Goal: Task Accomplishment & Management: Complete application form

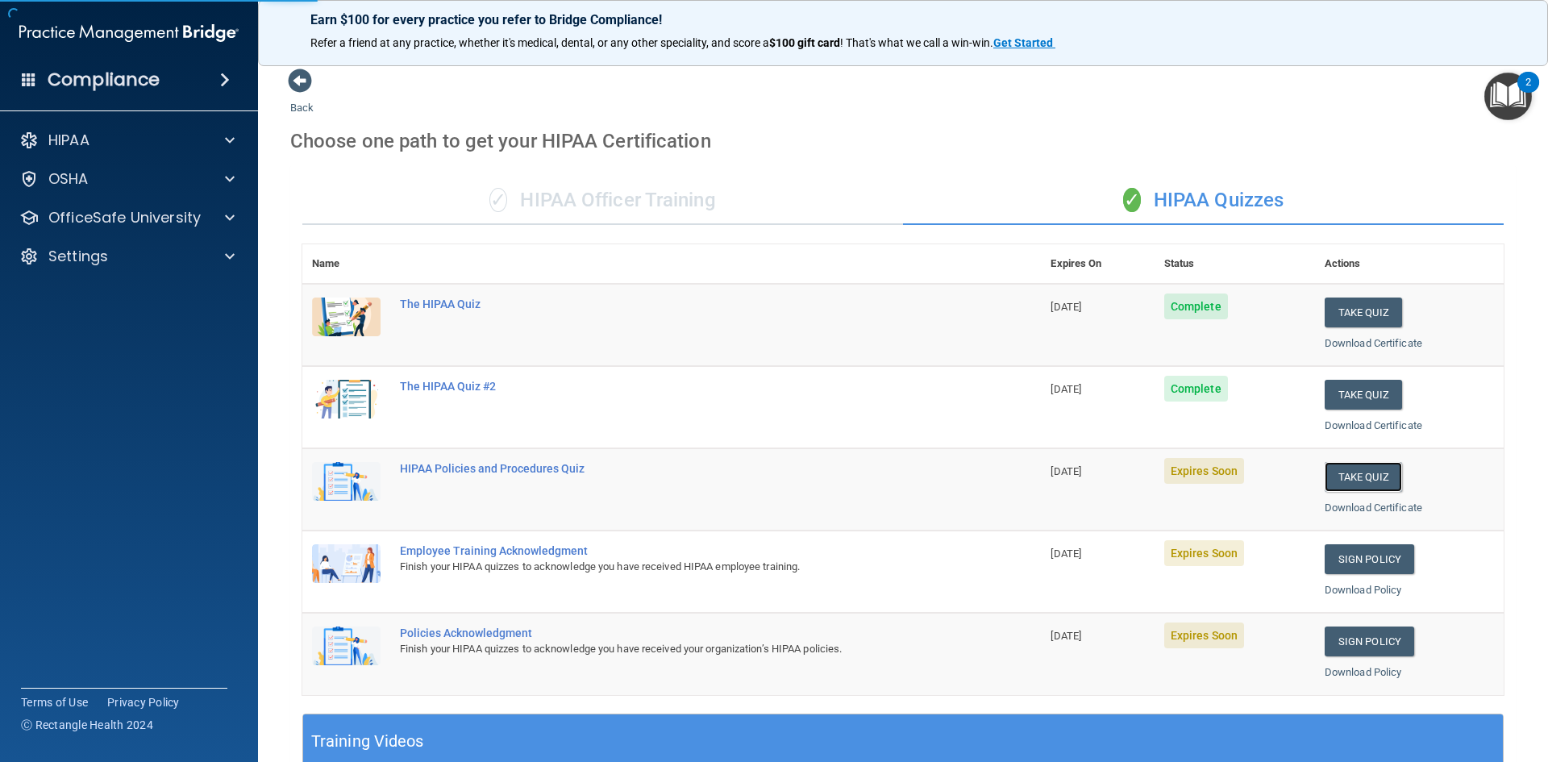
scroll to position [107, 0]
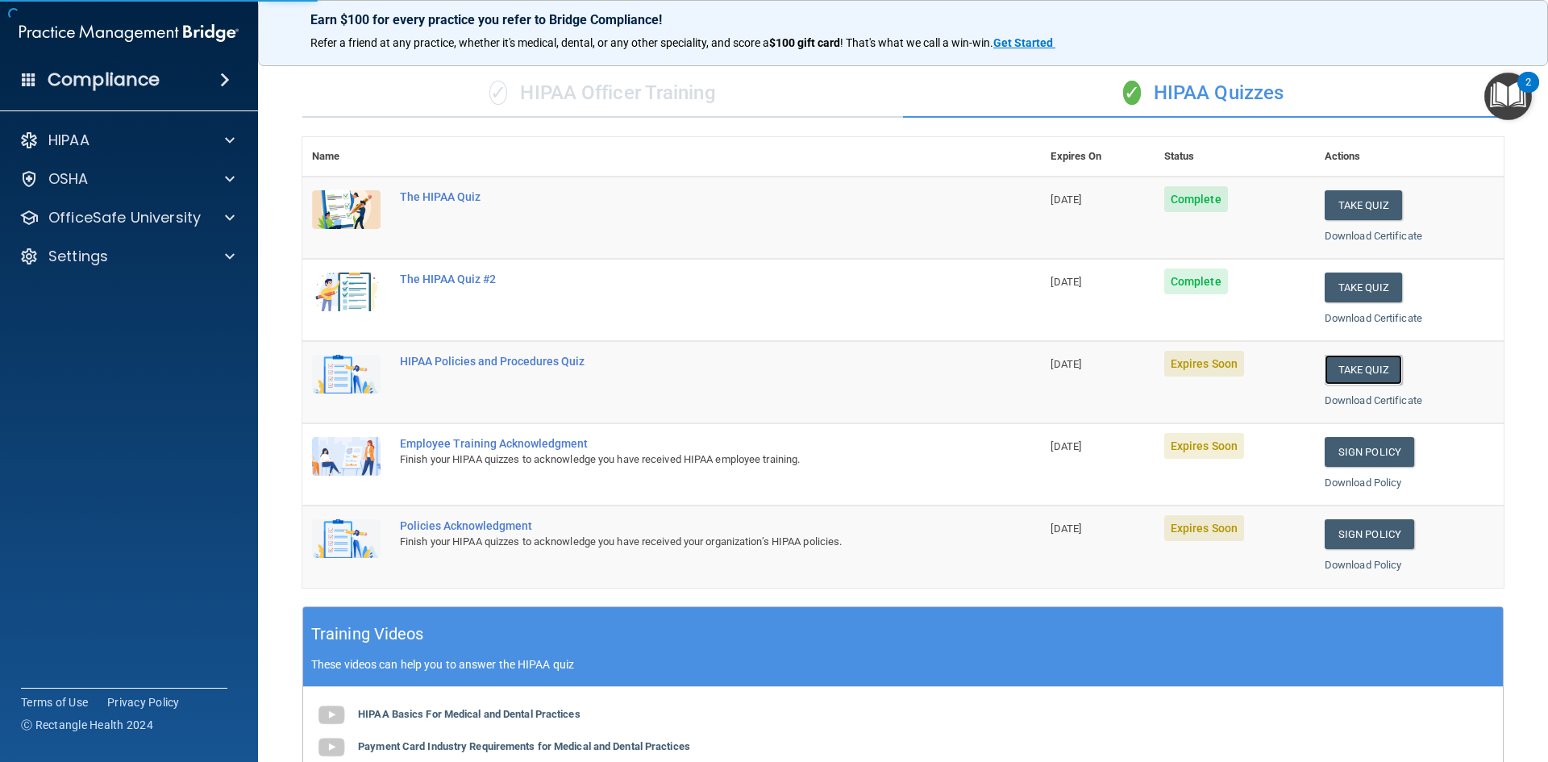
click at [1354, 362] on button "Take Quiz" at bounding box center [1363, 370] width 77 height 30
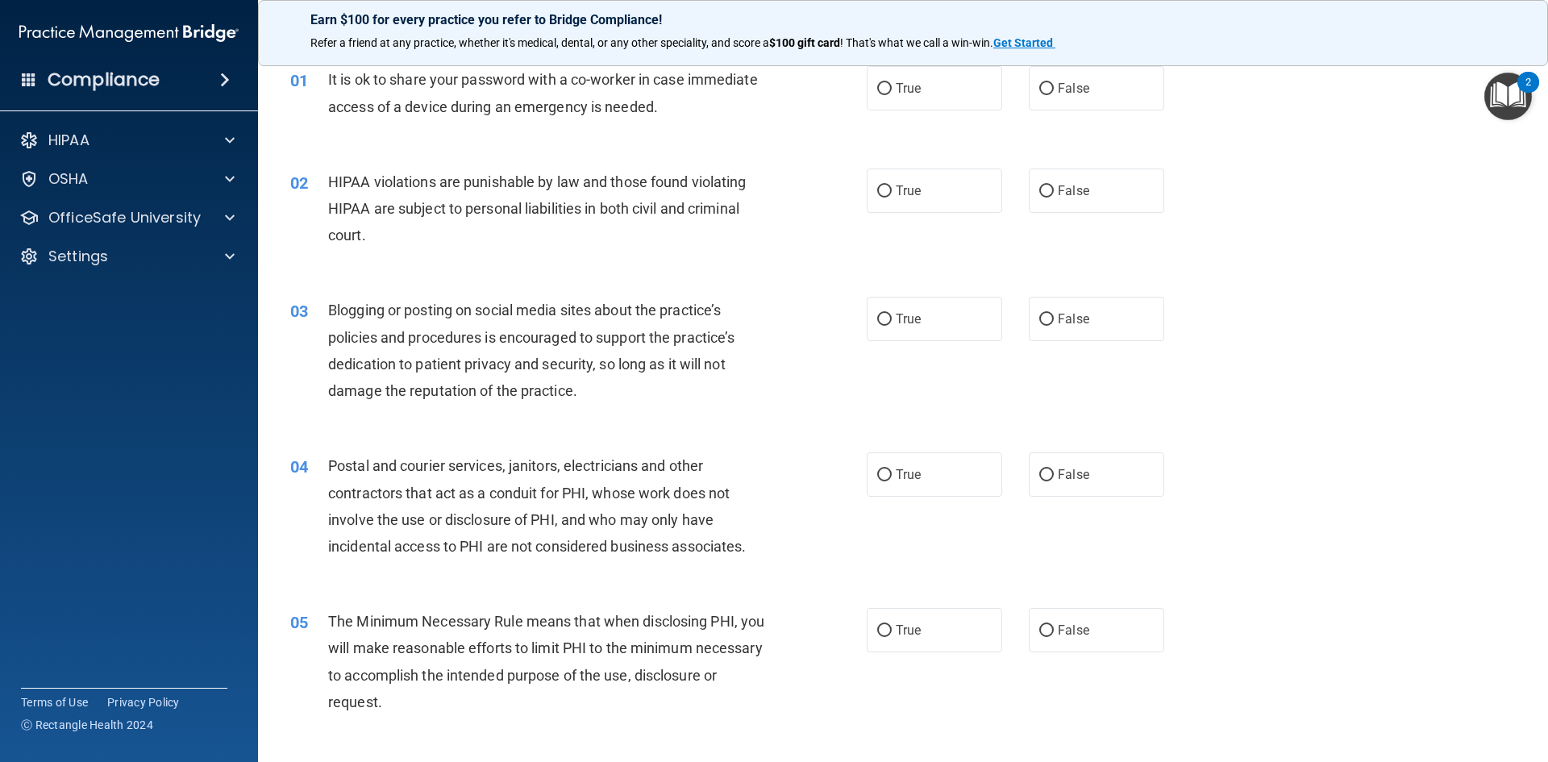
scroll to position [0, 0]
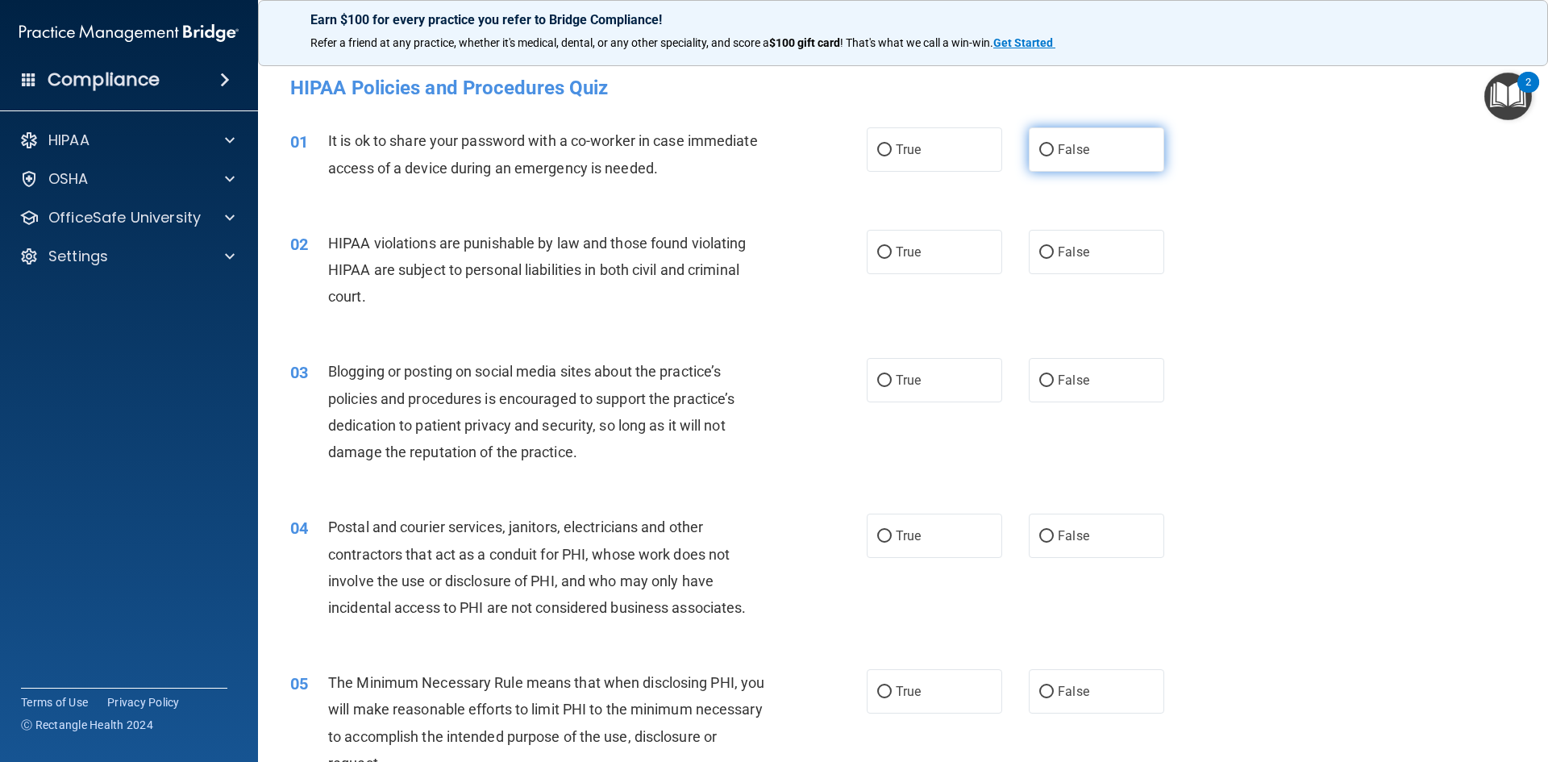
click at [1045, 147] on input "False" at bounding box center [1046, 150] width 15 height 12
radio input "true"
click at [879, 253] on input "True" at bounding box center [884, 253] width 15 height 12
radio input "true"
click at [1058, 381] on span "False" at bounding box center [1073, 379] width 31 height 15
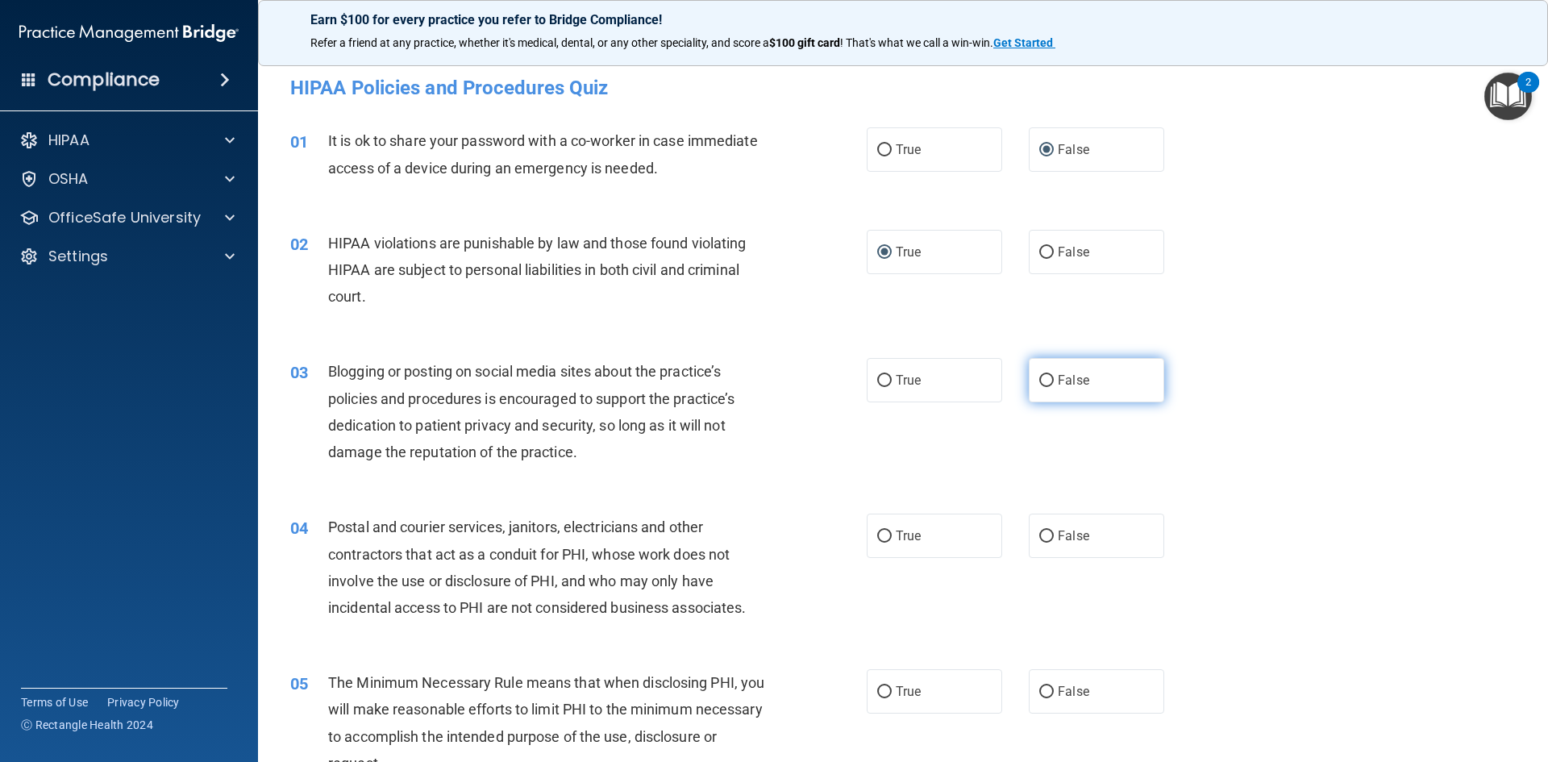
click at [1051, 381] on input "False" at bounding box center [1046, 381] width 15 height 12
radio input "true"
click at [1042, 535] on input "False" at bounding box center [1046, 536] width 15 height 12
radio input "true"
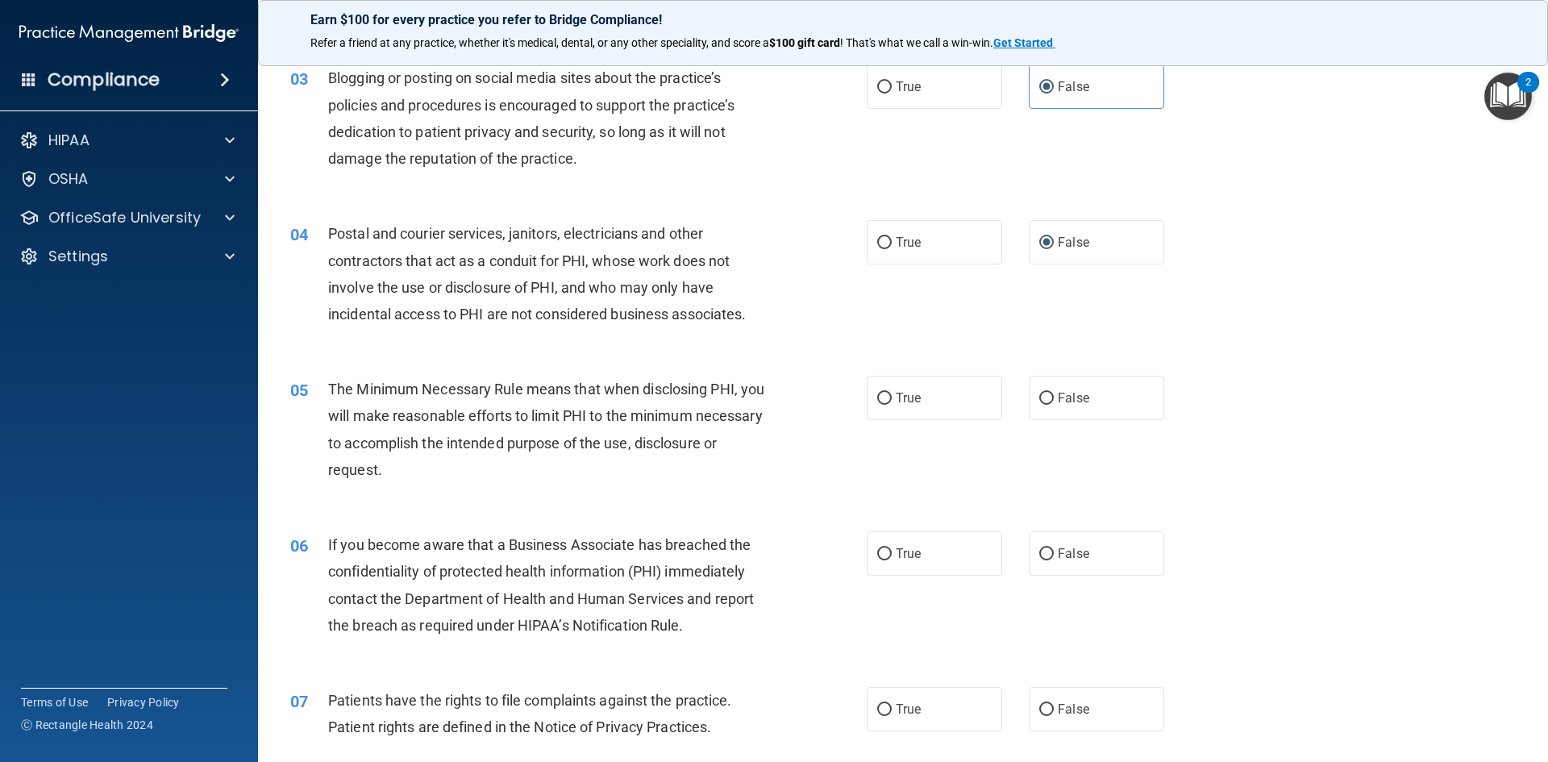
scroll to position [335, 0]
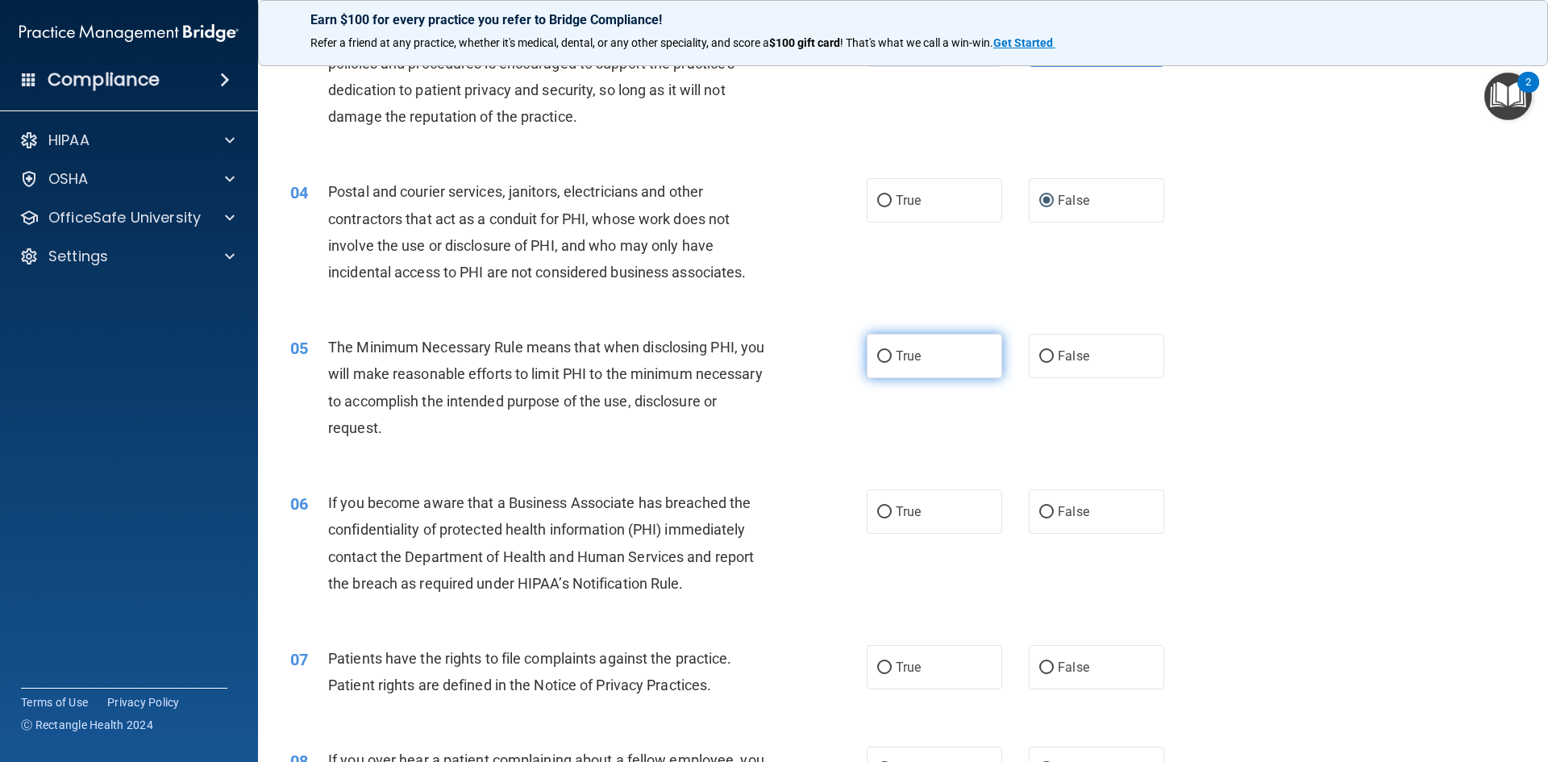
click at [877, 358] on input "True" at bounding box center [884, 357] width 15 height 12
radio input "true"
click at [880, 508] on input "True" at bounding box center [884, 512] width 15 height 12
radio input "true"
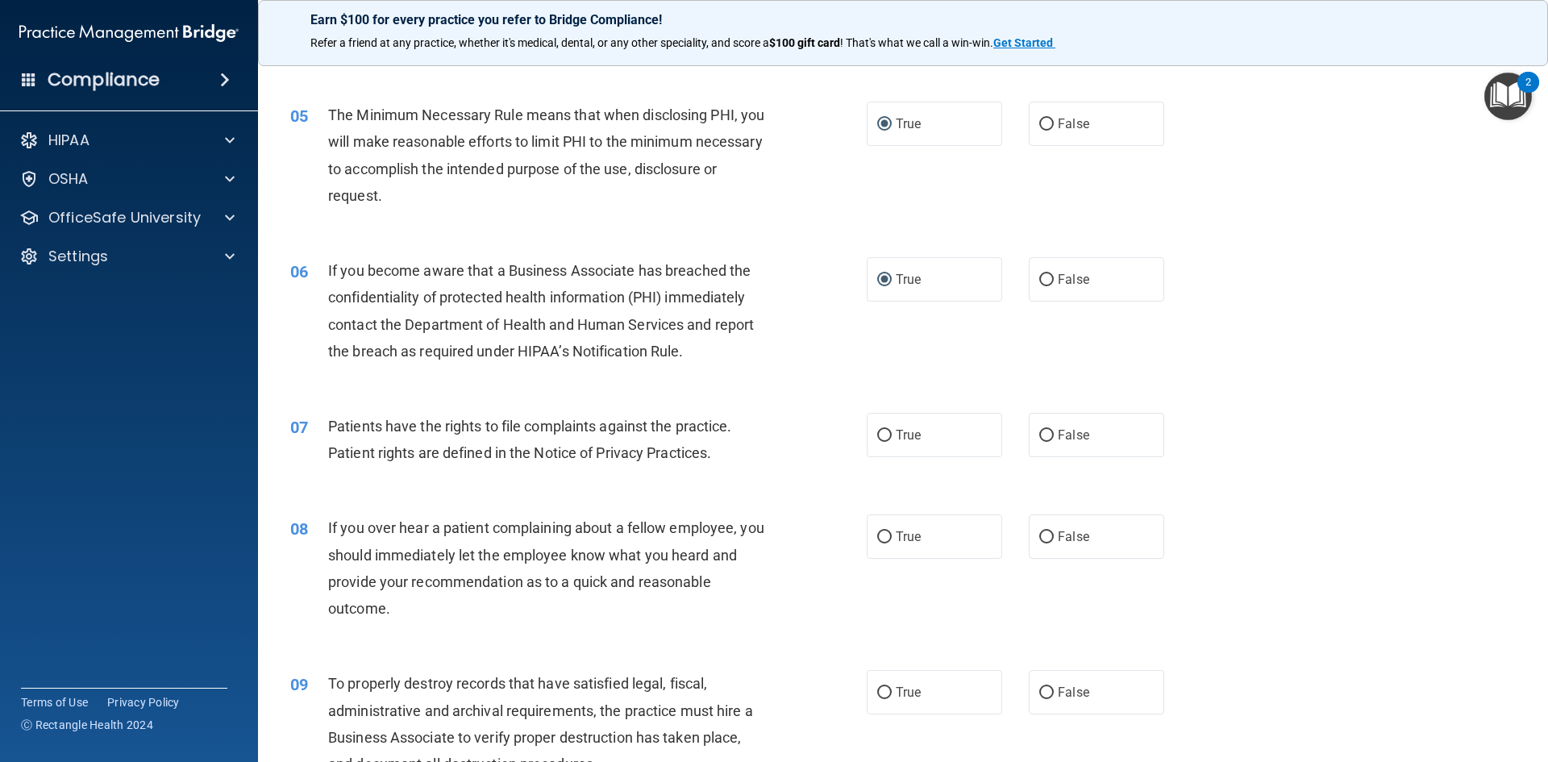
scroll to position [614, 0]
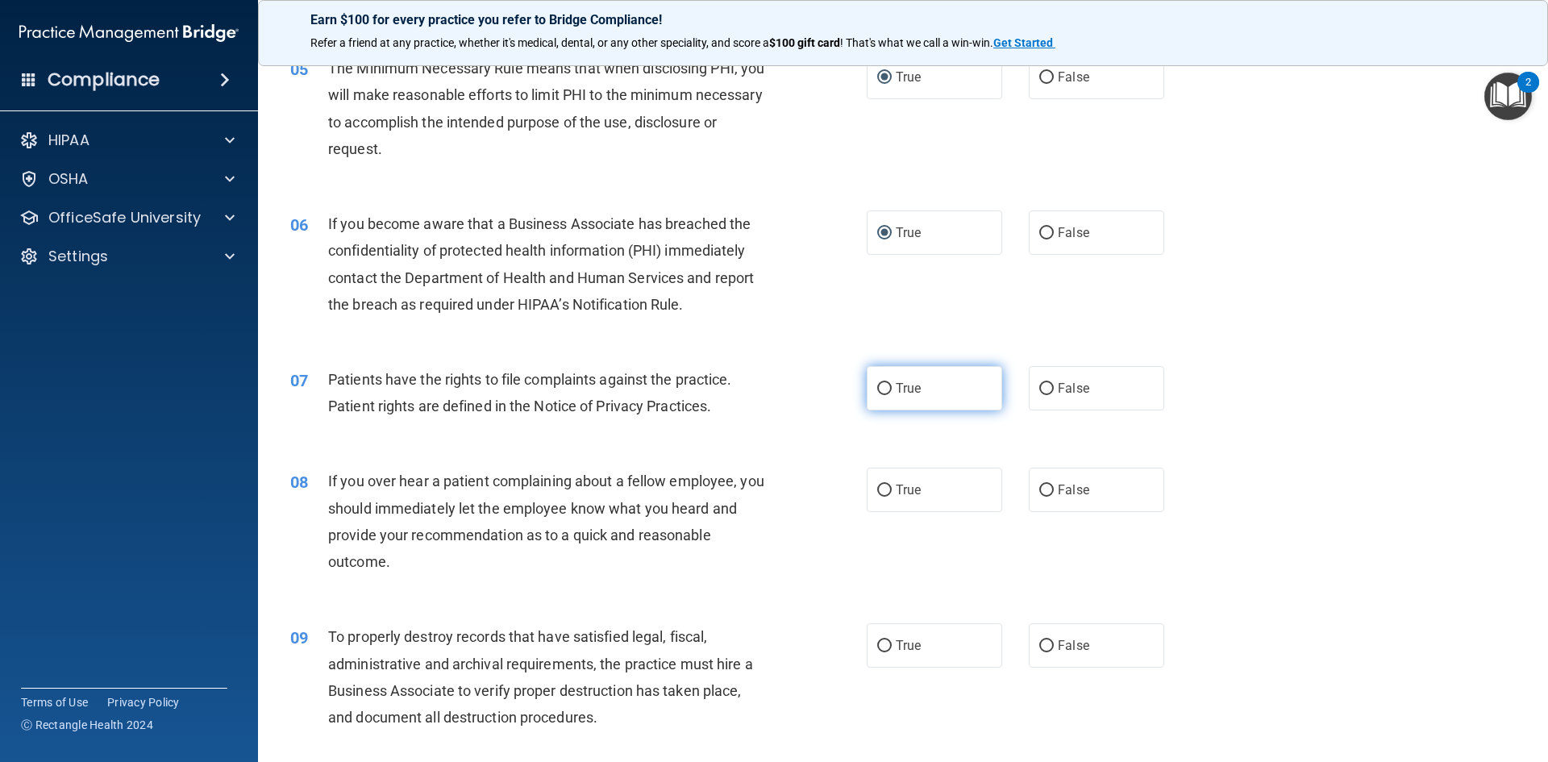
click at [881, 392] on input "True" at bounding box center [884, 389] width 15 height 12
radio input "true"
click at [1039, 491] on input "False" at bounding box center [1046, 491] width 15 height 12
radio input "true"
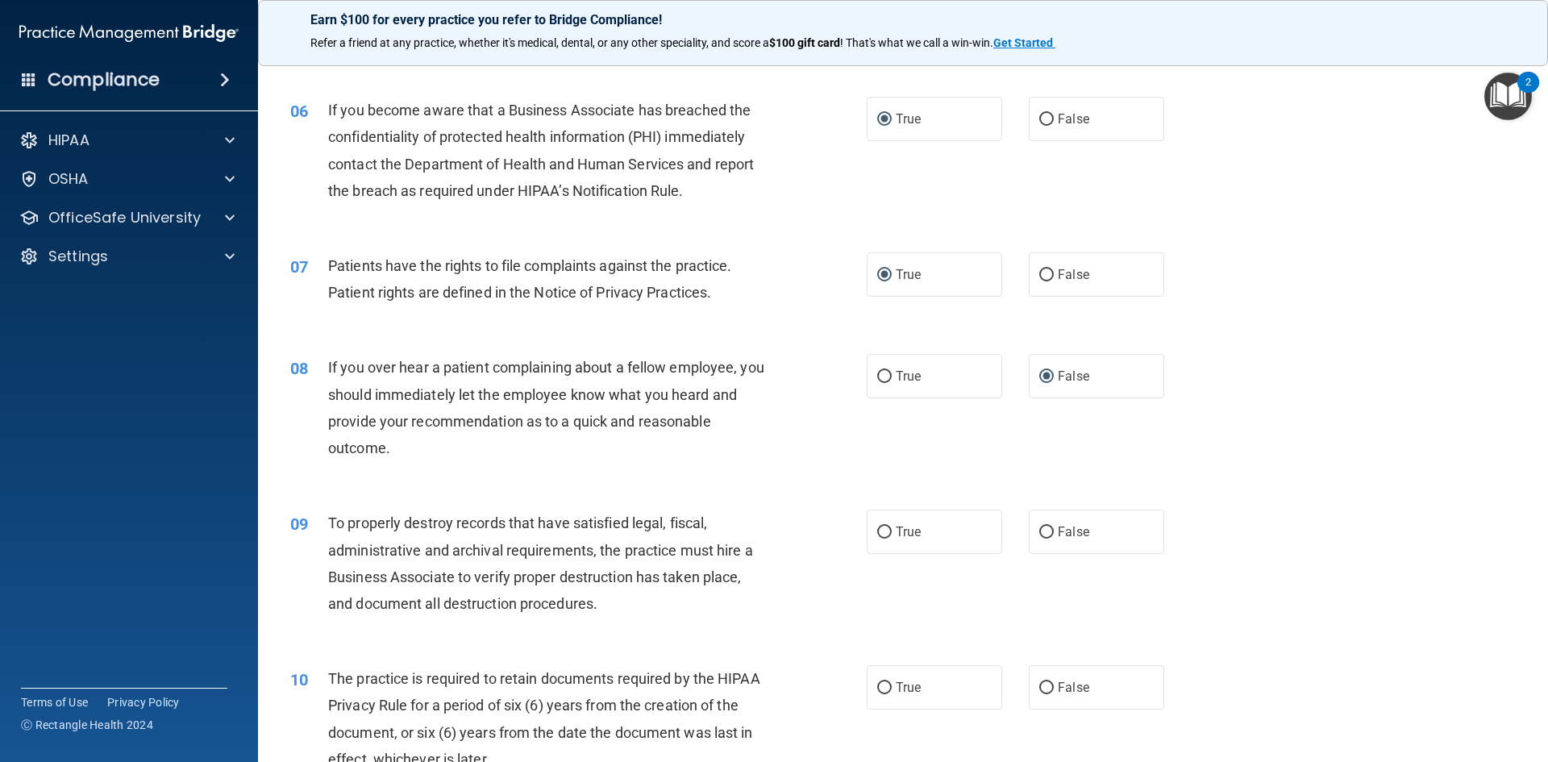
scroll to position [756, 0]
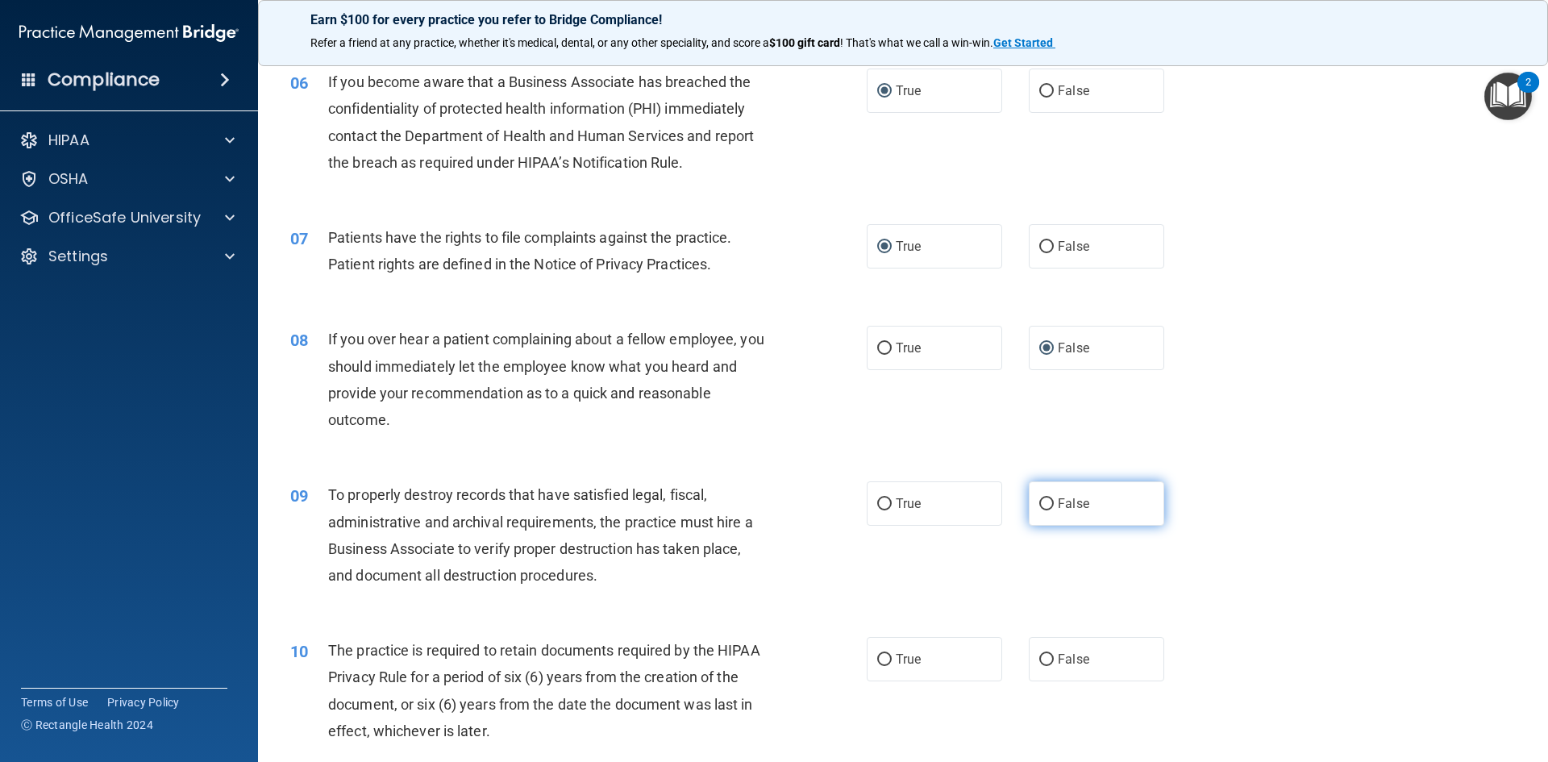
click at [1040, 501] on input "False" at bounding box center [1046, 504] width 15 height 12
radio input "true"
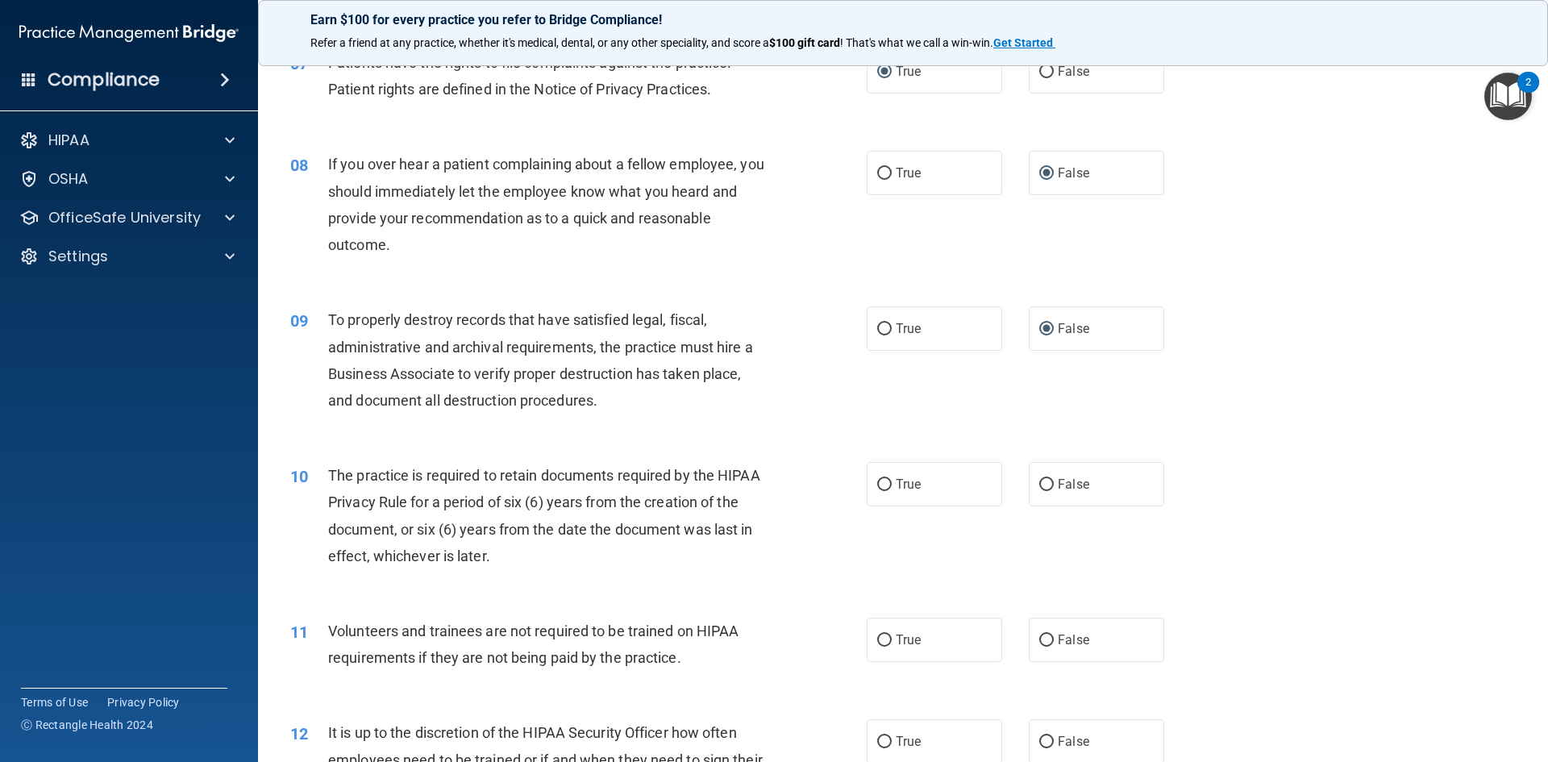
scroll to position [950, 0]
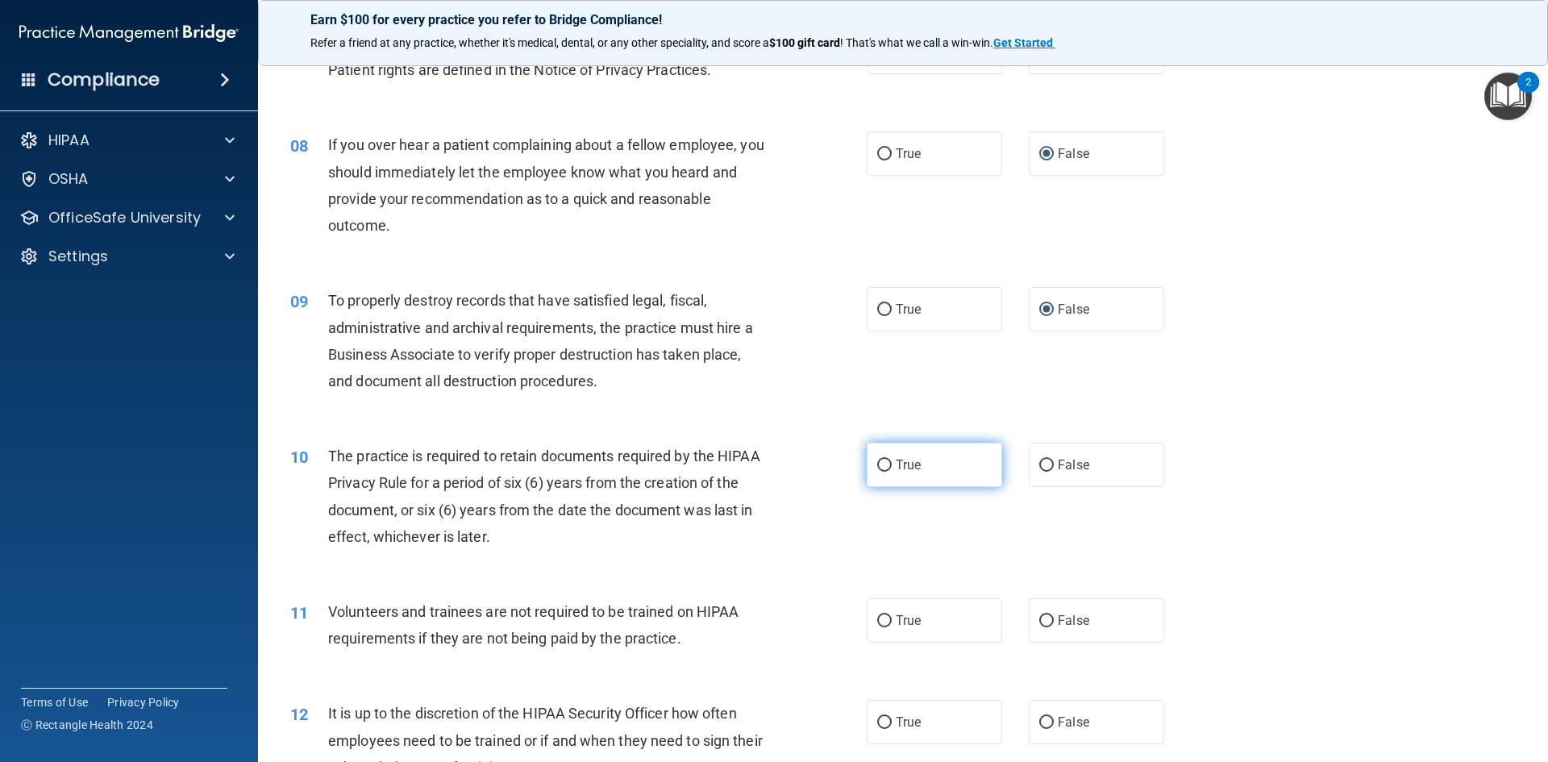
click at [882, 467] on input "True" at bounding box center [884, 466] width 15 height 12
radio input "true"
click at [1039, 622] on input "False" at bounding box center [1046, 621] width 15 height 12
radio input "true"
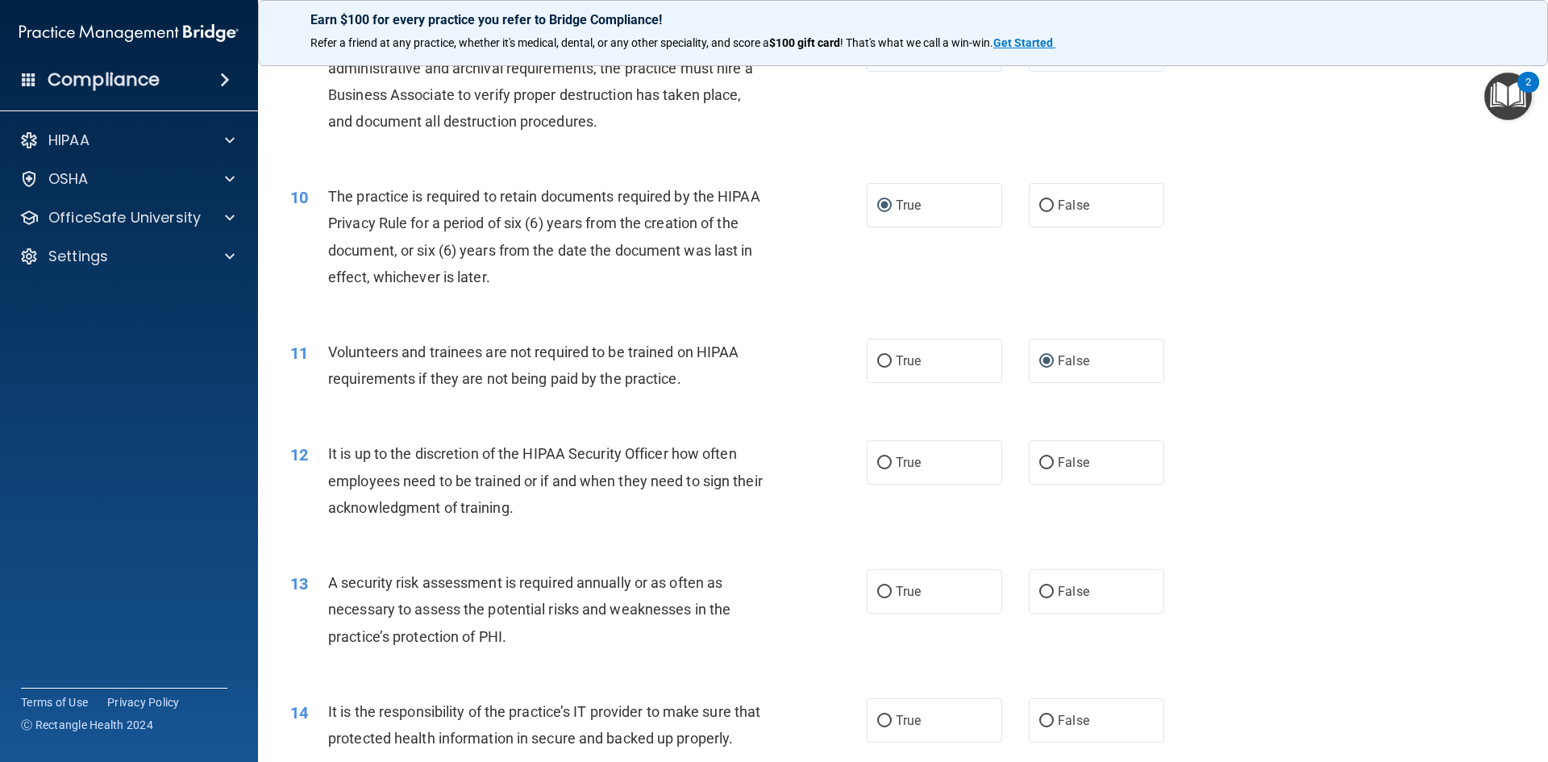
scroll to position [1215, 0]
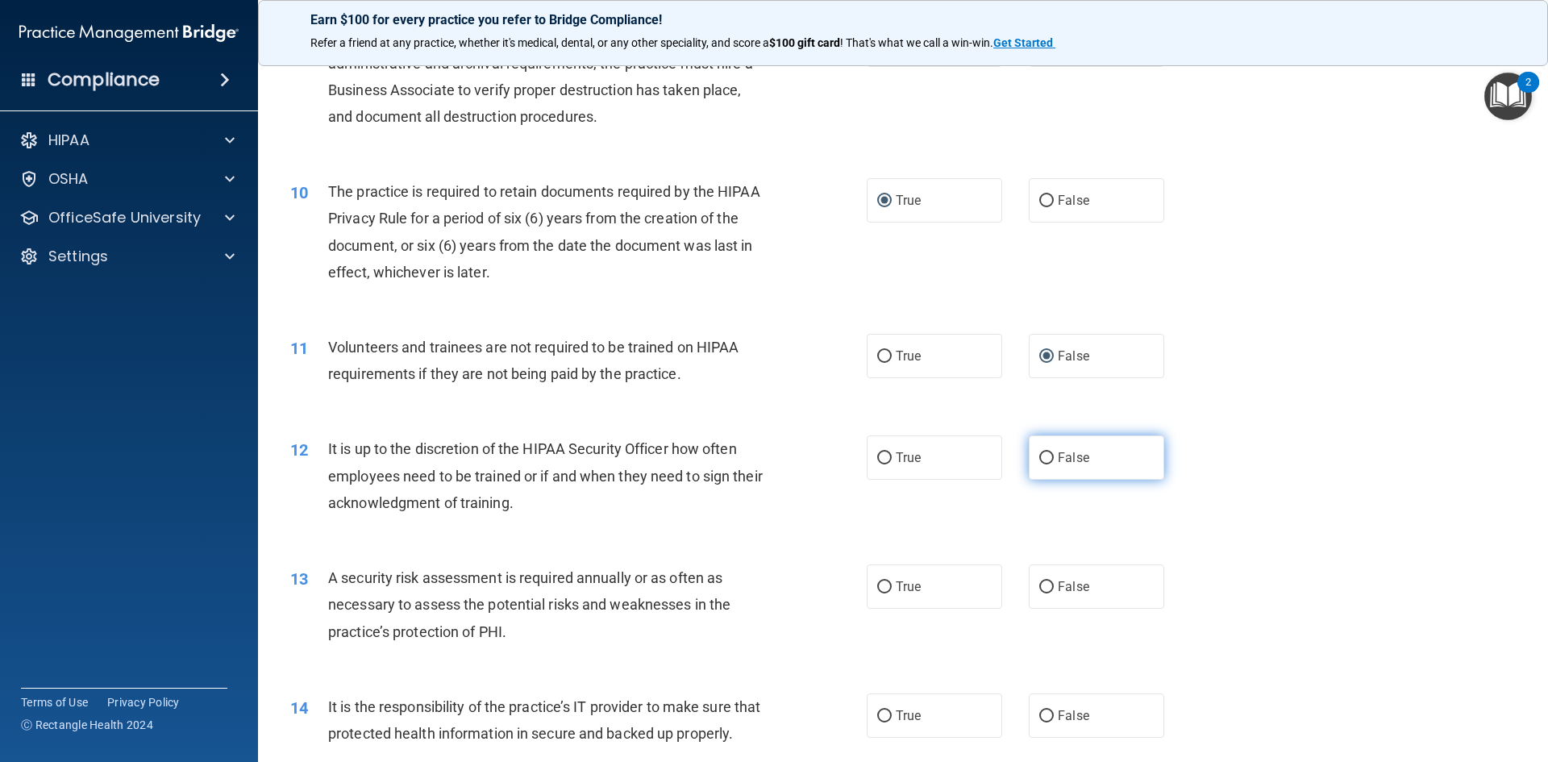
click at [1045, 453] on input "False" at bounding box center [1046, 458] width 15 height 12
radio input "true"
click at [879, 587] on input "True" at bounding box center [884, 587] width 15 height 12
radio input "true"
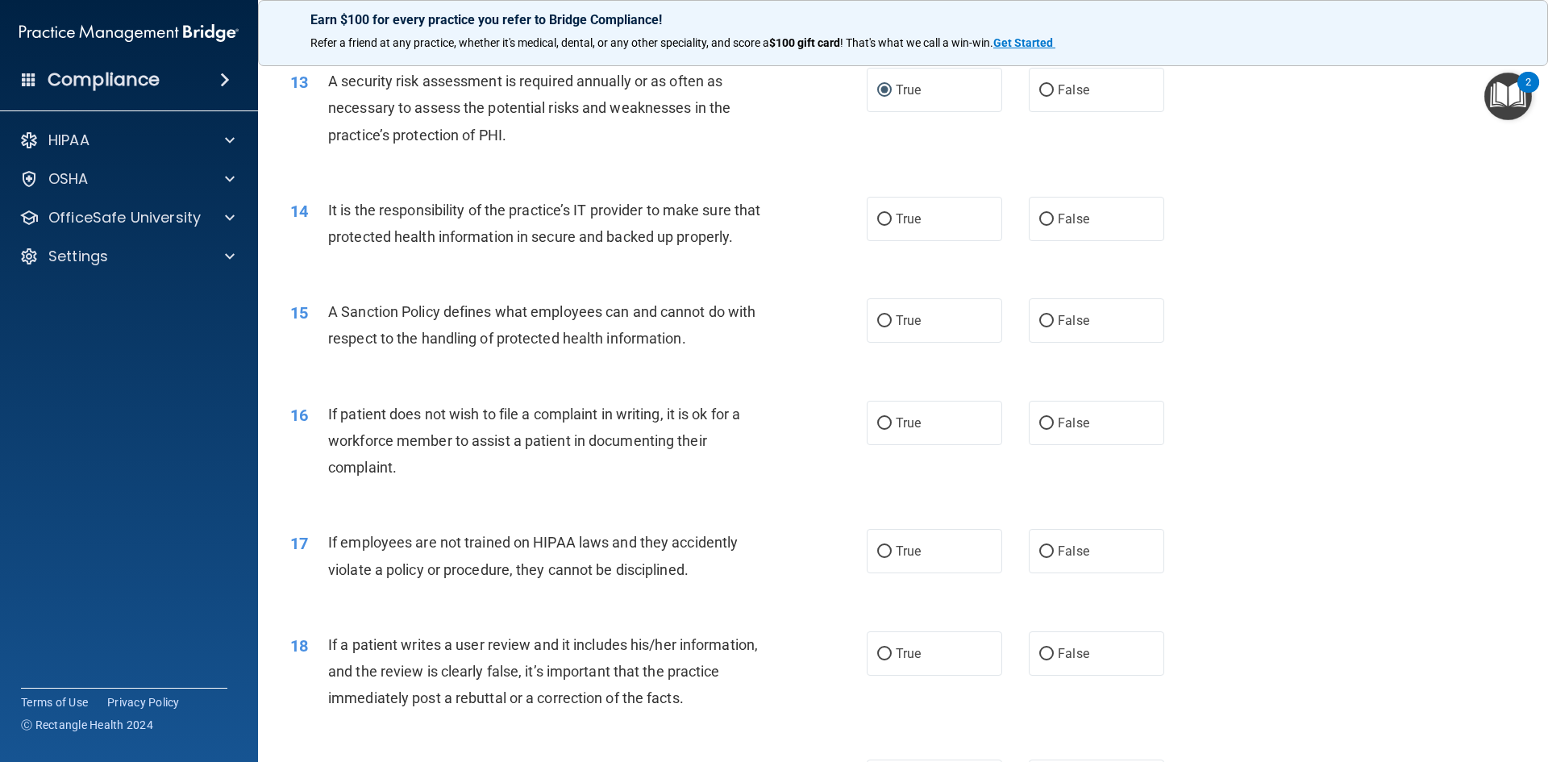
scroll to position [1730, 0]
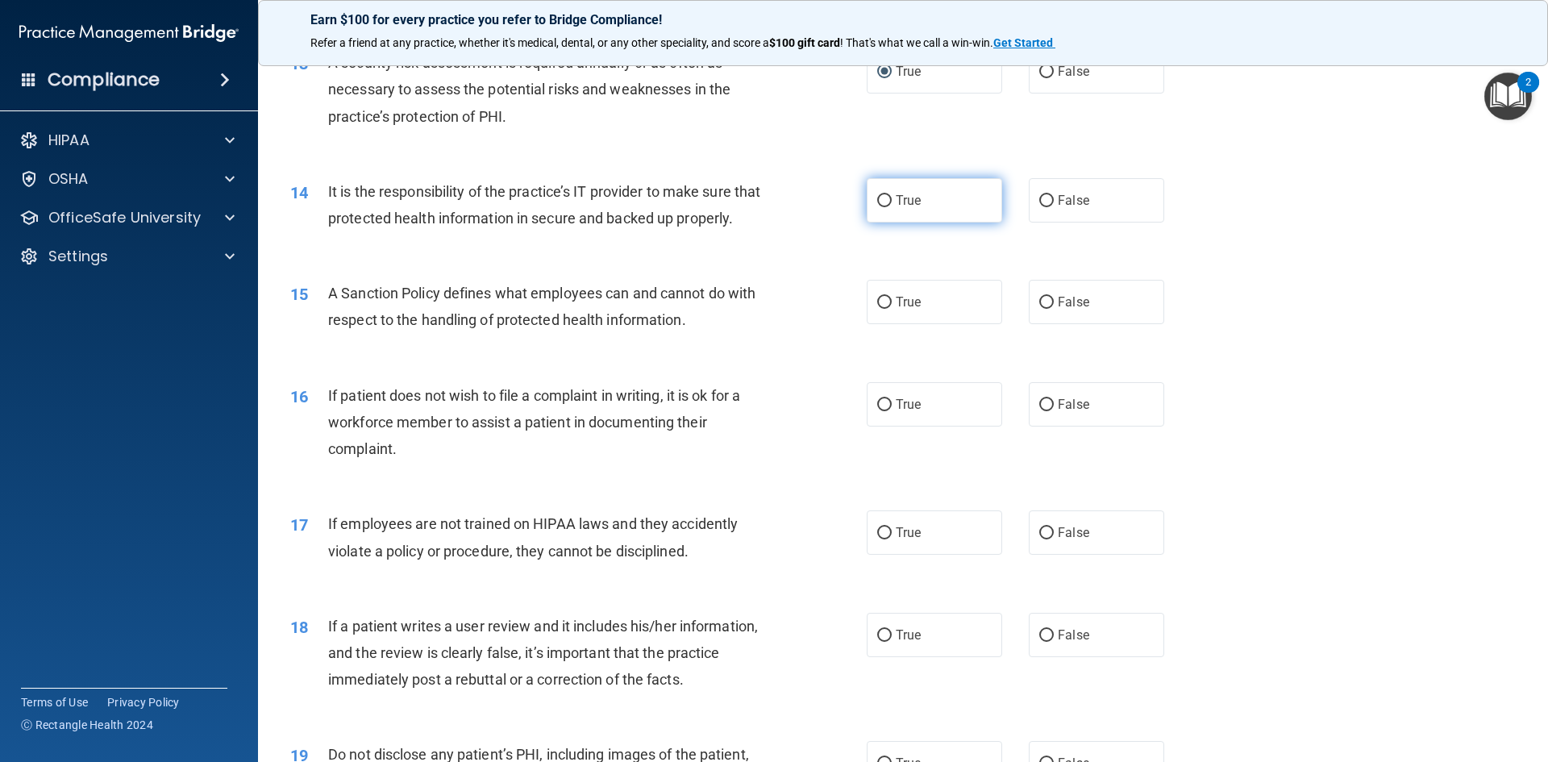
click at [878, 197] on input "True" at bounding box center [884, 201] width 15 height 12
radio input "true"
click at [871, 320] on label "True" at bounding box center [934, 302] width 135 height 44
click at [877, 309] on input "True" at bounding box center [884, 303] width 15 height 12
radio input "true"
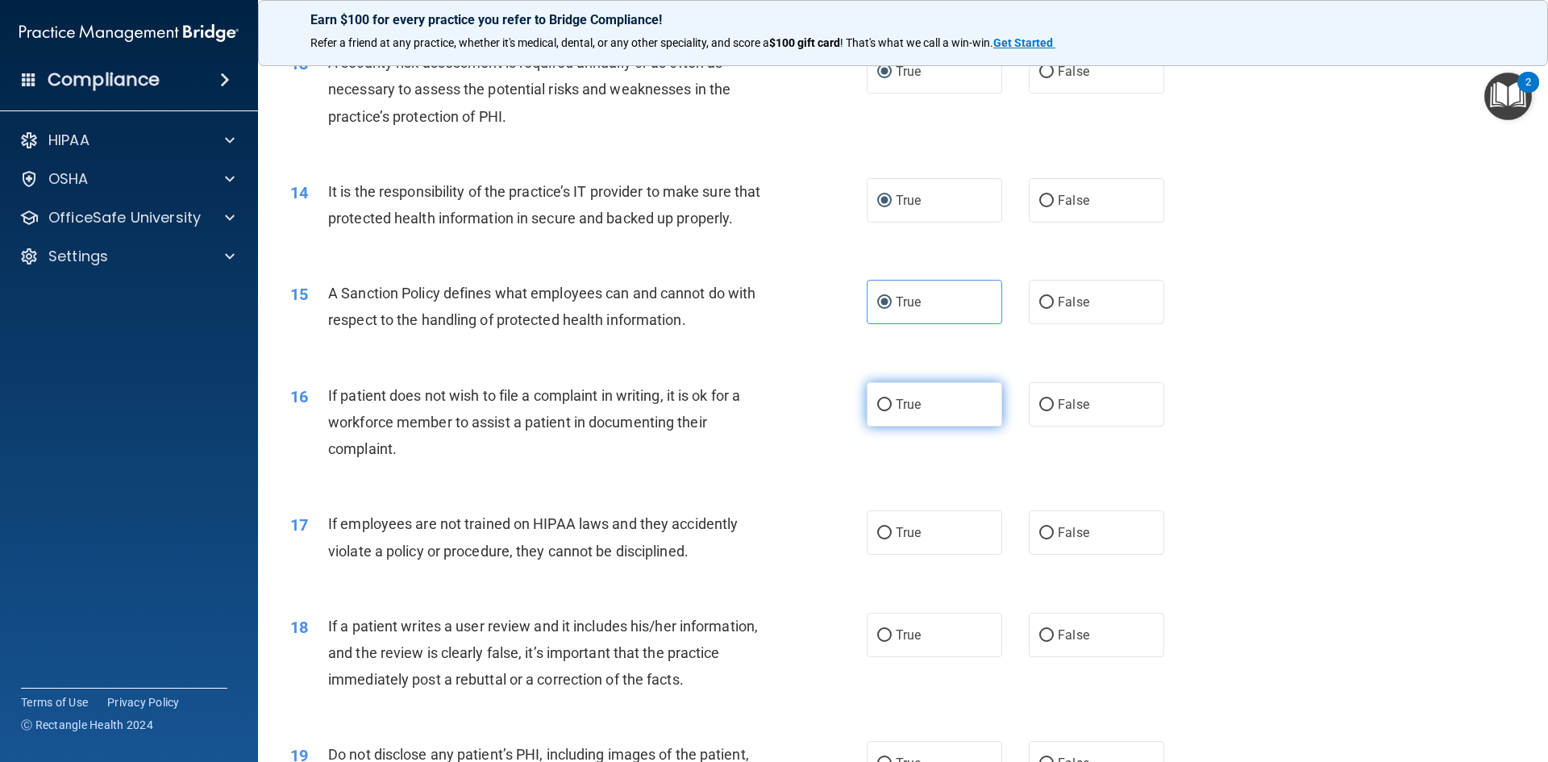
click at [881, 411] on input "True" at bounding box center [884, 405] width 15 height 12
radio input "true"
click at [1058, 540] on span "False" at bounding box center [1073, 532] width 31 height 15
click at [1054, 539] on input "False" at bounding box center [1046, 533] width 15 height 12
radio input "true"
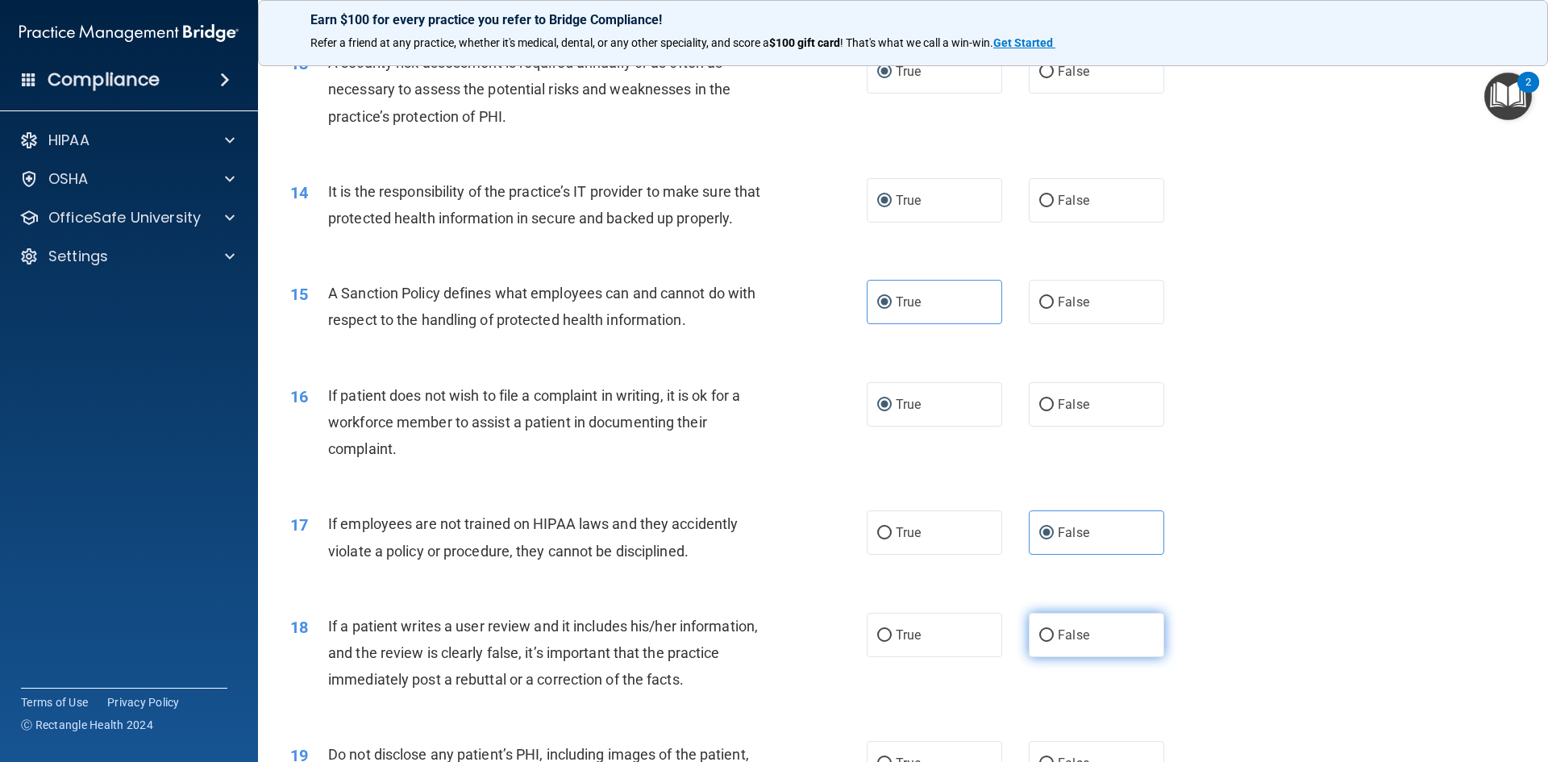
click at [1039, 642] on input "False" at bounding box center [1046, 636] width 15 height 12
radio input "true"
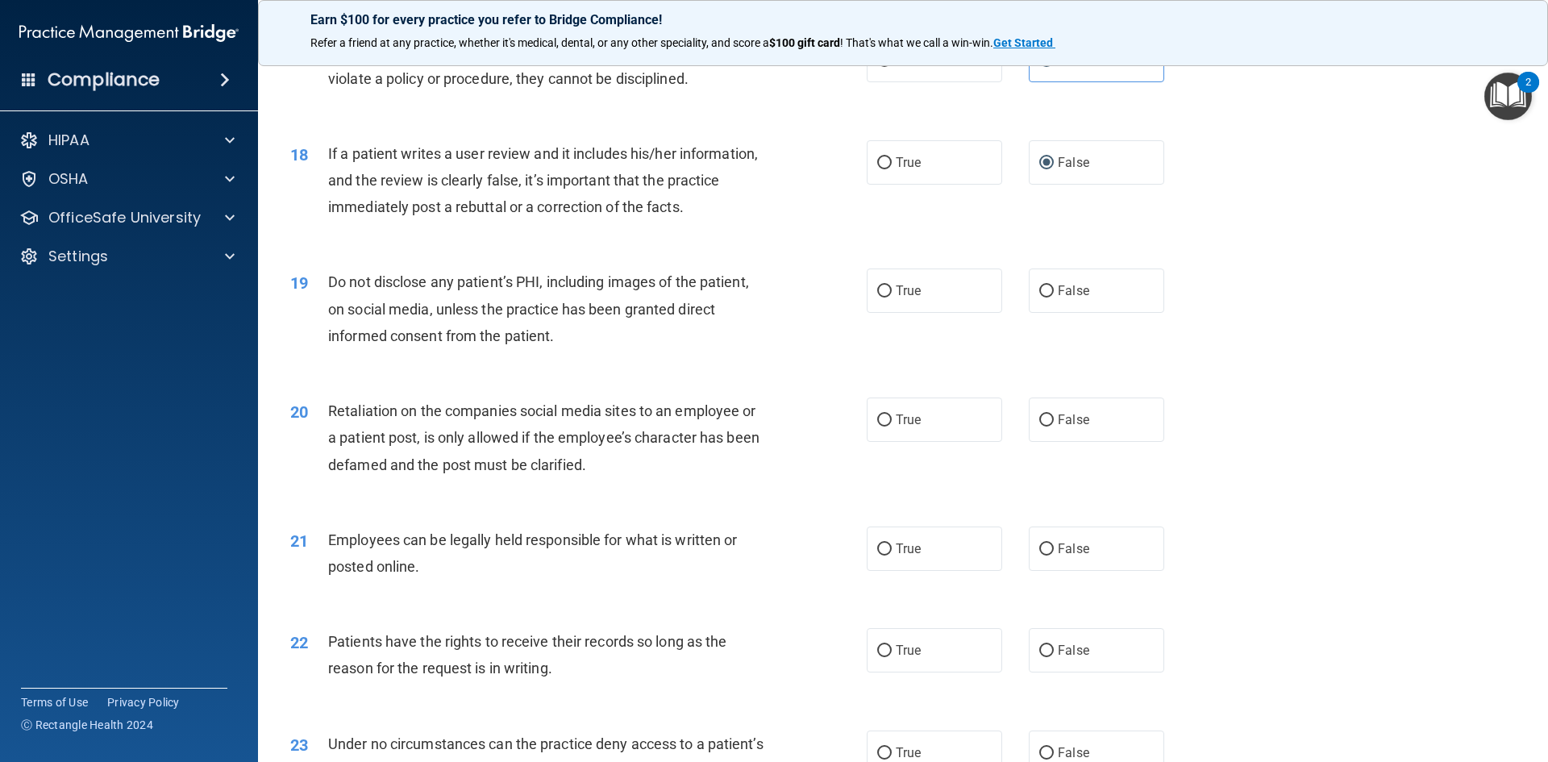
scroll to position [2212, 0]
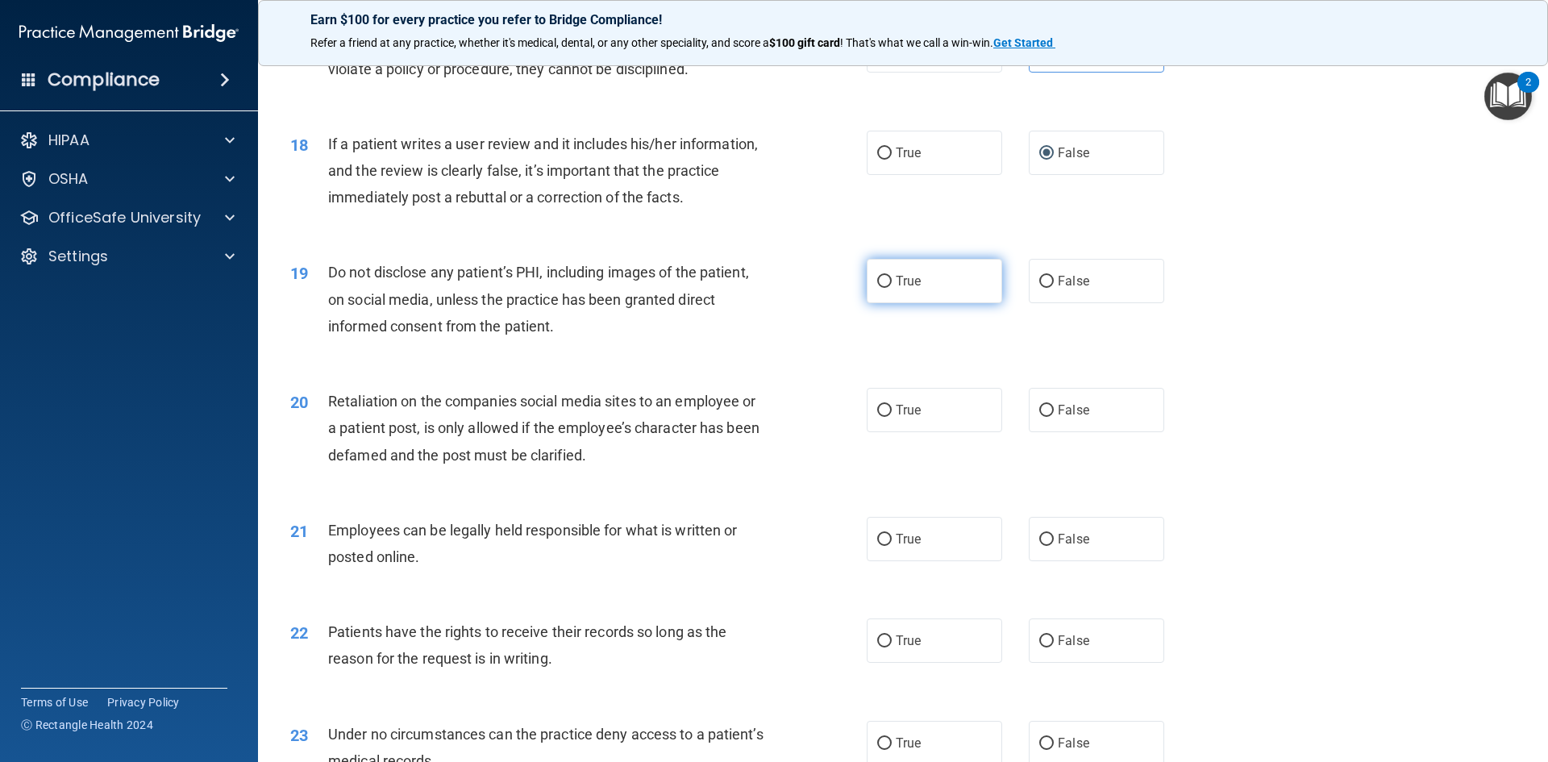
click at [879, 288] on input "True" at bounding box center [884, 282] width 15 height 12
radio input "true"
click at [1039, 417] on input "False" at bounding box center [1046, 411] width 15 height 12
radio input "true"
click at [883, 546] on input "True" at bounding box center [884, 540] width 15 height 12
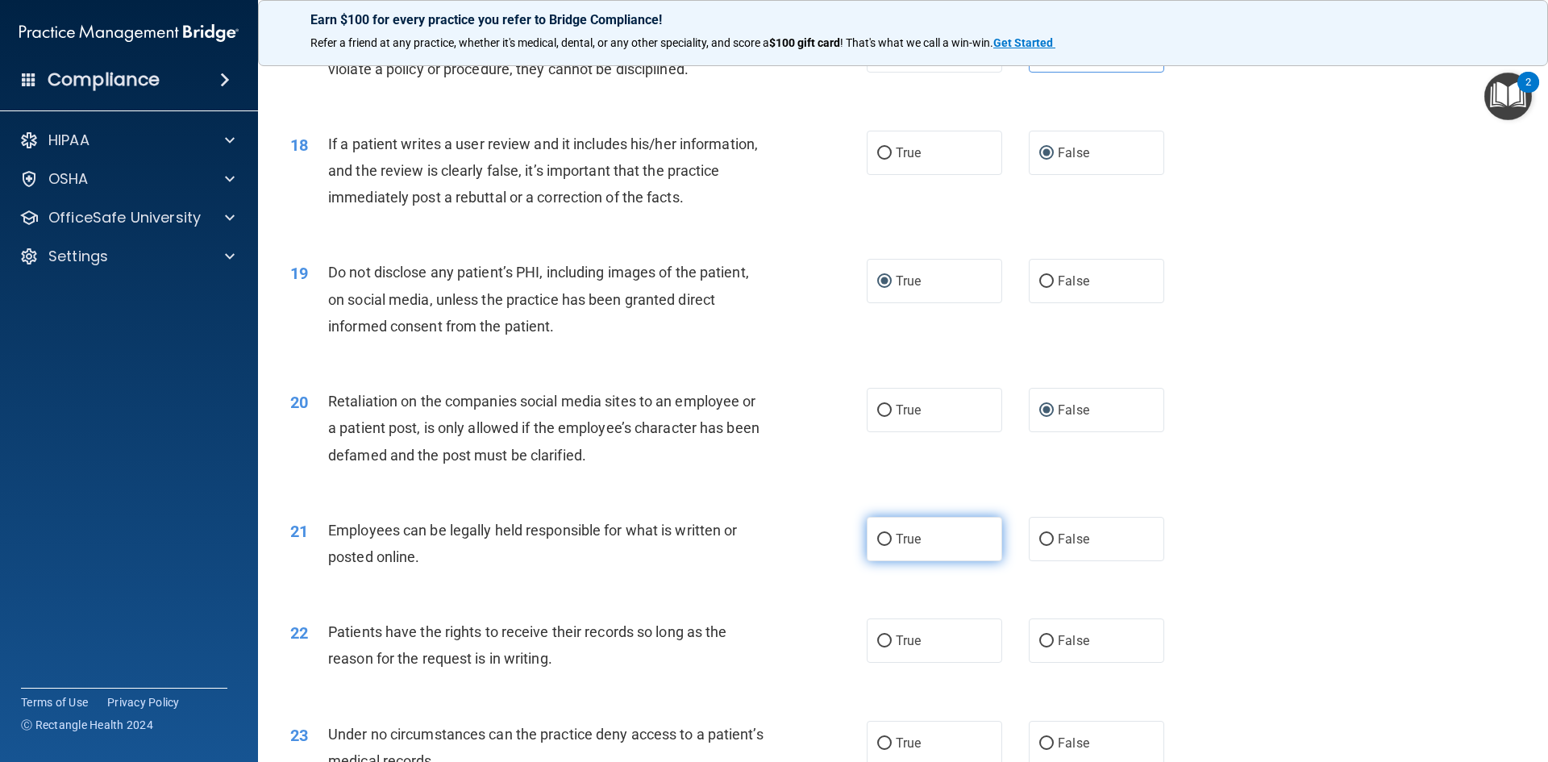
radio input "true"
click at [877, 647] on input "True" at bounding box center [884, 641] width 15 height 12
radio input "true"
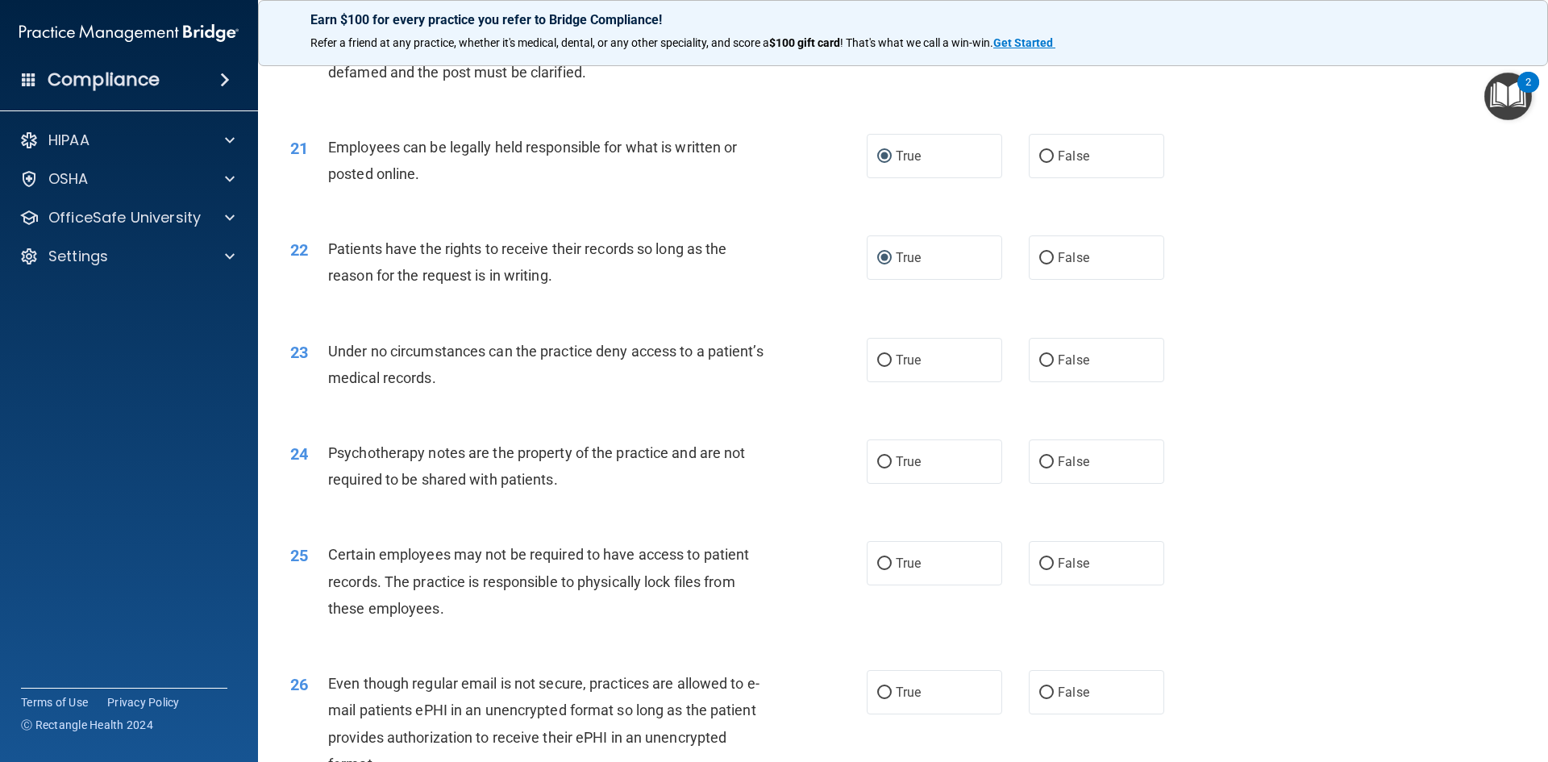
scroll to position [2633, 0]
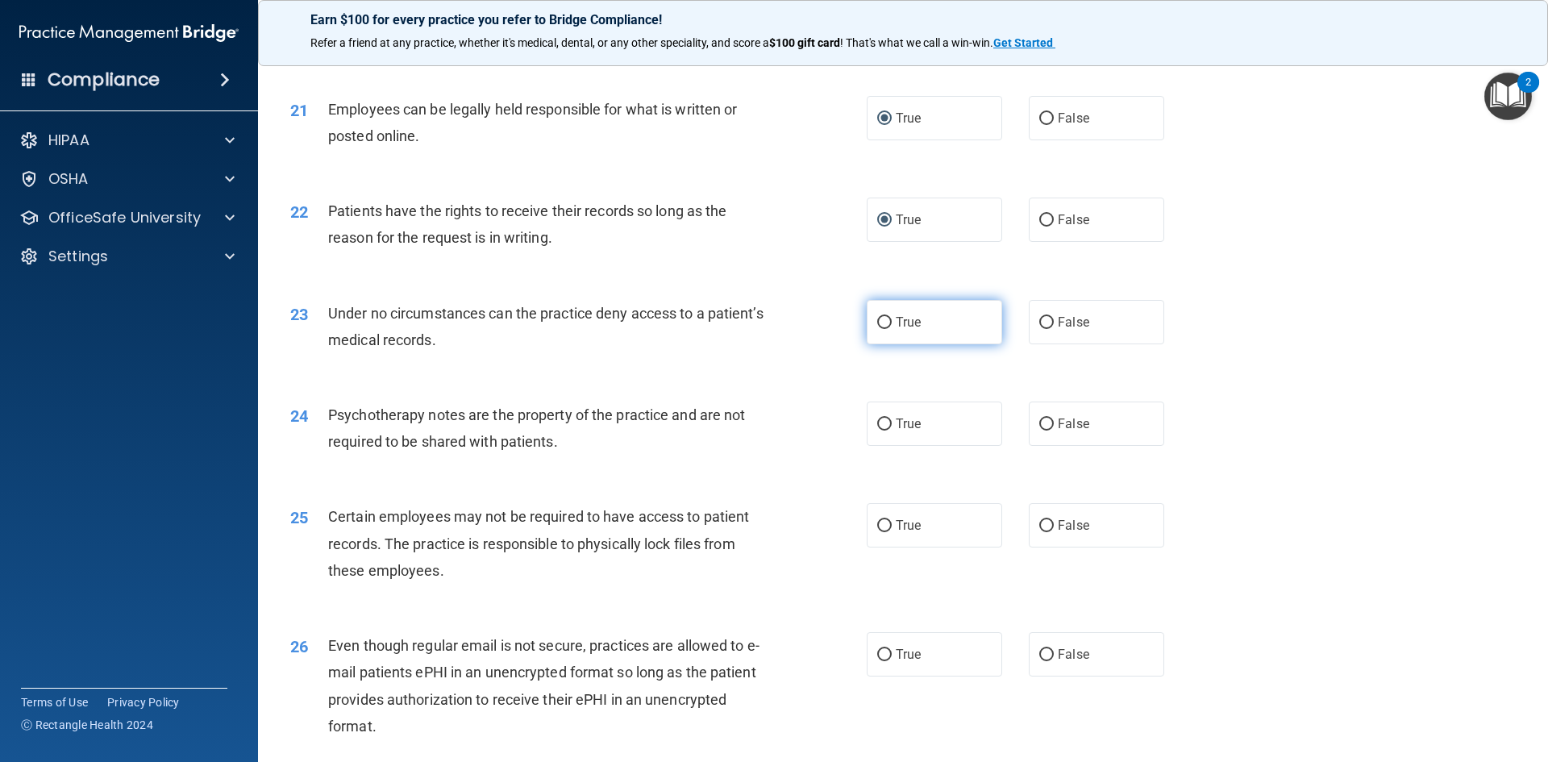
click at [884, 329] on input "True" at bounding box center [884, 323] width 15 height 12
radio input "true"
click at [1043, 431] on input "False" at bounding box center [1046, 424] width 15 height 12
radio input "true"
click at [1039, 532] on input "False" at bounding box center [1046, 526] width 15 height 12
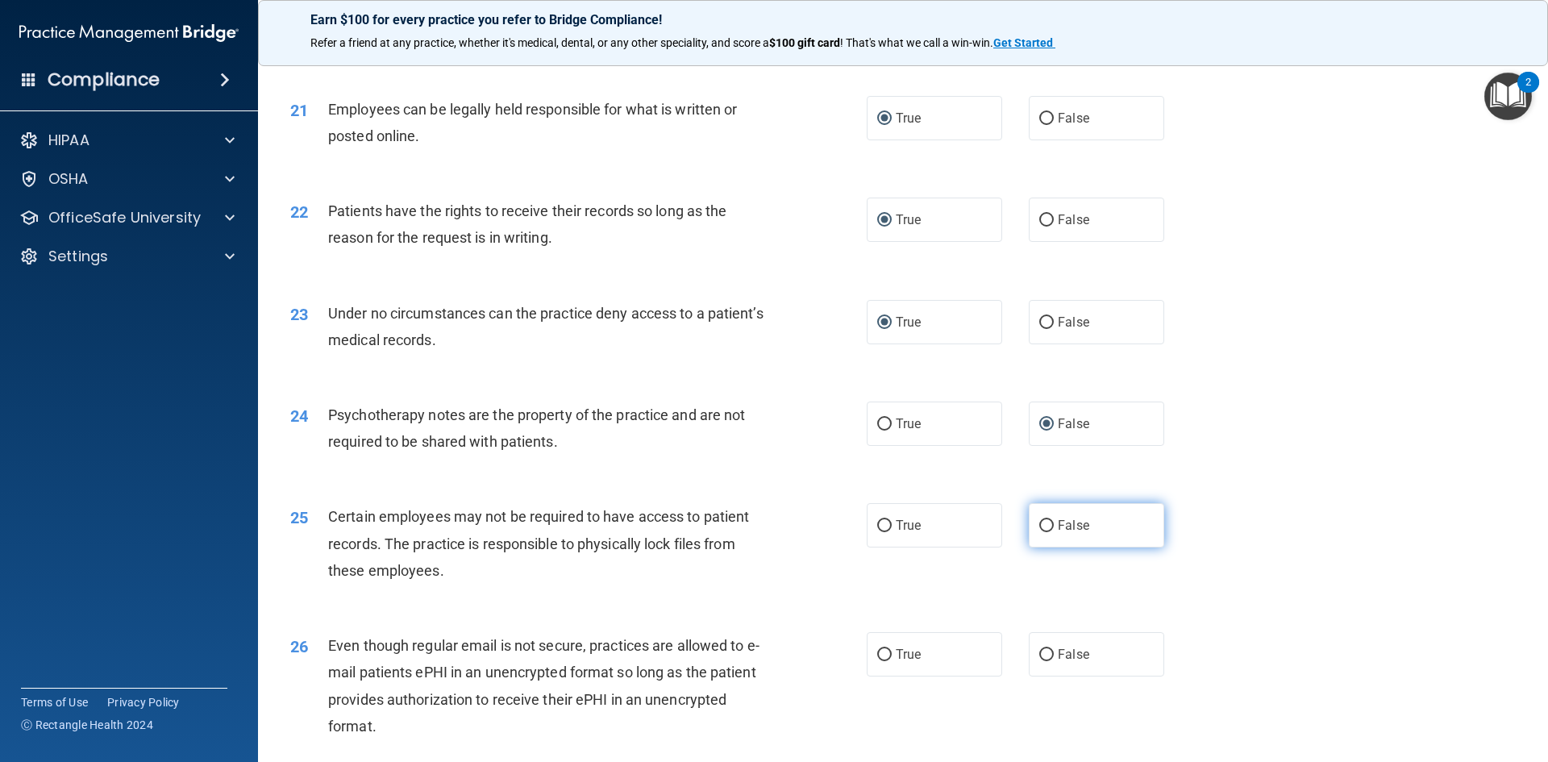
radio input "true"
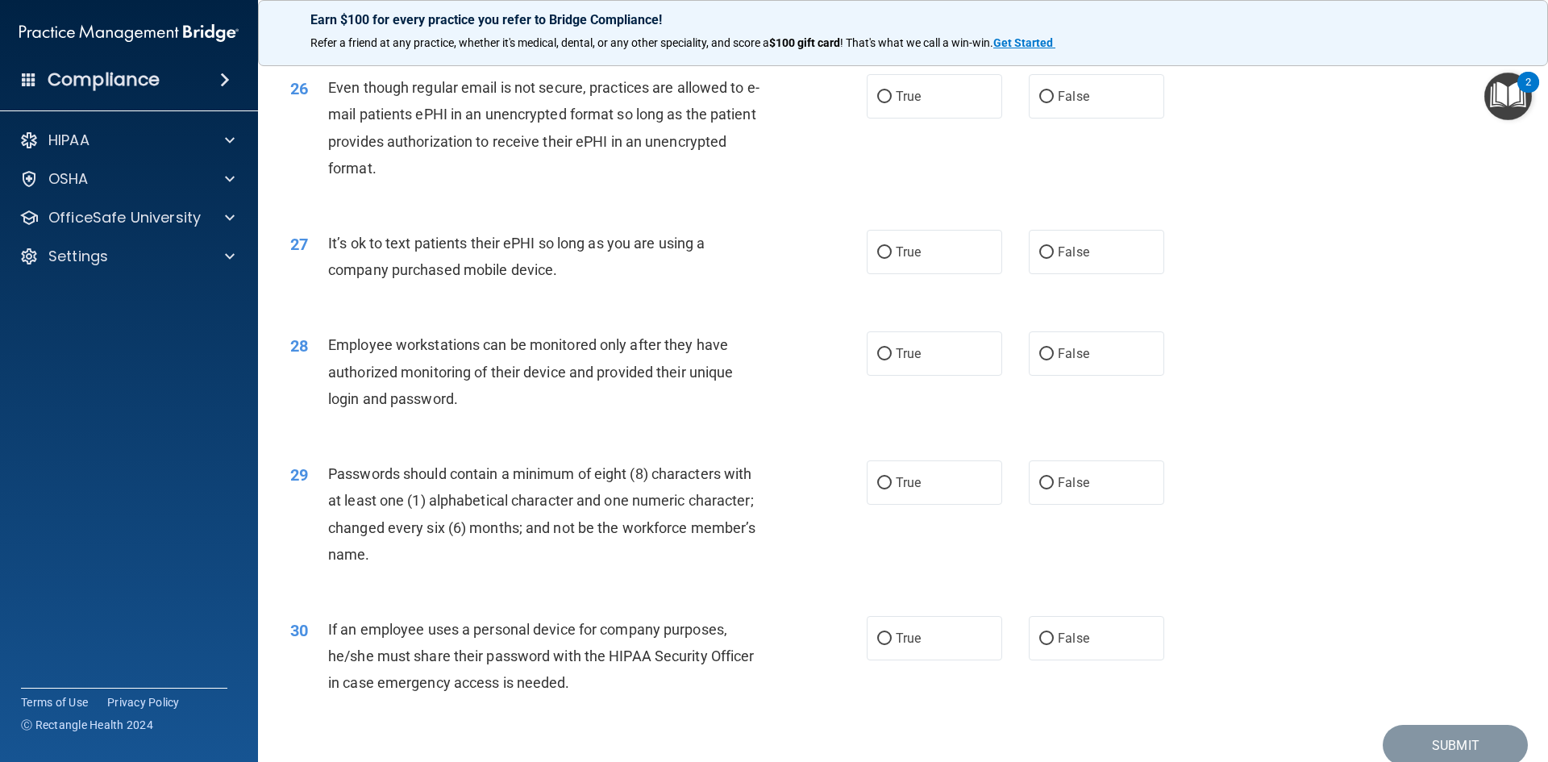
scroll to position [3205, 0]
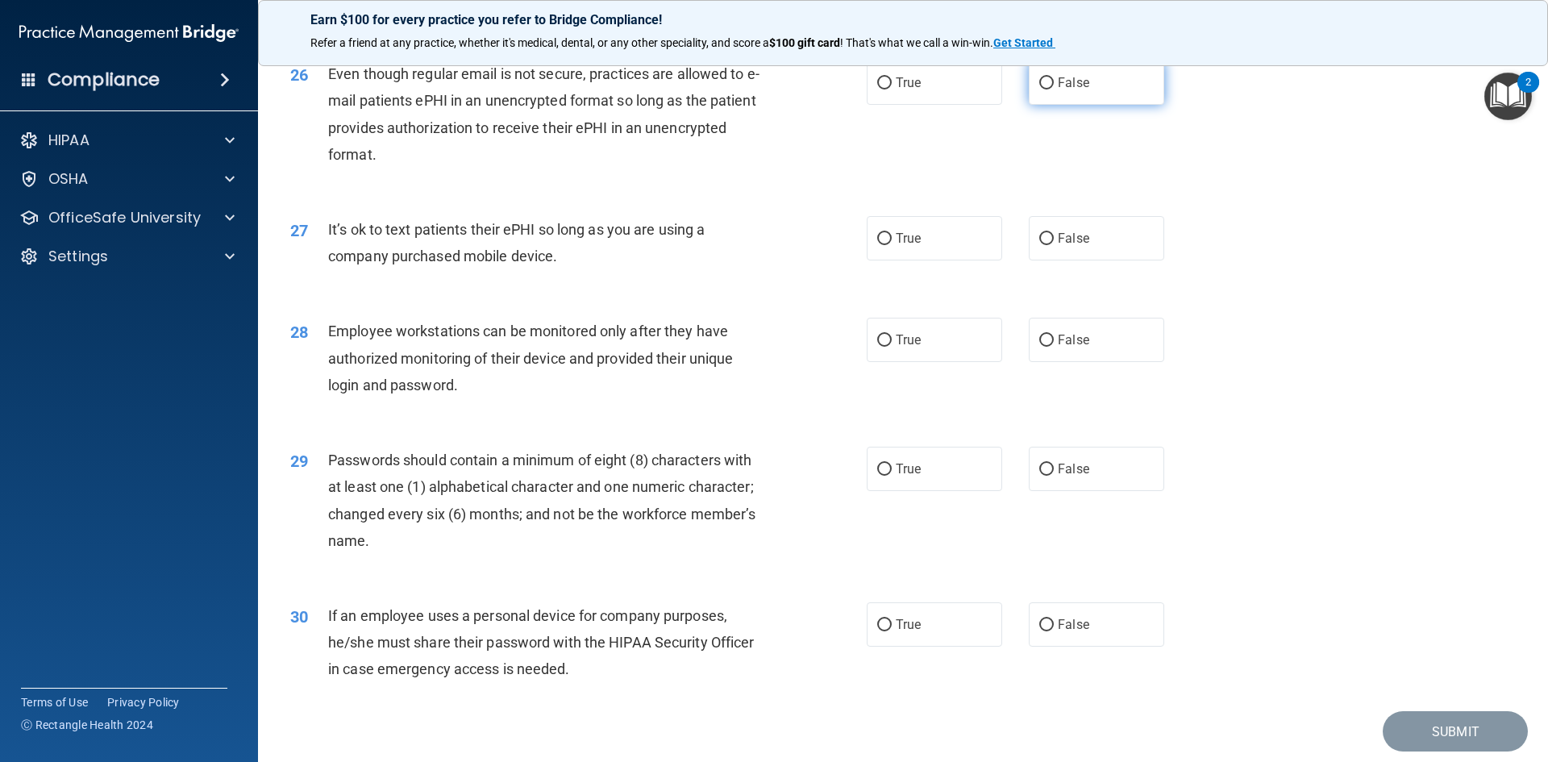
click at [1039, 89] on input "False" at bounding box center [1046, 83] width 15 height 12
radio input "true"
click at [1039, 245] on input "False" at bounding box center [1046, 239] width 15 height 12
radio input "true"
click at [896, 347] on span "True" at bounding box center [908, 339] width 25 height 15
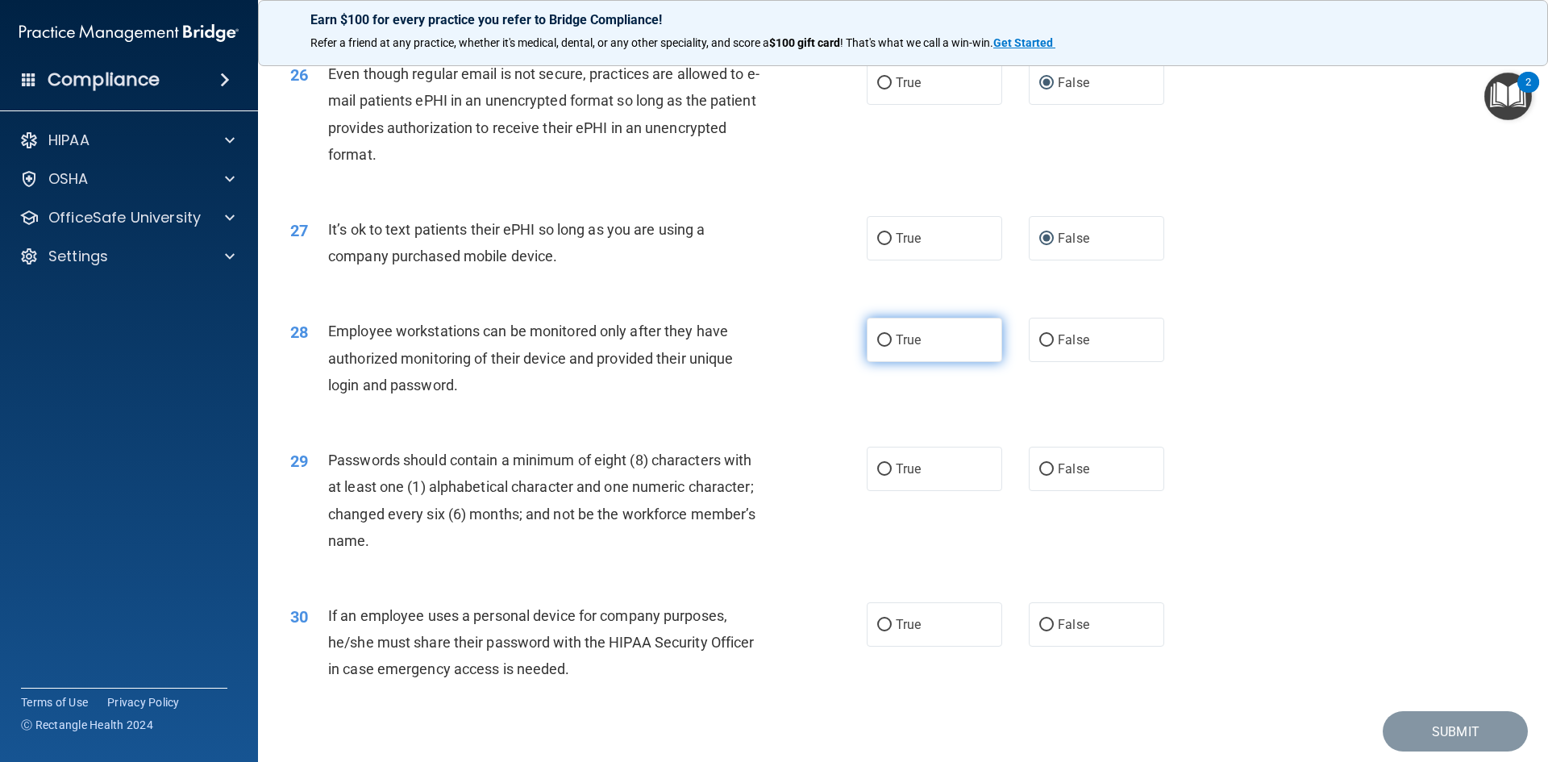
click at [890, 347] on input "True" at bounding box center [884, 341] width 15 height 12
radio input "true"
click at [877, 476] on input "True" at bounding box center [884, 470] width 15 height 12
radio input "true"
click at [1058, 632] on span "False" at bounding box center [1073, 624] width 31 height 15
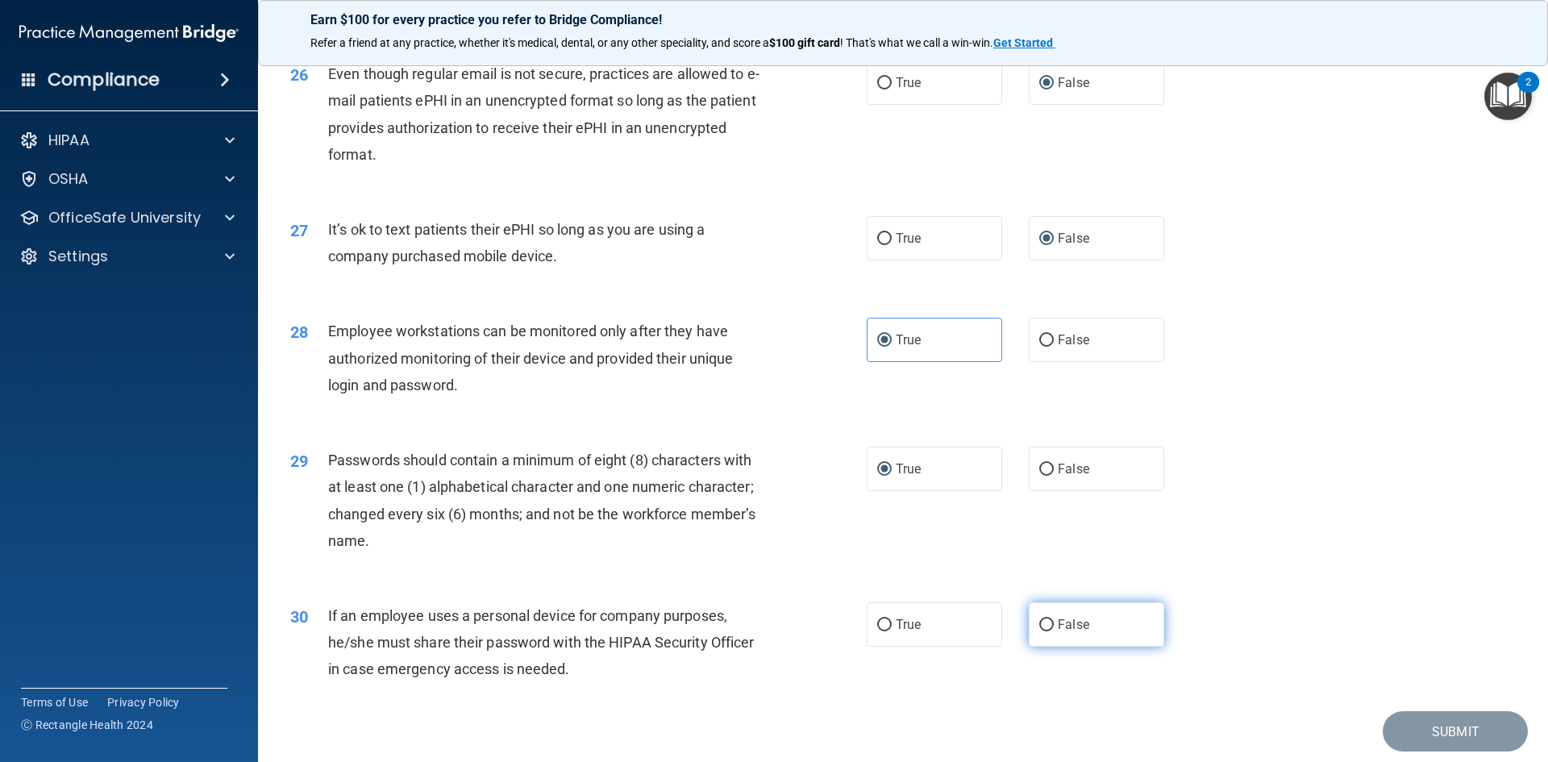
click at [1050, 631] on input "False" at bounding box center [1046, 625] width 15 height 12
radio input "true"
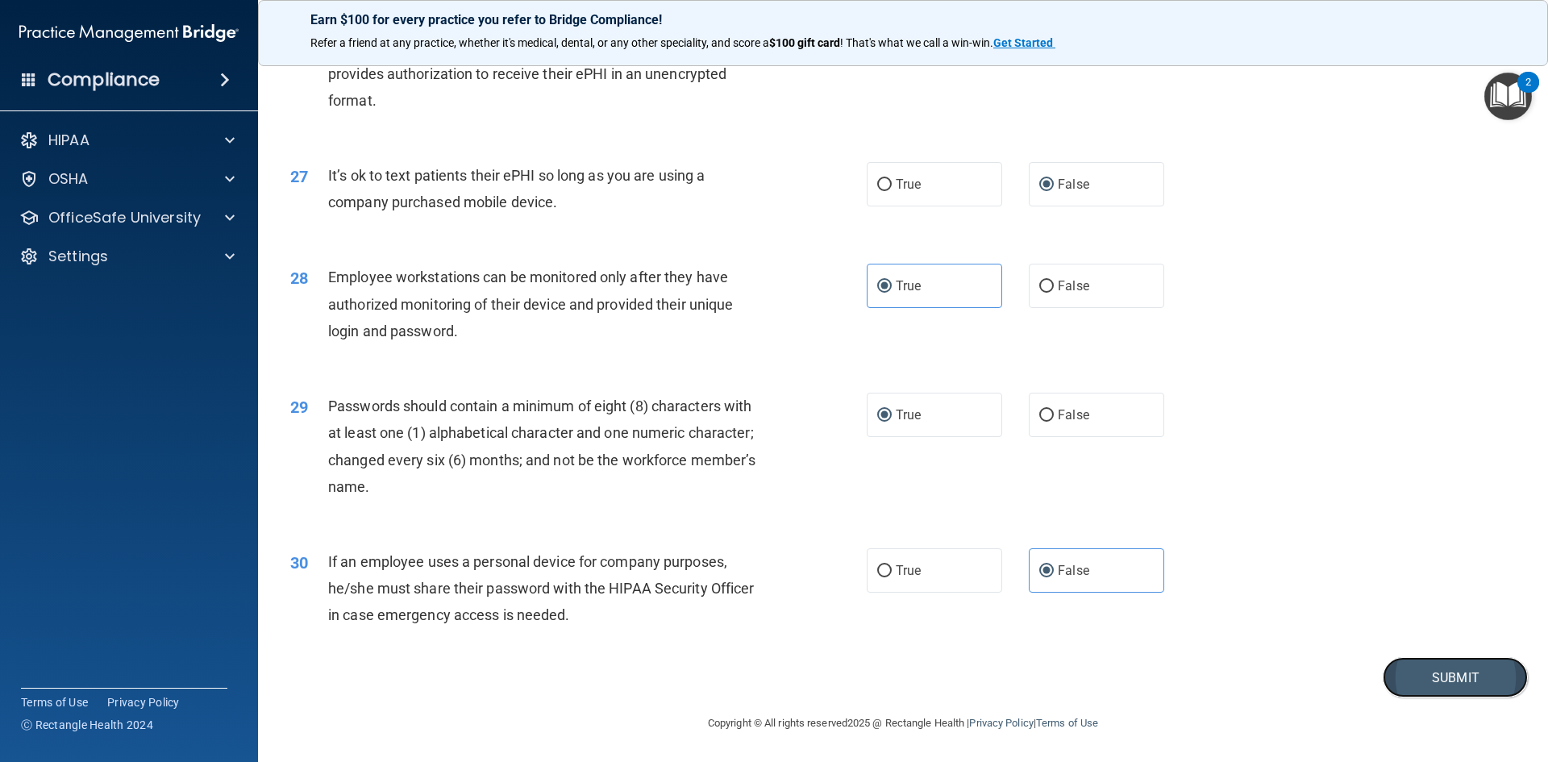
click at [1422, 671] on button "Submit" at bounding box center [1455, 677] width 145 height 41
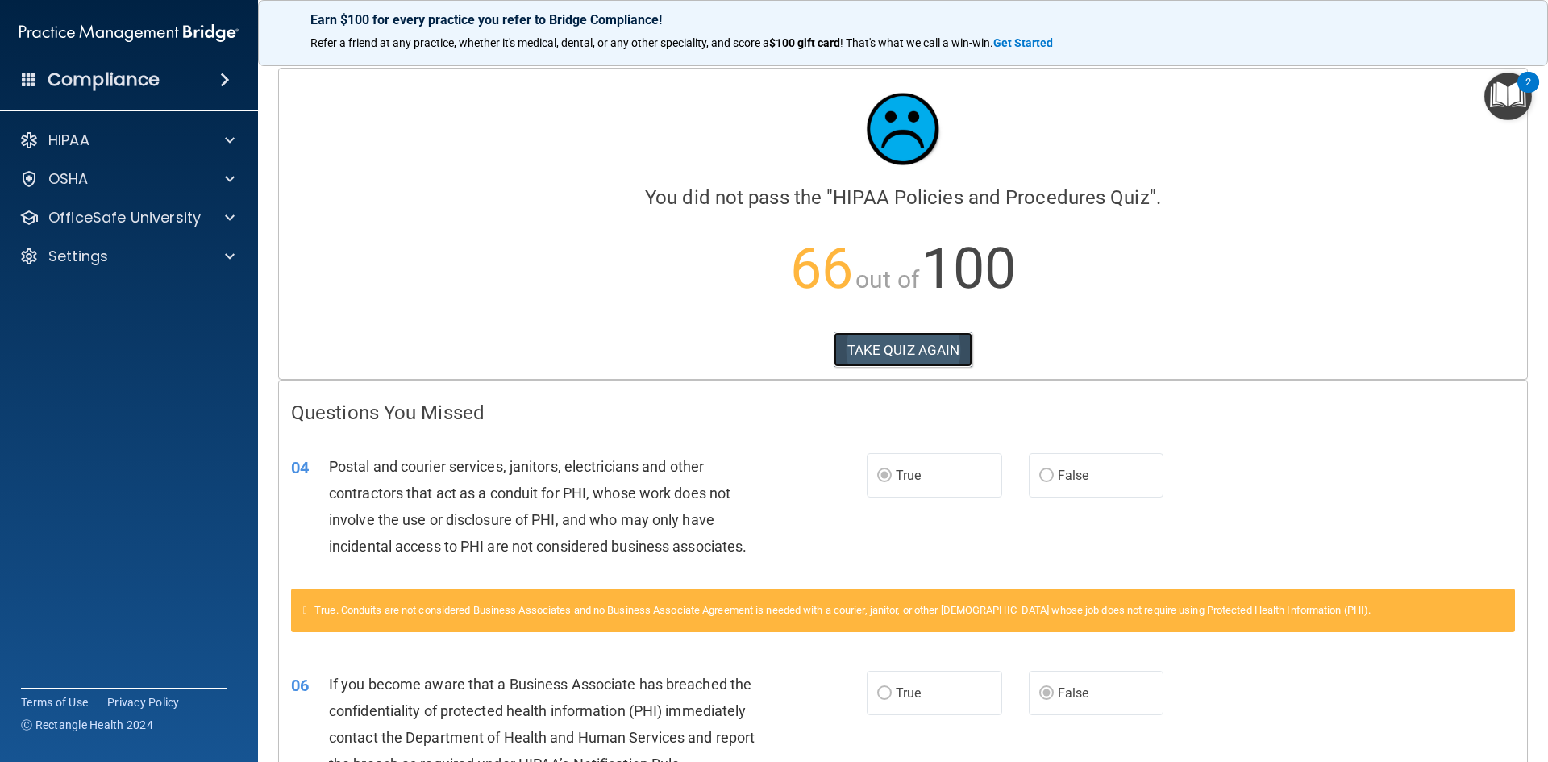
click at [889, 343] on button "TAKE QUIZ AGAIN" at bounding box center [903, 349] width 139 height 35
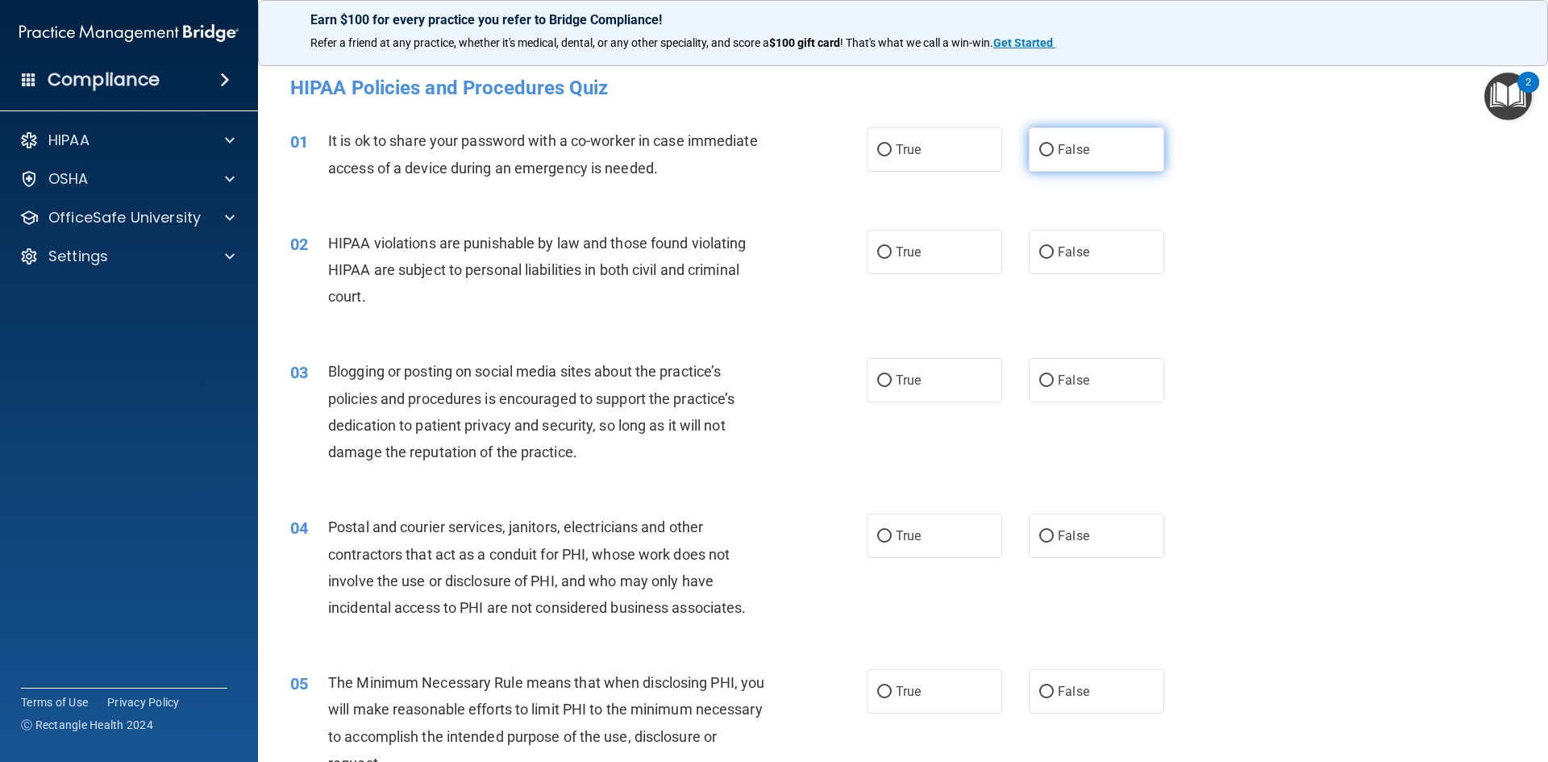
click at [1047, 153] on label "False" at bounding box center [1096, 149] width 135 height 44
click at [1047, 153] on input "False" at bounding box center [1046, 150] width 15 height 12
radio input "true"
click at [914, 252] on span "True" at bounding box center [908, 251] width 25 height 15
click at [892, 252] on input "True" at bounding box center [884, 253] width 15 height 12
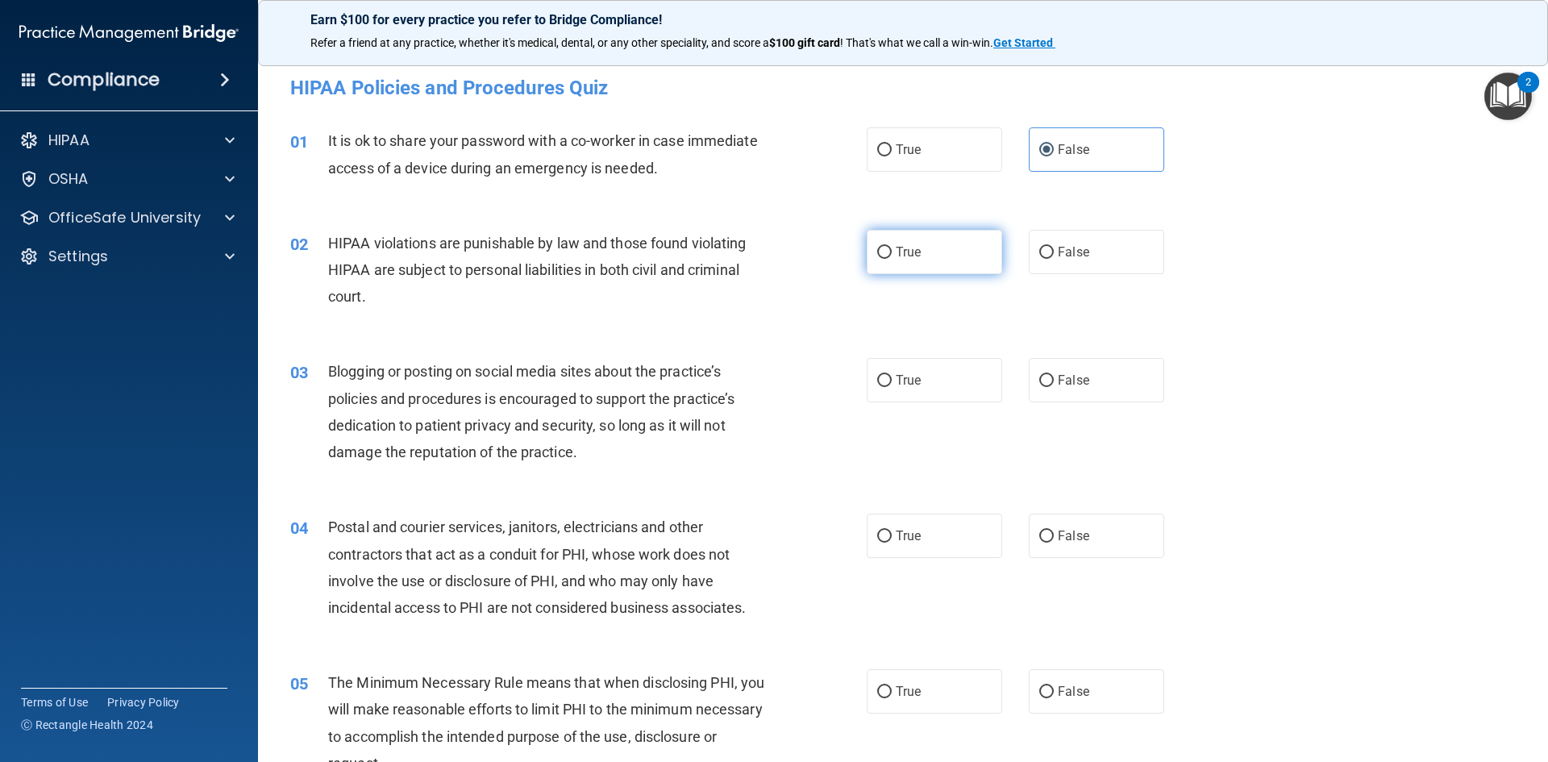
radio input "true"
click at [1043, 372] on label "False" at bounding box center [1096, 380] width 135 height 44
click at [1043, 375] on input "False" at bounding box center [1046, 381] width 15 height 12
radio input "true"
click at [877, 538] on input "True" at bounding box center [884, 536] width 15 height 12
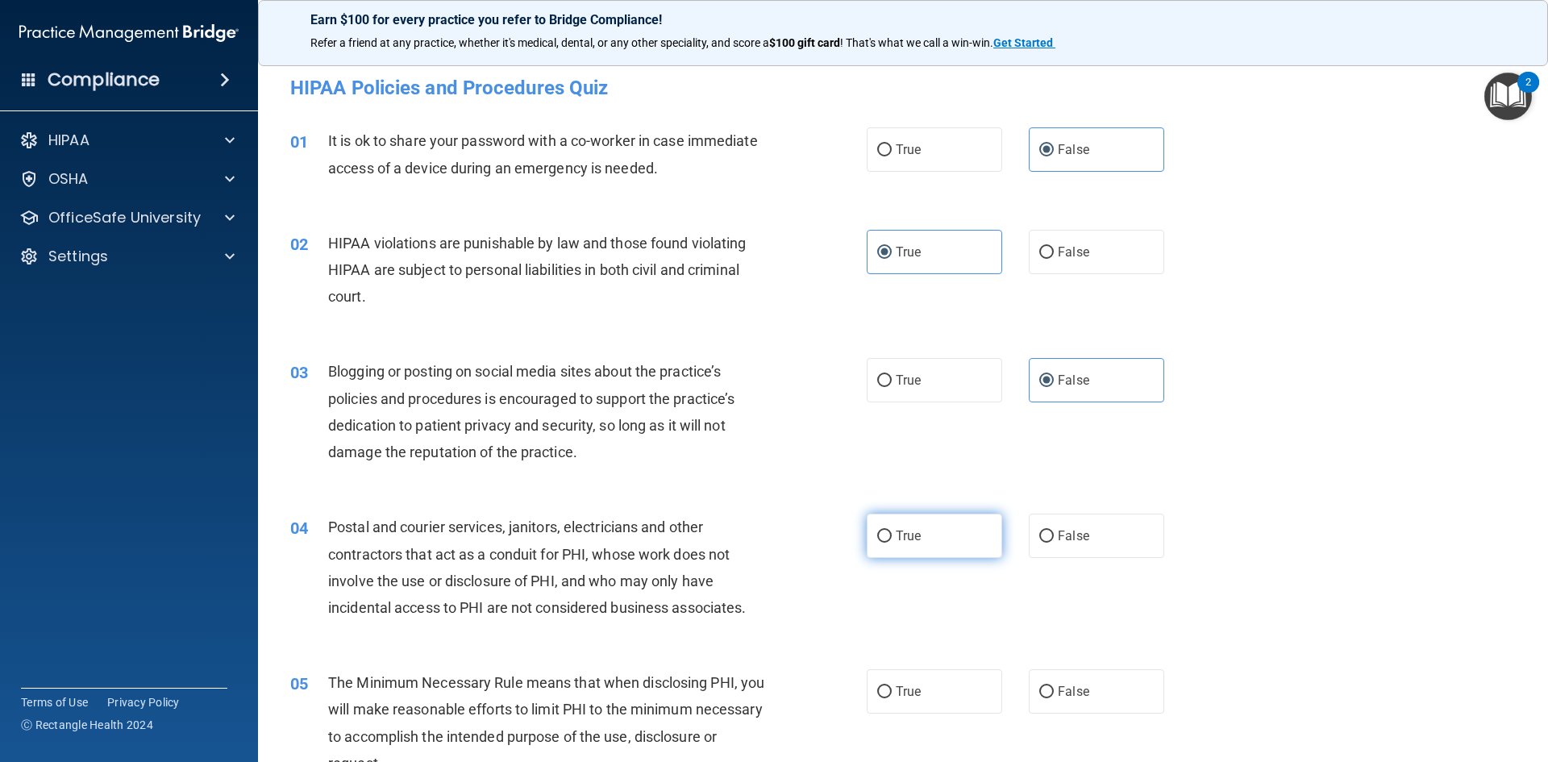
radio input "true"
click at [896, 687] on span "True" at bounding box center [908, 691] width 25 height 15
click at [890, 687] on input "True" at bounding box center [884, 692] width 15 height 12
radio input "true"
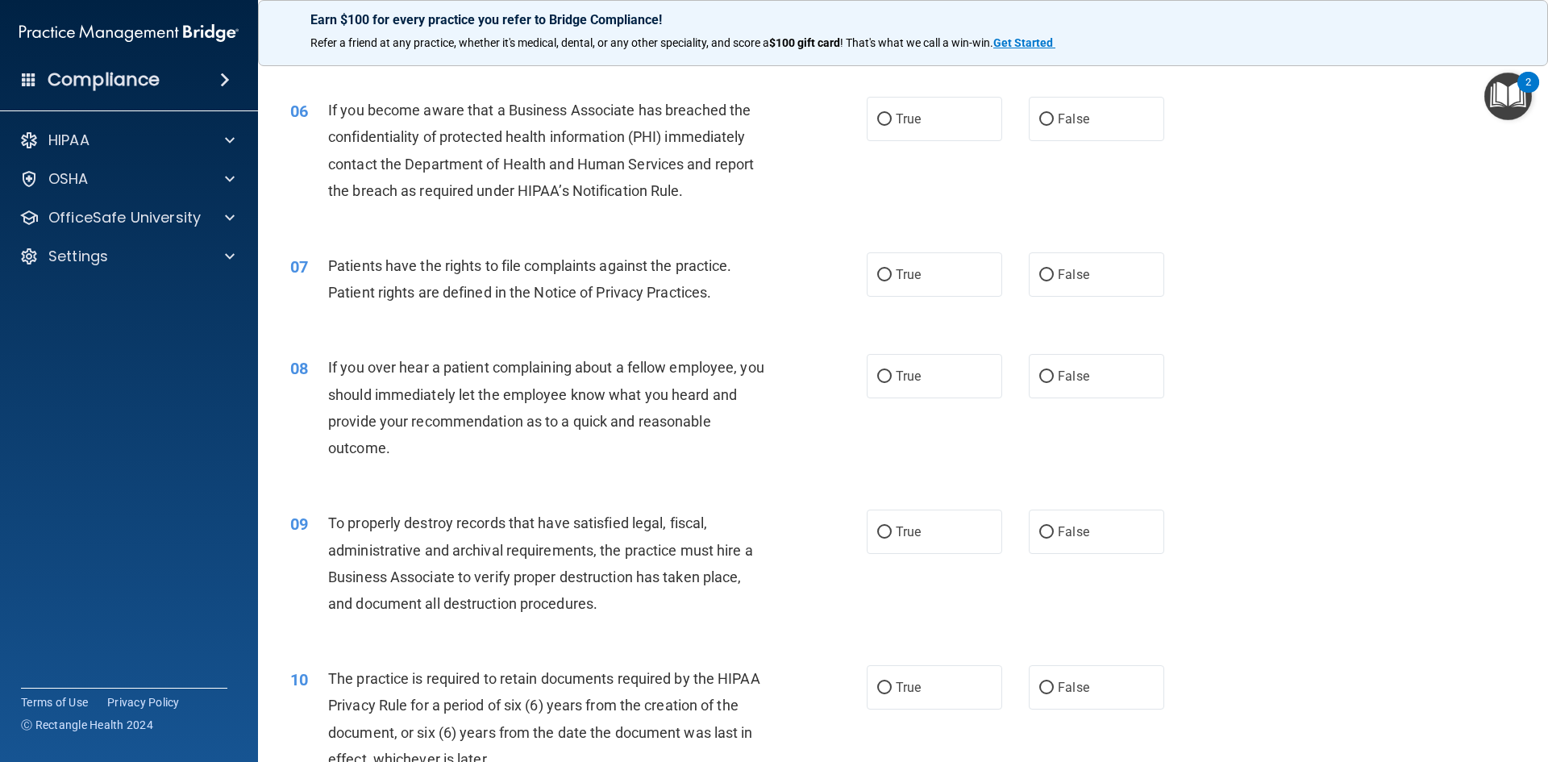
scroll to position [738, 0]
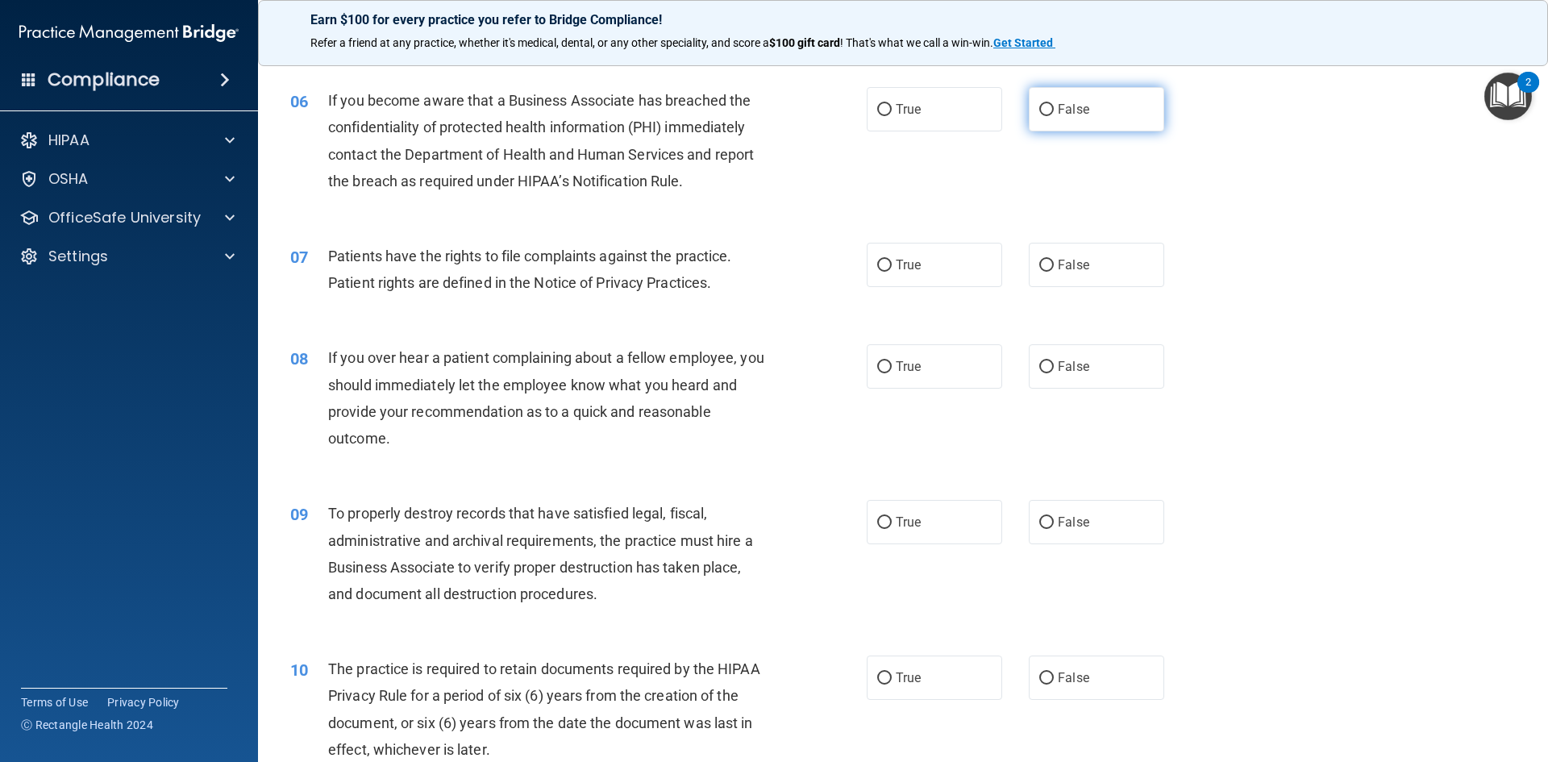
click at [1058, 107] on span "False" at bounding box center [1073, 109] width 31 height 15
click at [1050, 107] on input "False" at bounding box center [1046, 110] width 15 height 12
radio input "true"
click at [908, 285] on label "True" at bounding box center [934, 265] width 135 height 44
click at [892, 272] on input "True" at bounding box center [884, 266] width 15 height 12
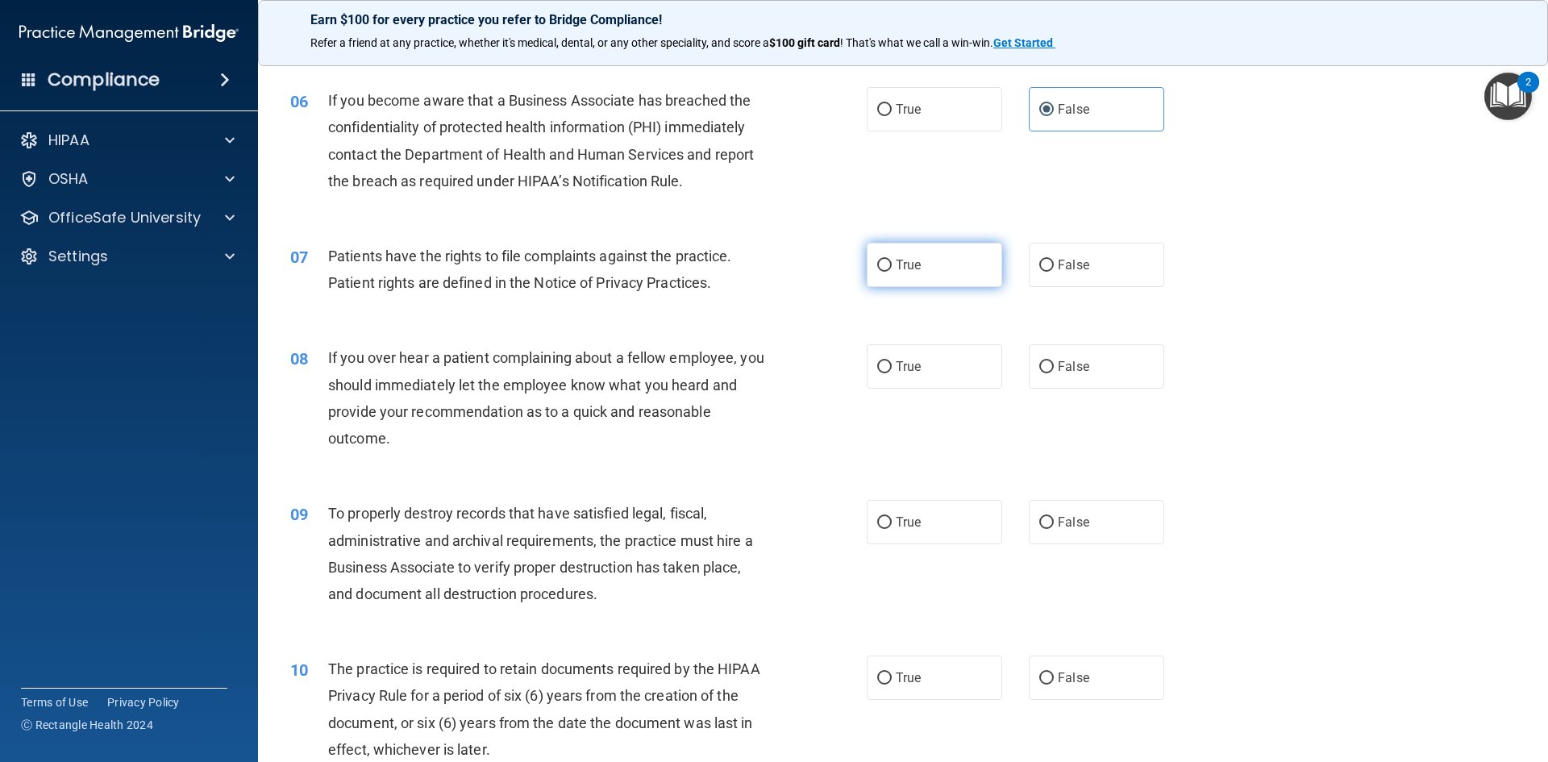
radio input "true"
click at [1039, 370] on input "False" at bounding box center [1046, 367] width 15 height 12
radio input "true"
click at [1058, 525] on span "False" at bounding box center [1073, 521] width 31 height 15
click at [1051, 525] on input "False" at bounding box center [1046, 523] width 15 height 12
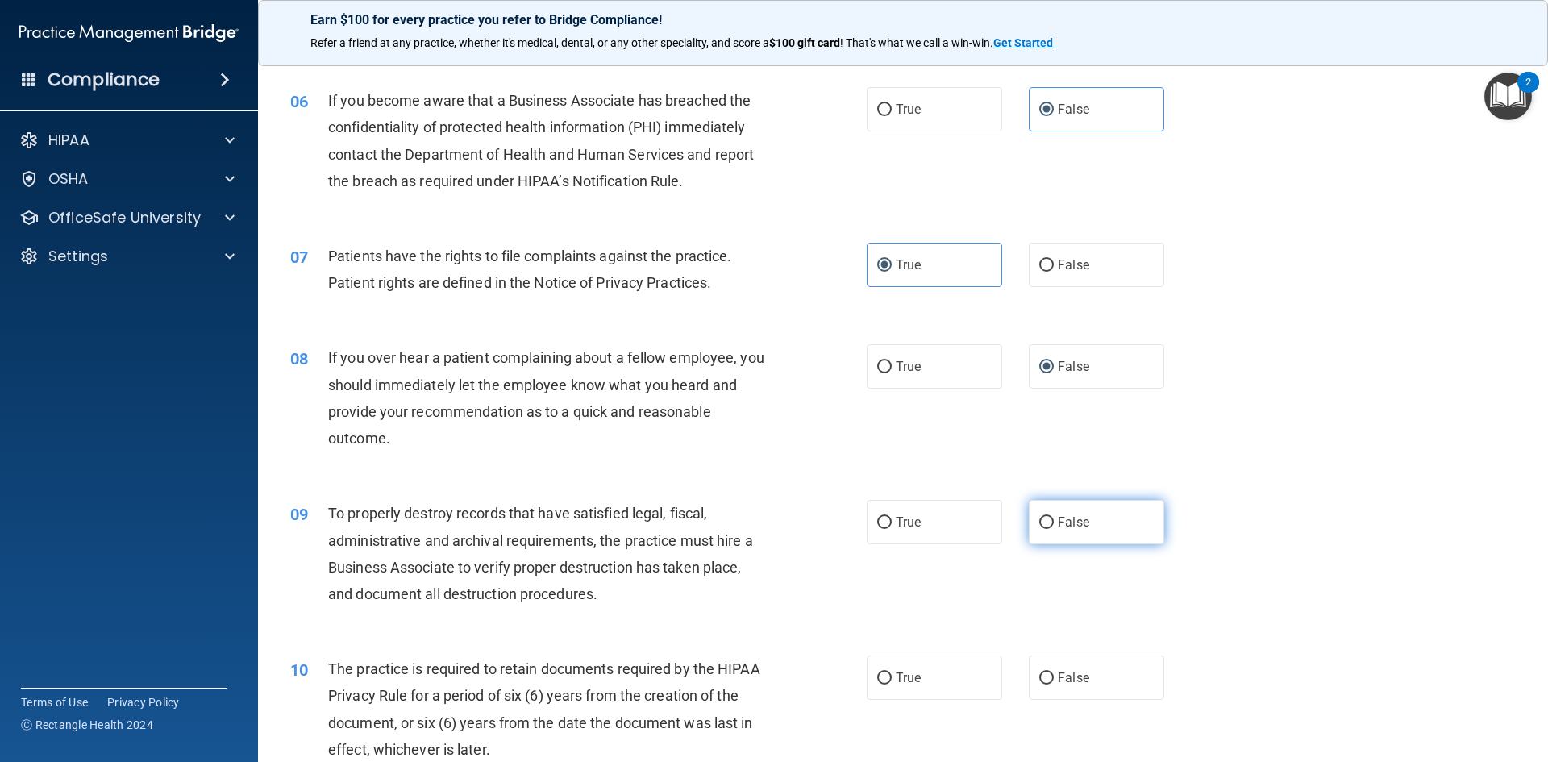
radio input "true"
click at [899, 679] on span "True" at bounding box center [908, 677] width 25 height 15
click at [884, 673] on input "True" at bounding box center [884, 678] width 15 height 12
radio input "true"
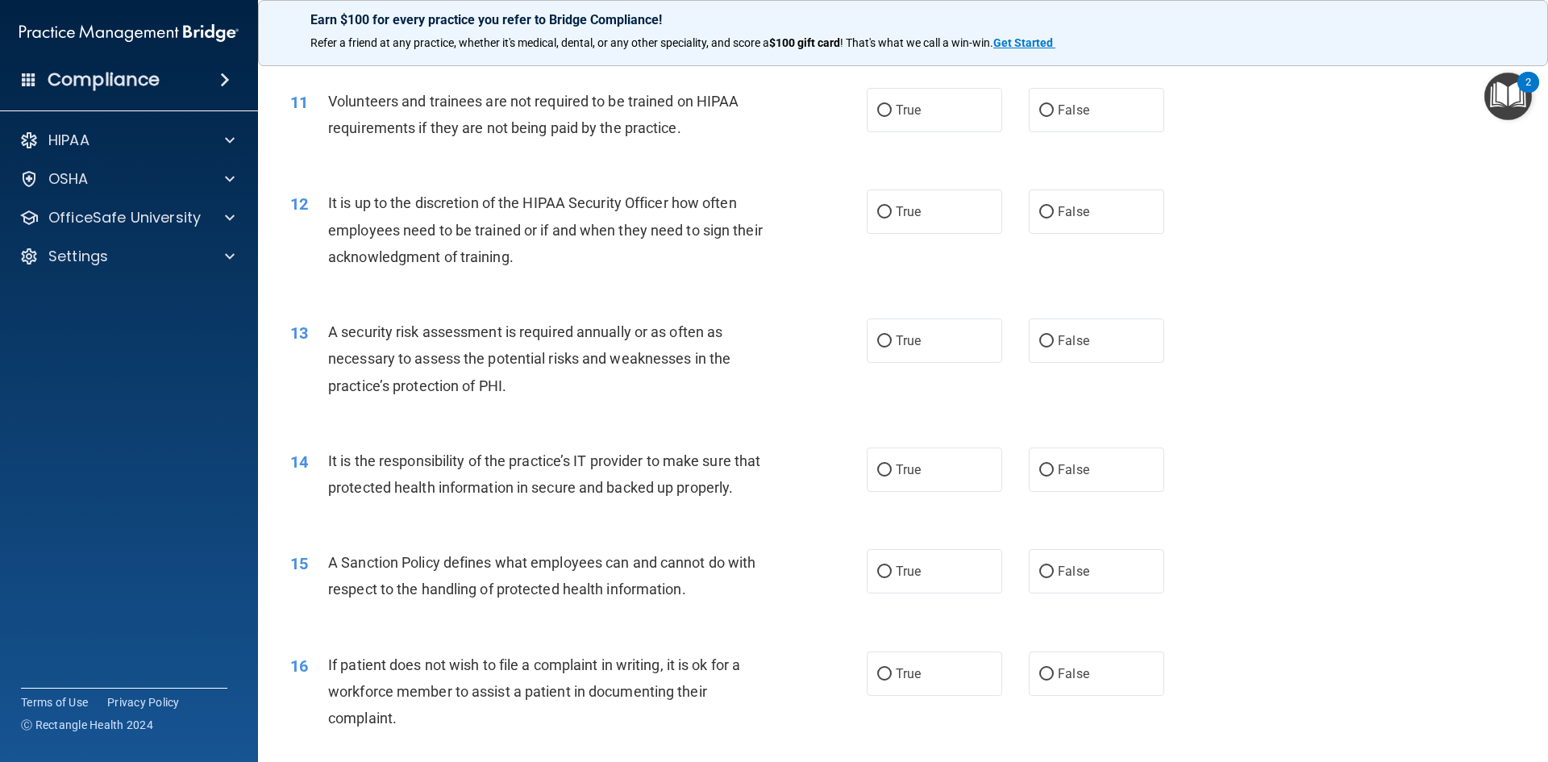
scroll to position [1466, 0]
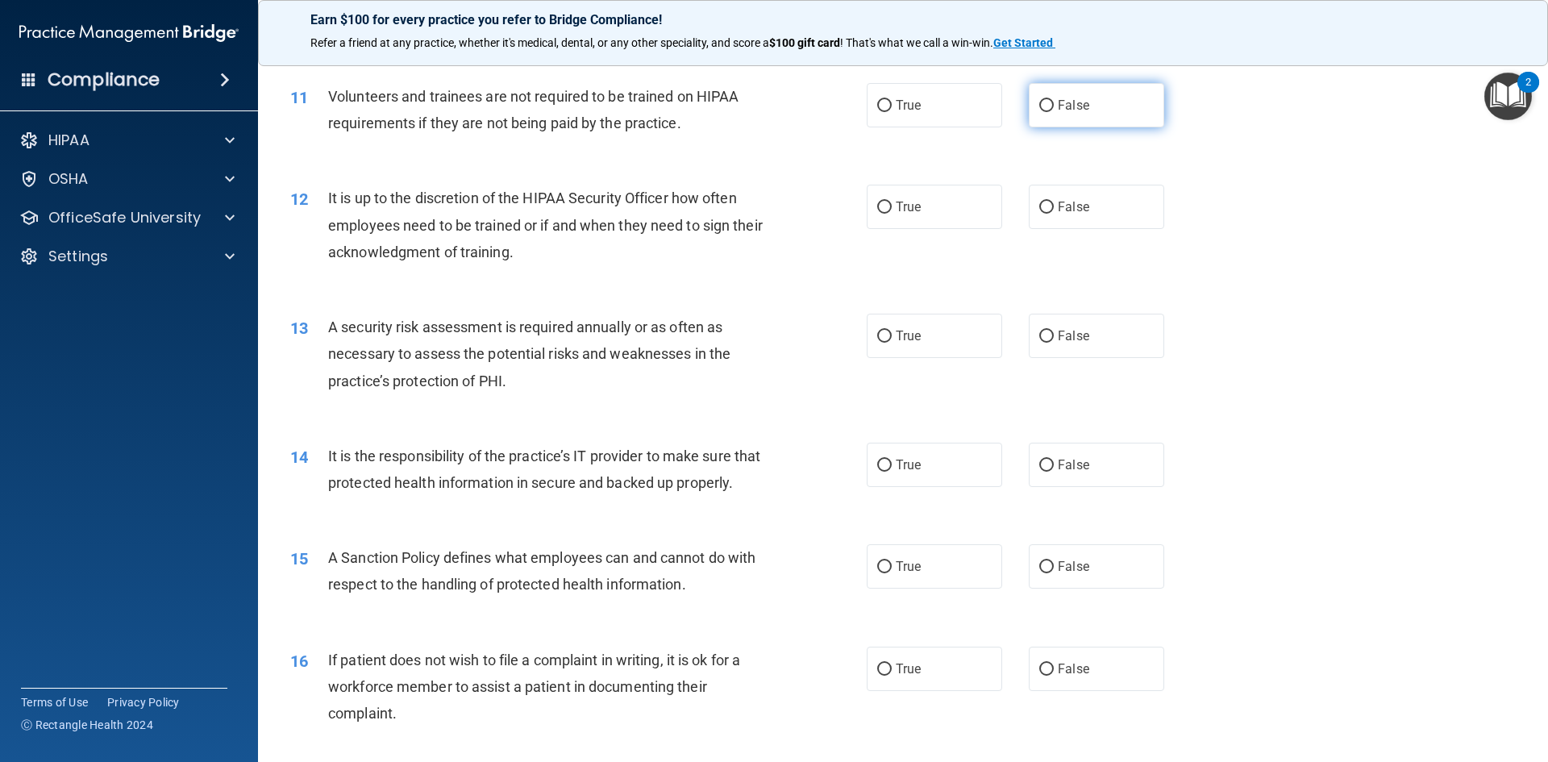
click at [1042, 110] on input "False" at bounding box center [1046, 106] width 15 height 12
radio input "true"
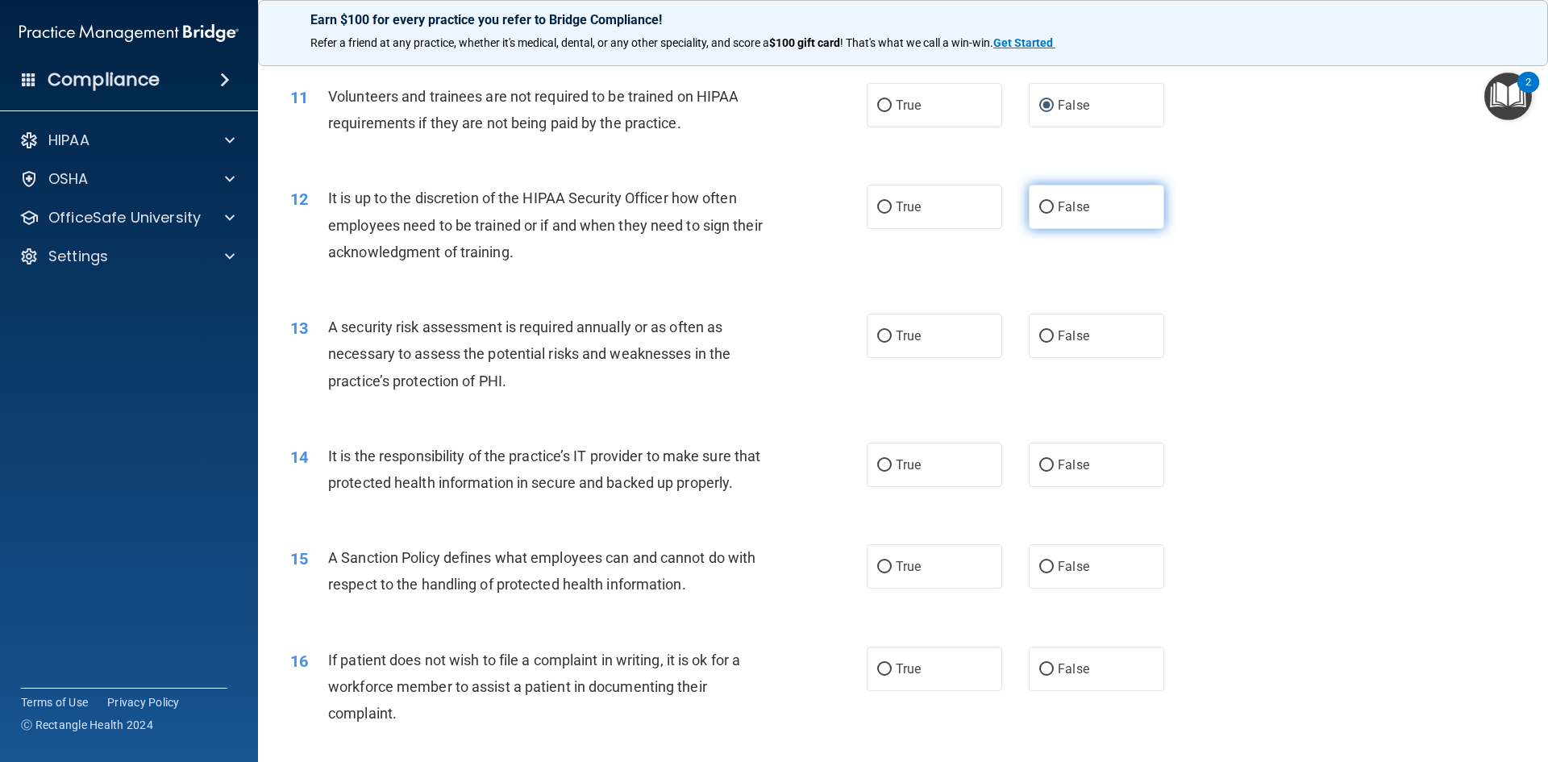
click at [1041, 203] on input "False" at bounding box center [1046, 208] width 15 height 12
radio input "true"
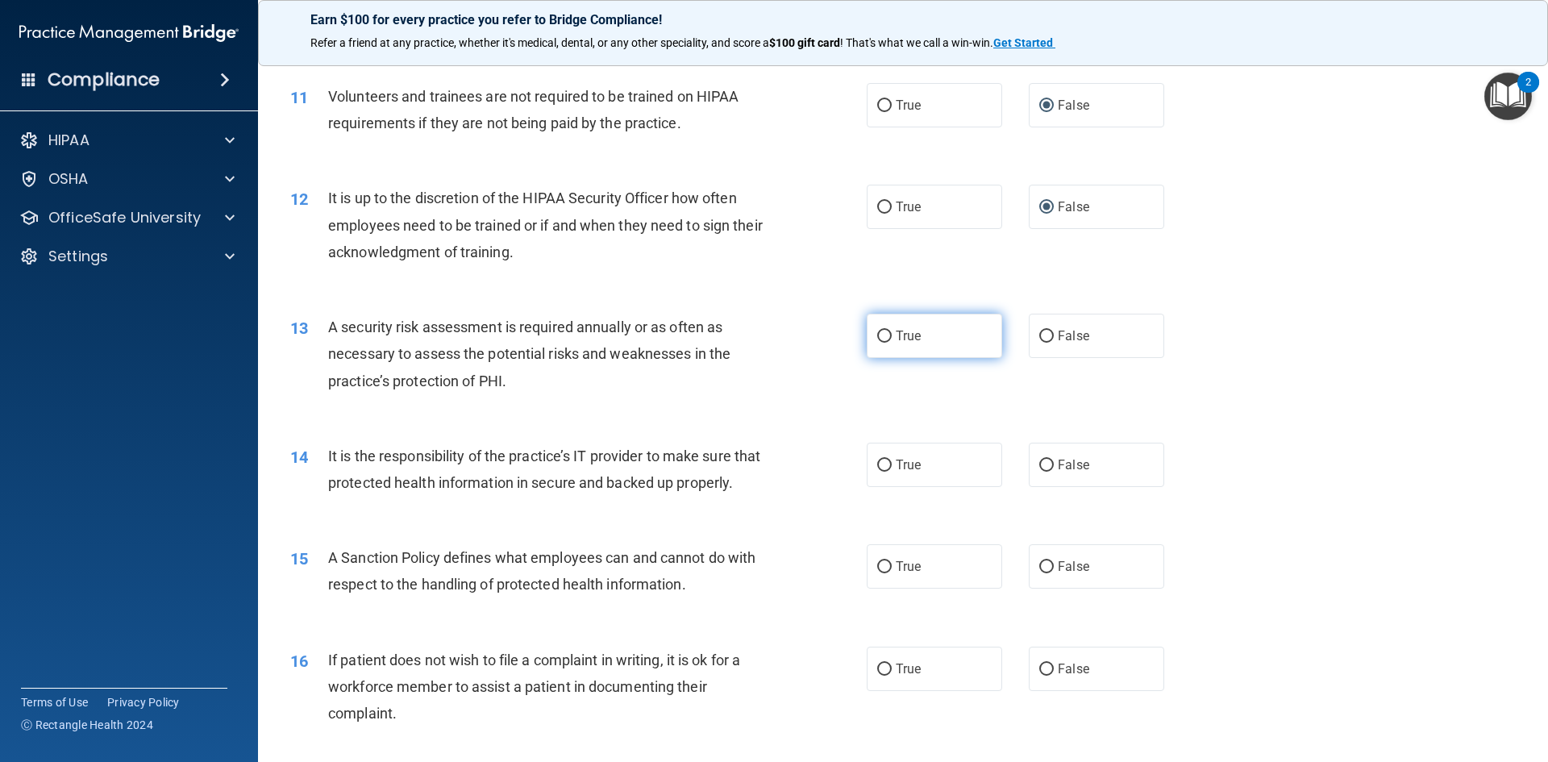
click at [896, 331] on span "True" at bounding box center [908, 335] width 25 height 15
click at [892, 331] on input "True" at bounding box center [884, 337] width 15 height 12
radio input "true"
click at [1039, 461] on input "False" at bounding box center [1046, 466] width 15 height 12
radio input "true"
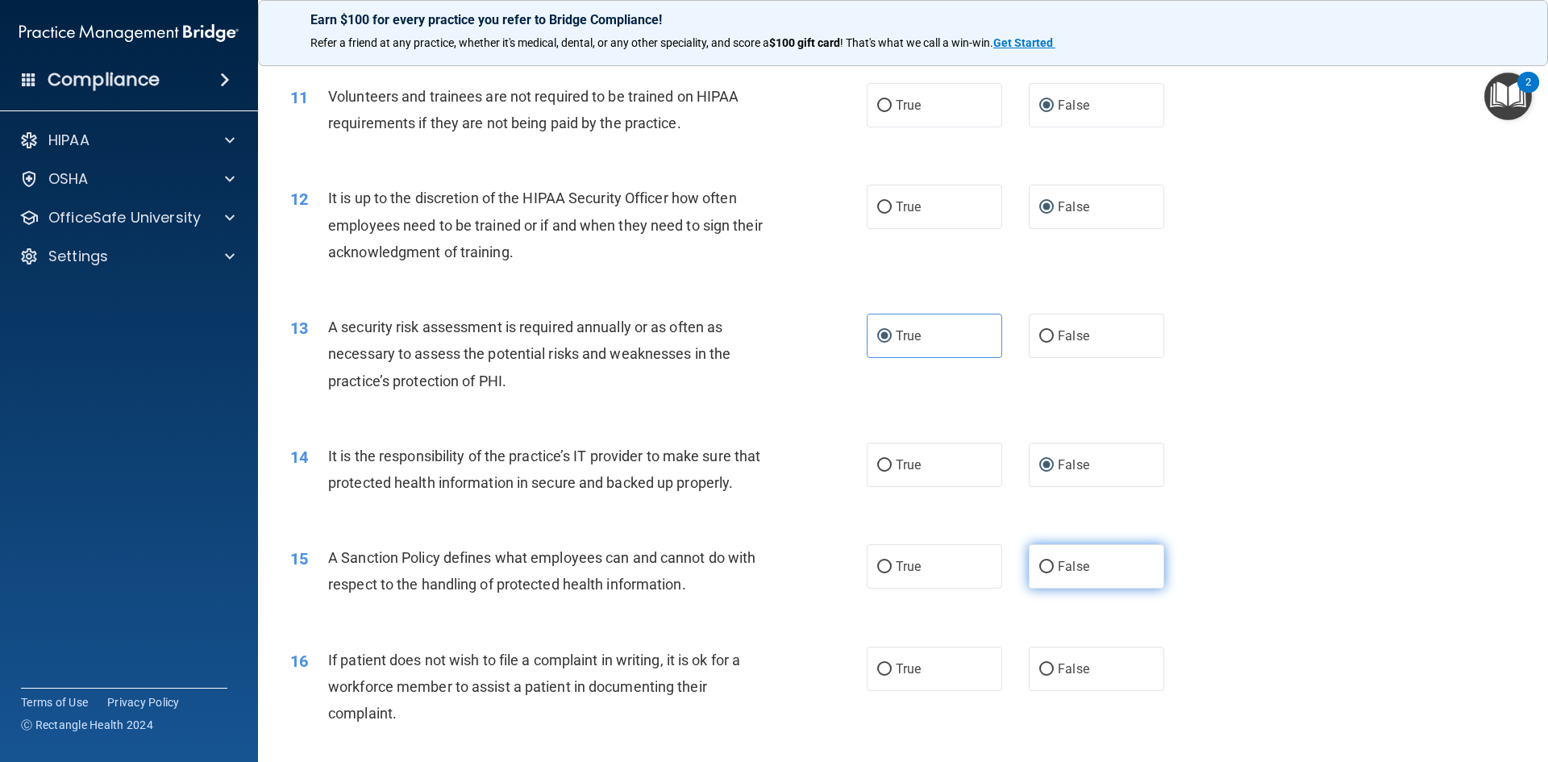
click at [1046, 589] on label "False" at bounding box center [1096, 566] width 135 height 44
click at [1046, 573] on input "False" at bounding box center [1046, 567] width 15 height 12
radio input "true"
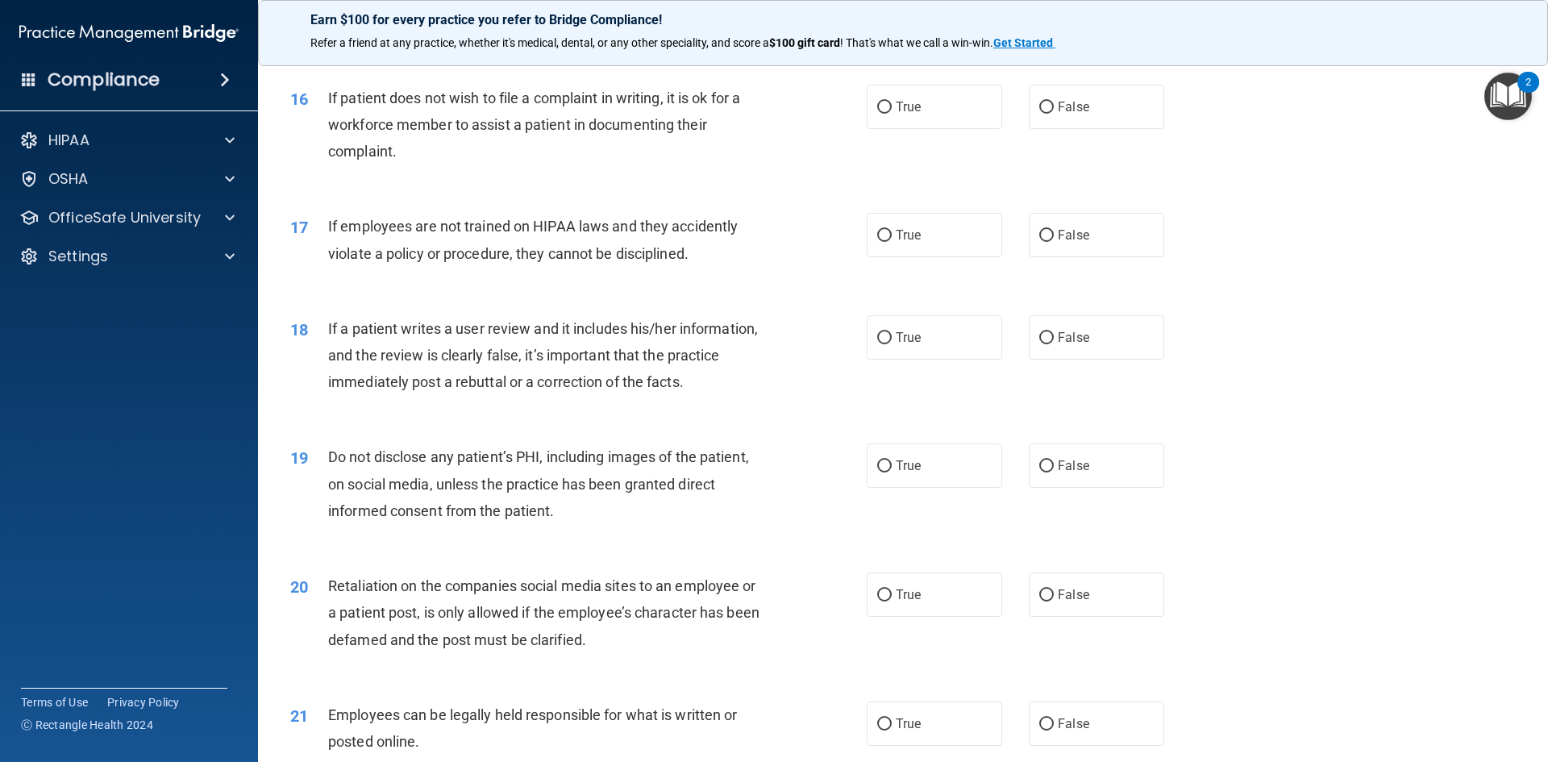
scroll to position [2032, 0]
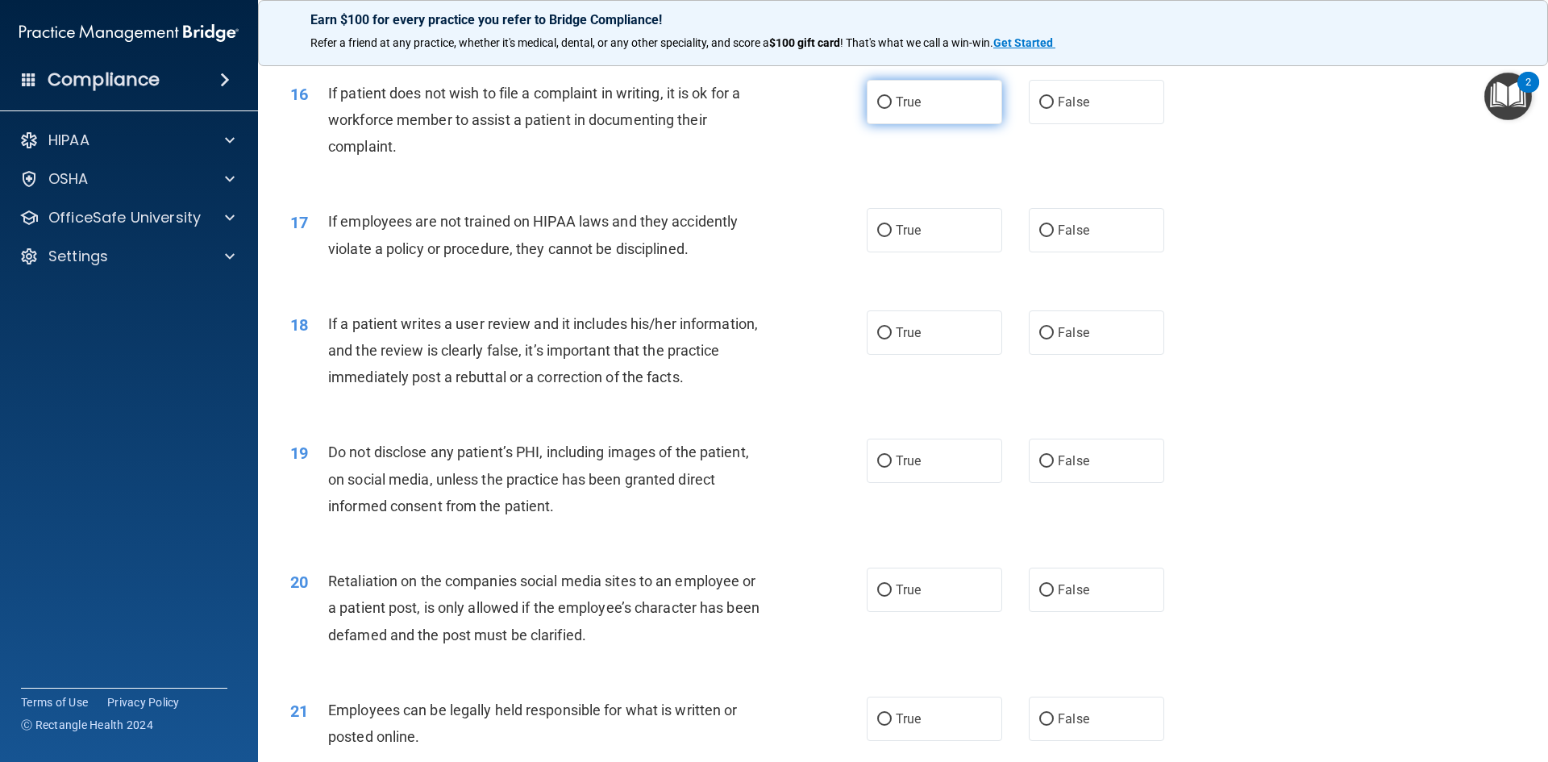
click at [874, 119] on label "True" at bounding box center [934, 102] width 135 height 44
click at [877, 109] on input "True" at bounding box center [884, 103] width 15 height 12
radio input "true"
click at [1040, 237] on input "False" at bounding box center [1046, 231] width 15 height 12
radio input "true"
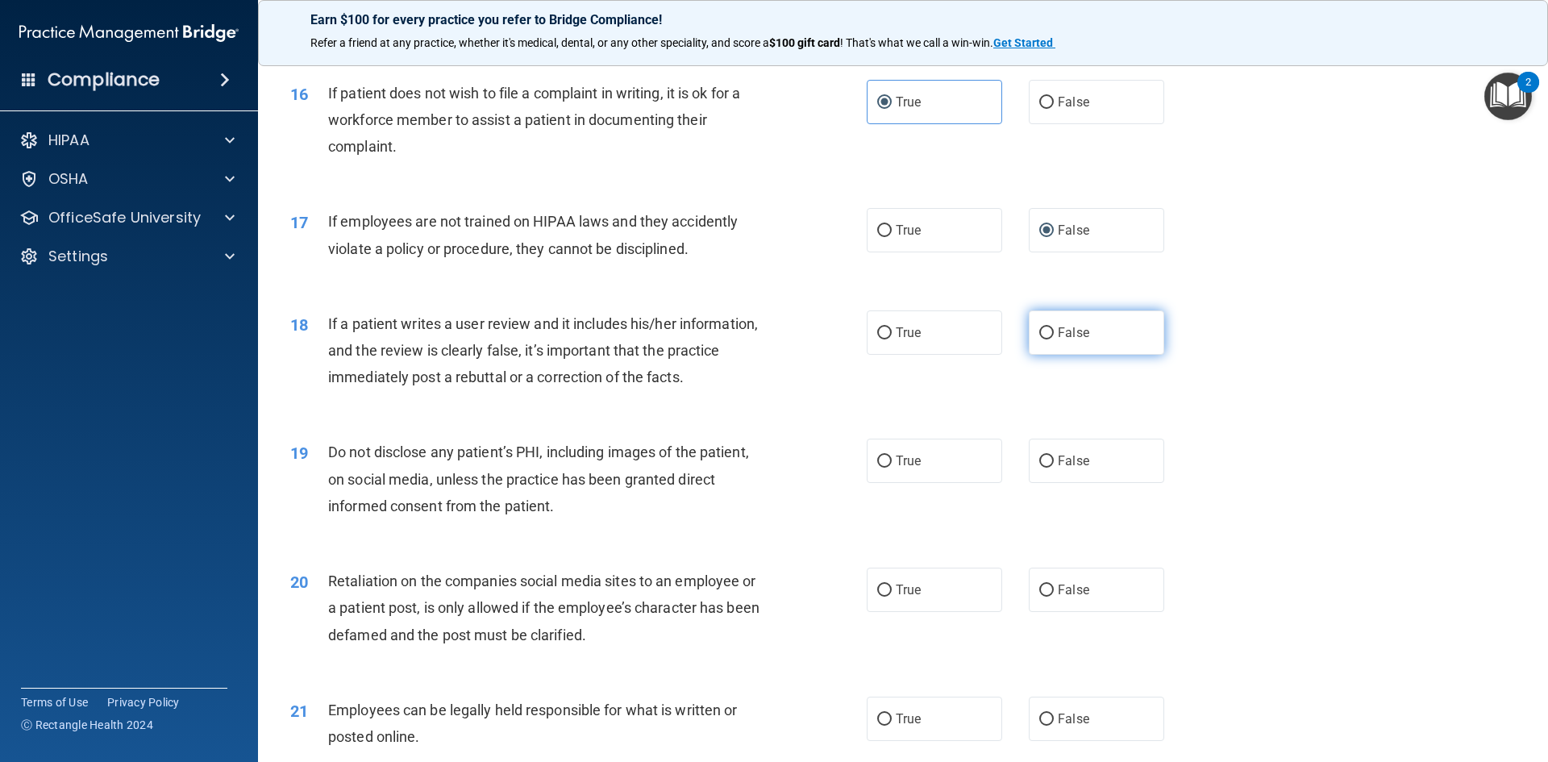
click at [1042, 339] on input "False" at bounding box center [1046, 333] width 15 height 12
radio input "true"
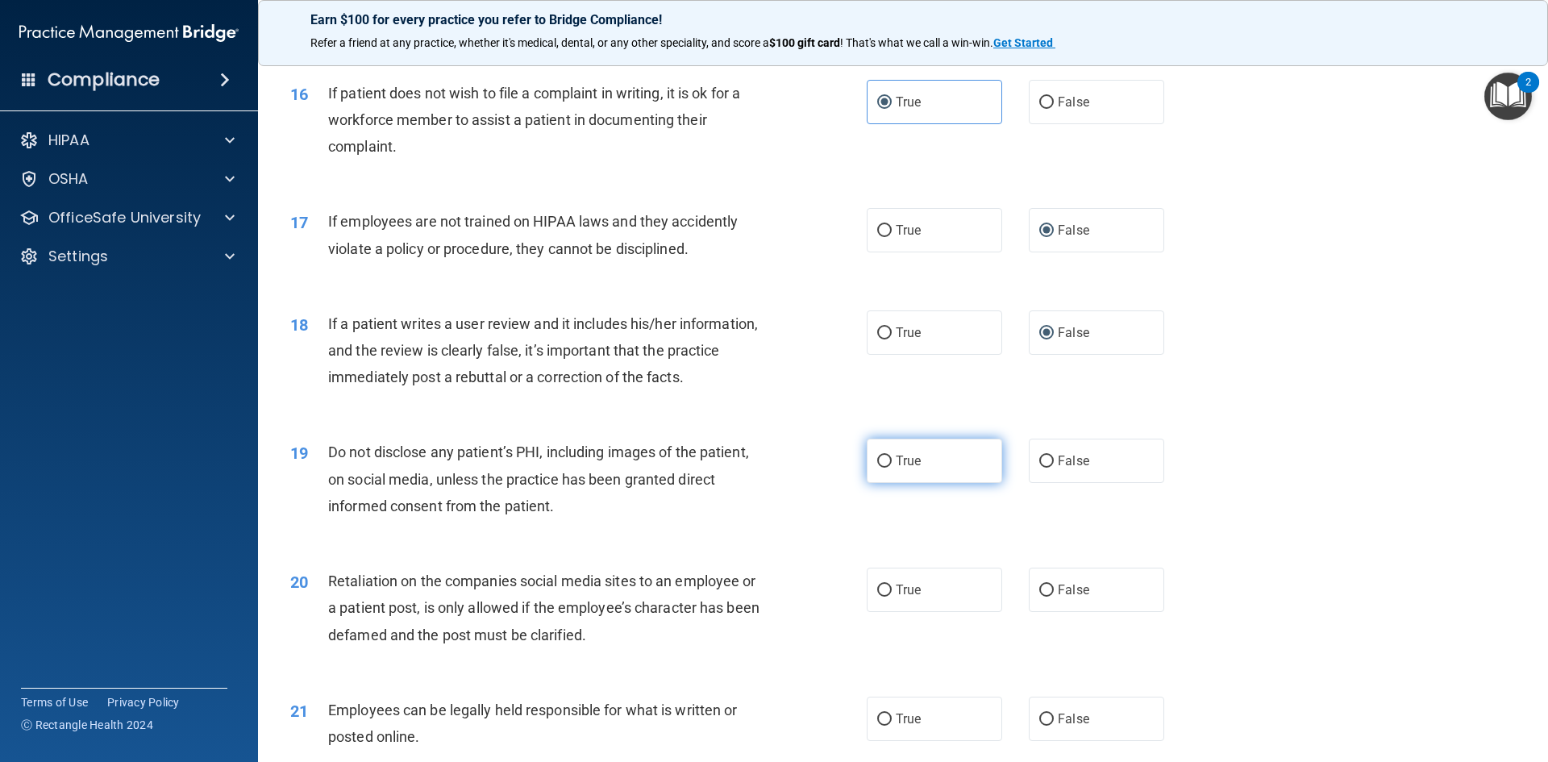
click at [902, 468] on span "True" at bounding box center [908, 460] width 25 height 15
click at [892, 468] on input "True" at bounding box center [884, 461] width 15 height 12
radio input "true"
click at [1054, 601] on label "False" at bounding box center [1096, 590] width 135 height 44
click at [1042, 606] on label "False" at bounding box center [1096, 590] width 135 height 44
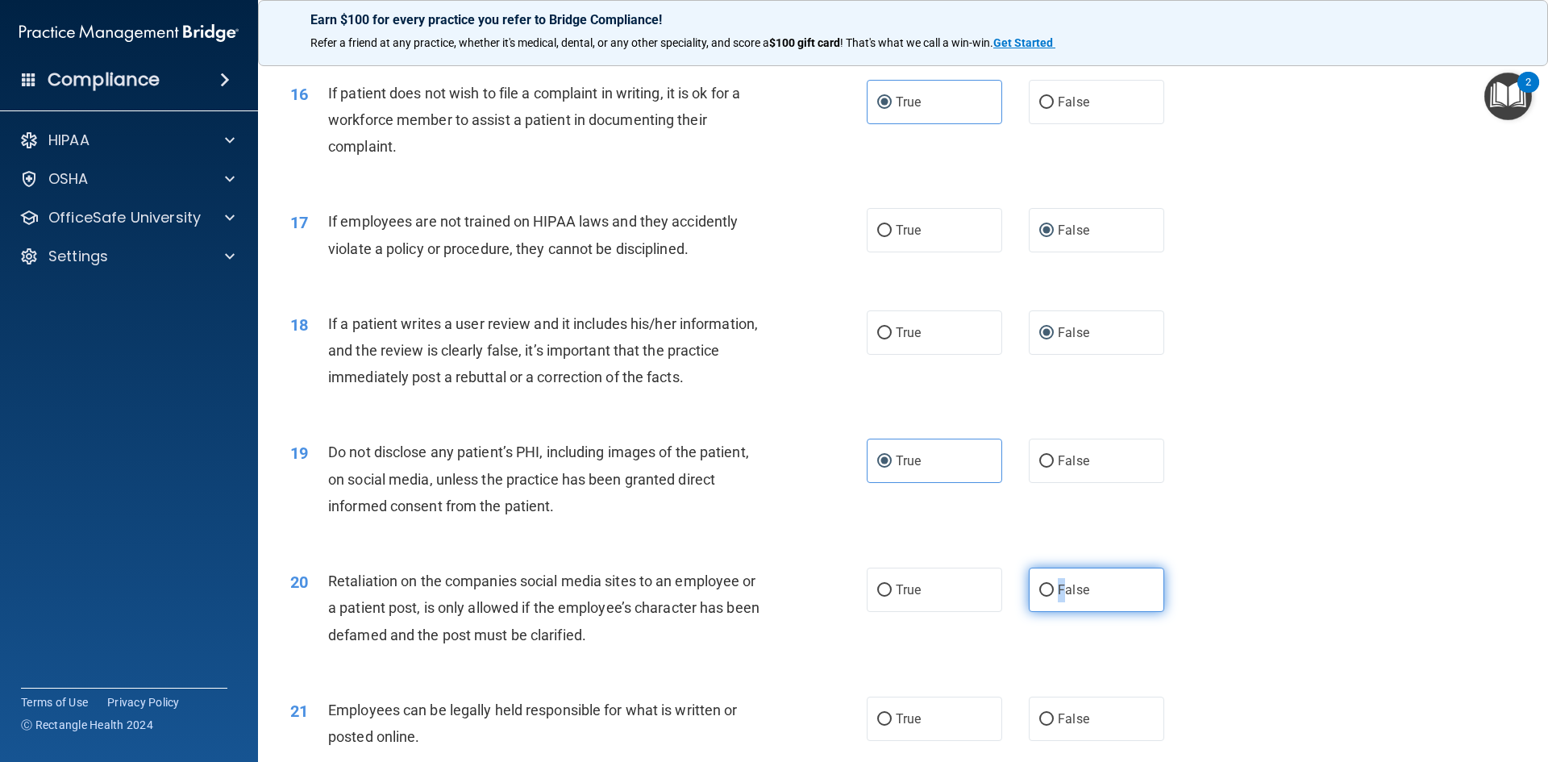
click at [1042, 597] on input "False" at bounding box center [1046, 590] width 15 height 12
radio input "true"
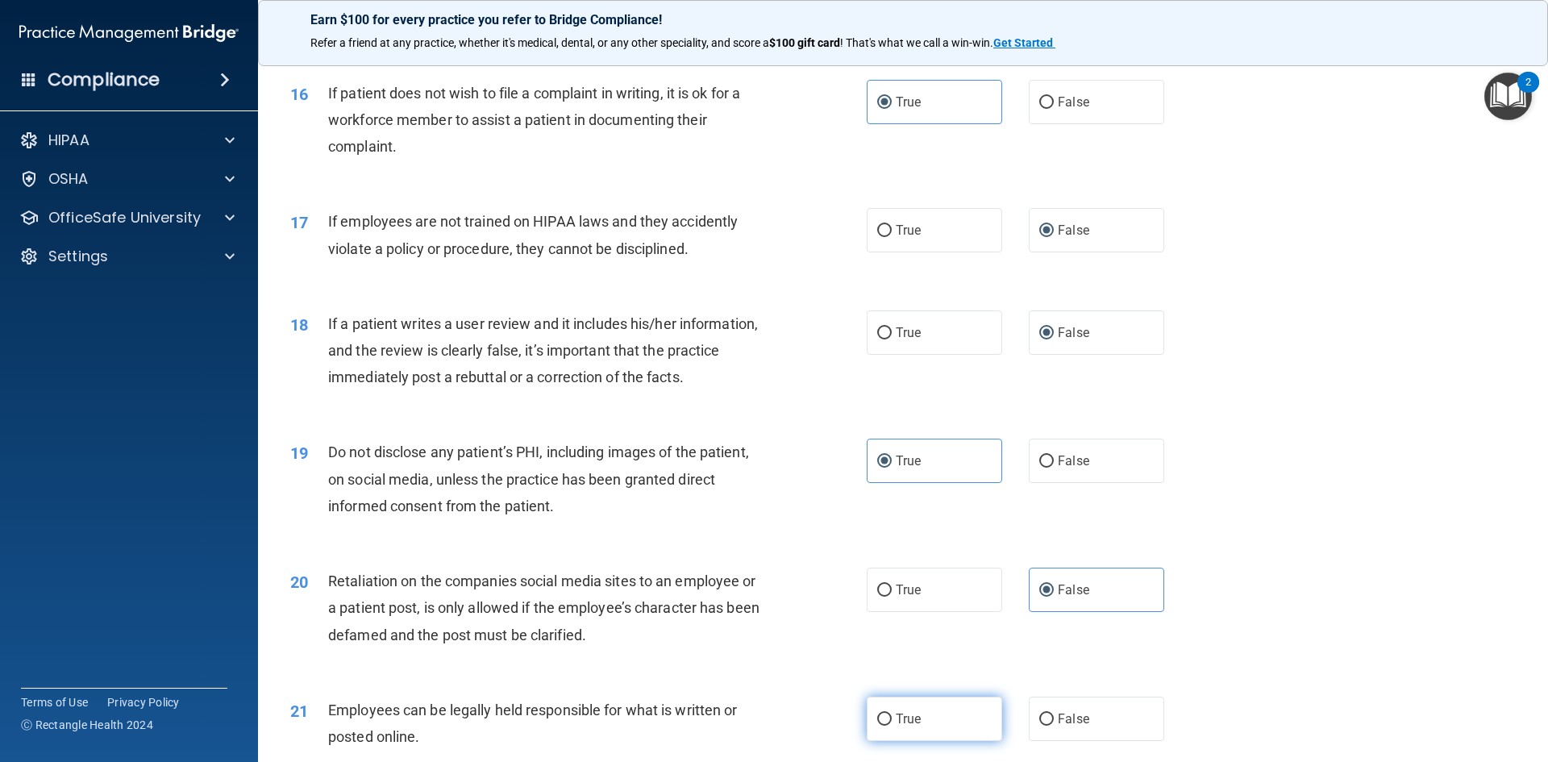
click at [898, 736] on label "True" at bounding box center [934, 719] width 135 height 44
click at [892, 726] on input "True" at bounding box center [884, 719] width 15 height 12
radio input "true"
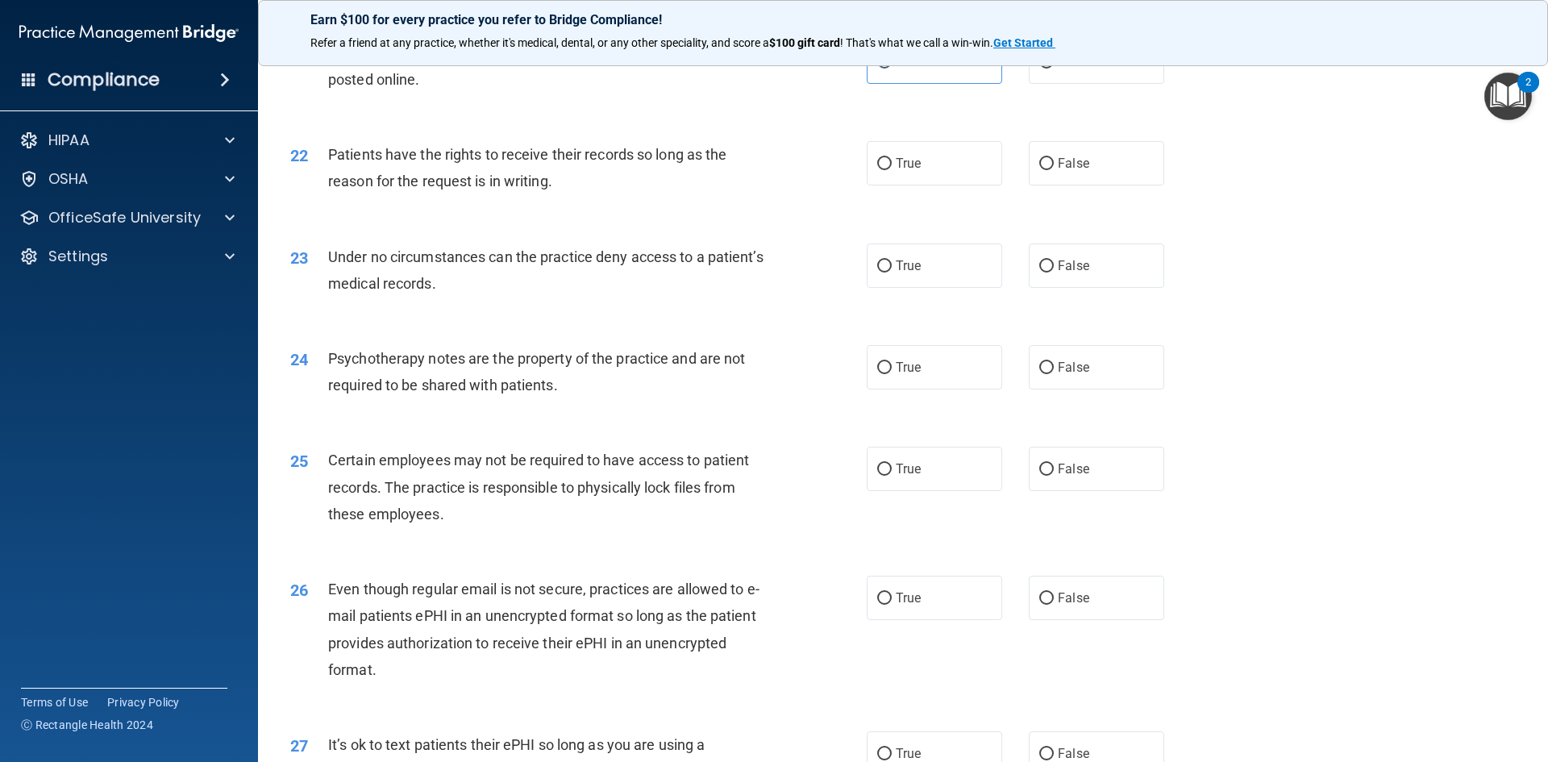
scroll to position [2694, 0]
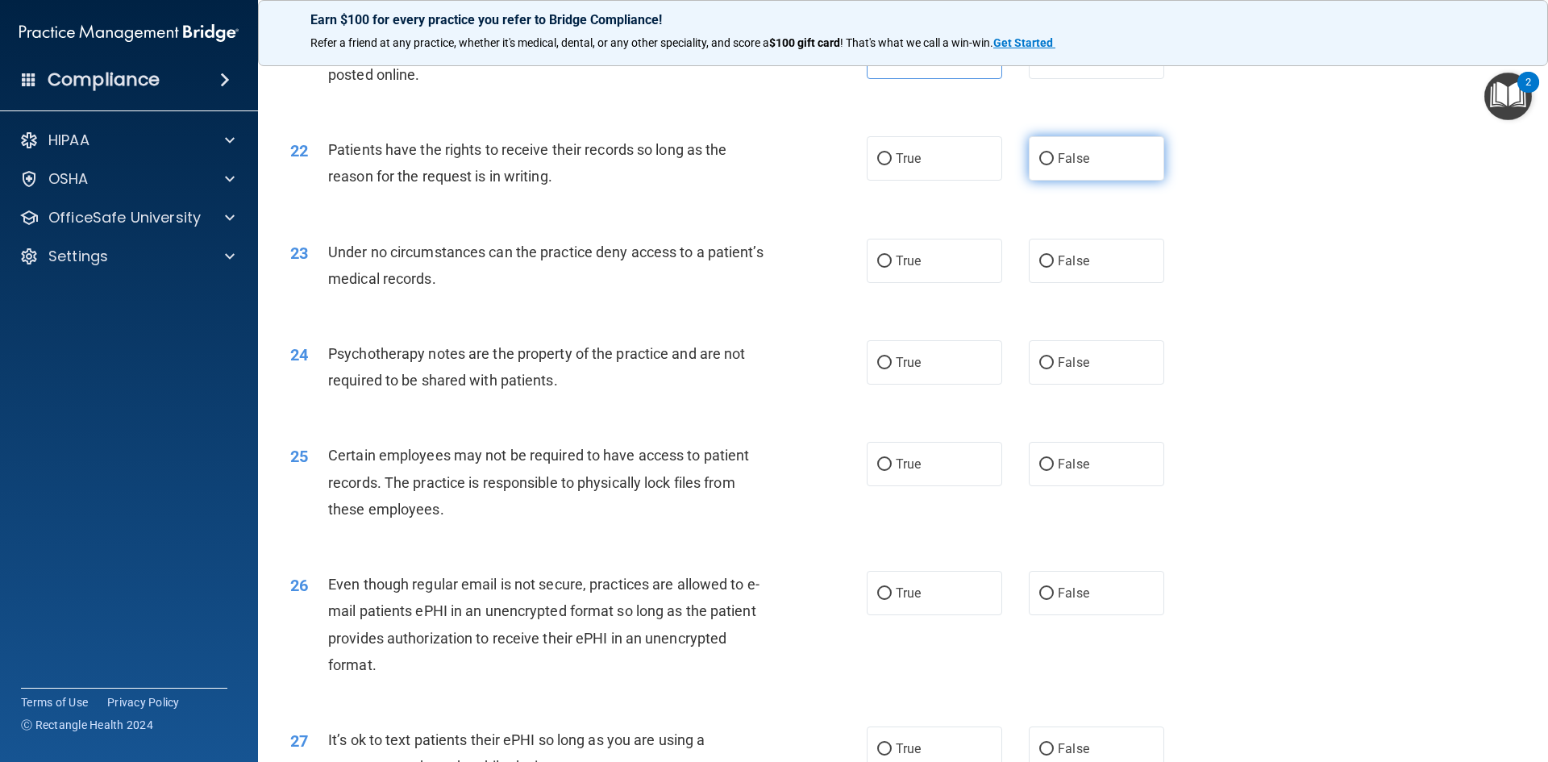
click at [1046, 165] on input "False" at bounding box center [1046, 159] width 15 height 12
radio input "true"
click at [1058, 268] on span "False" at bounding box center [1073, 260] width 31 height 15
click at [1050, 268] on input "False" at bounding box center [1046, 262] width 15 height 12
radio input "true"
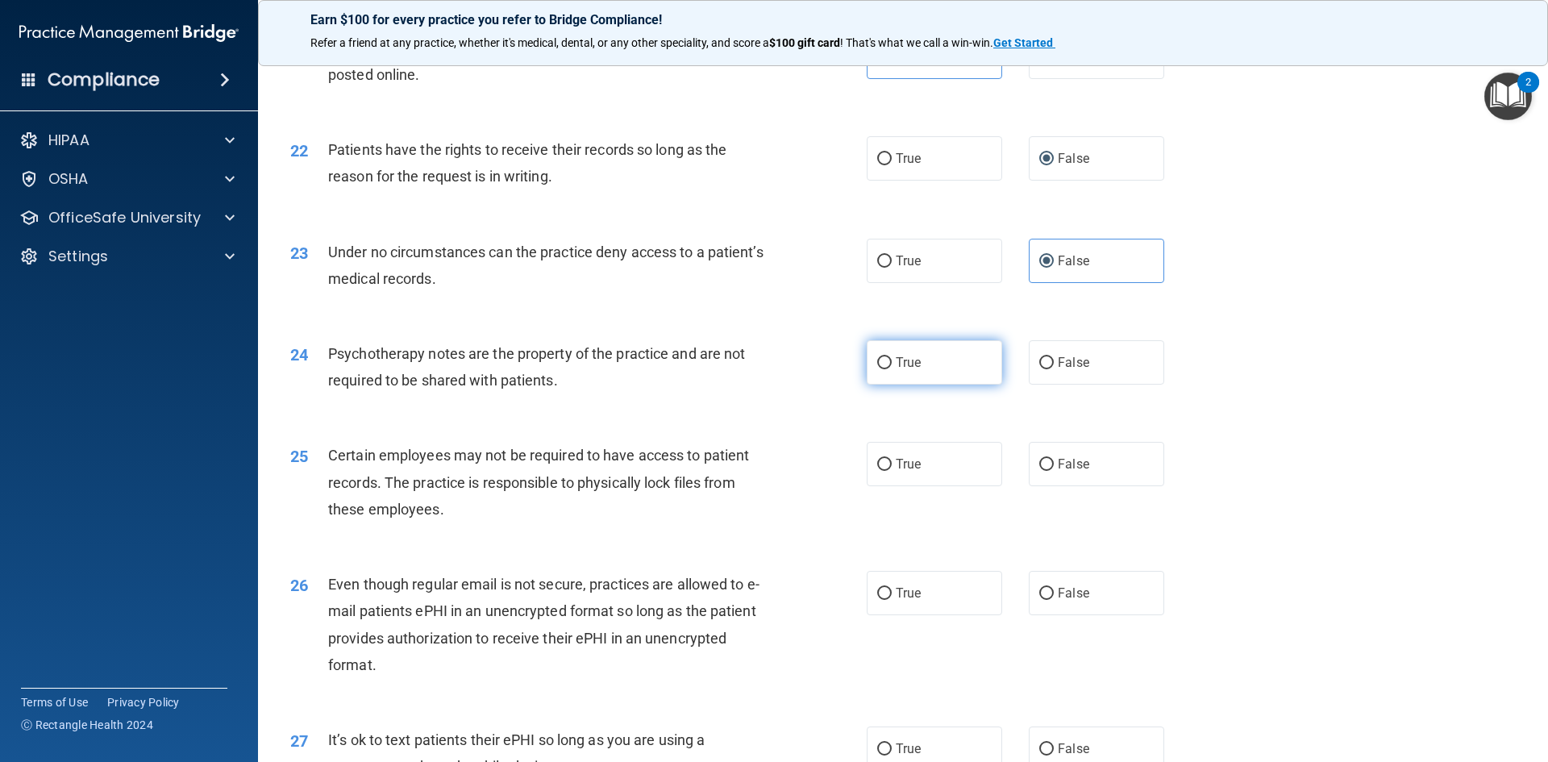
click at [902, 370] on span "True" at bounding box center [908, 362] width 25 height 15
click at [892, 369] on input "True" at bounding box center [884, 363] width 15 height 12
radio input "true"
click at [896, 472] on span "True" at bounding box center [908, 463] width 25 height 15
click at [892, 471] on input "True" at bounding box center [884, 465] width 15 height 12
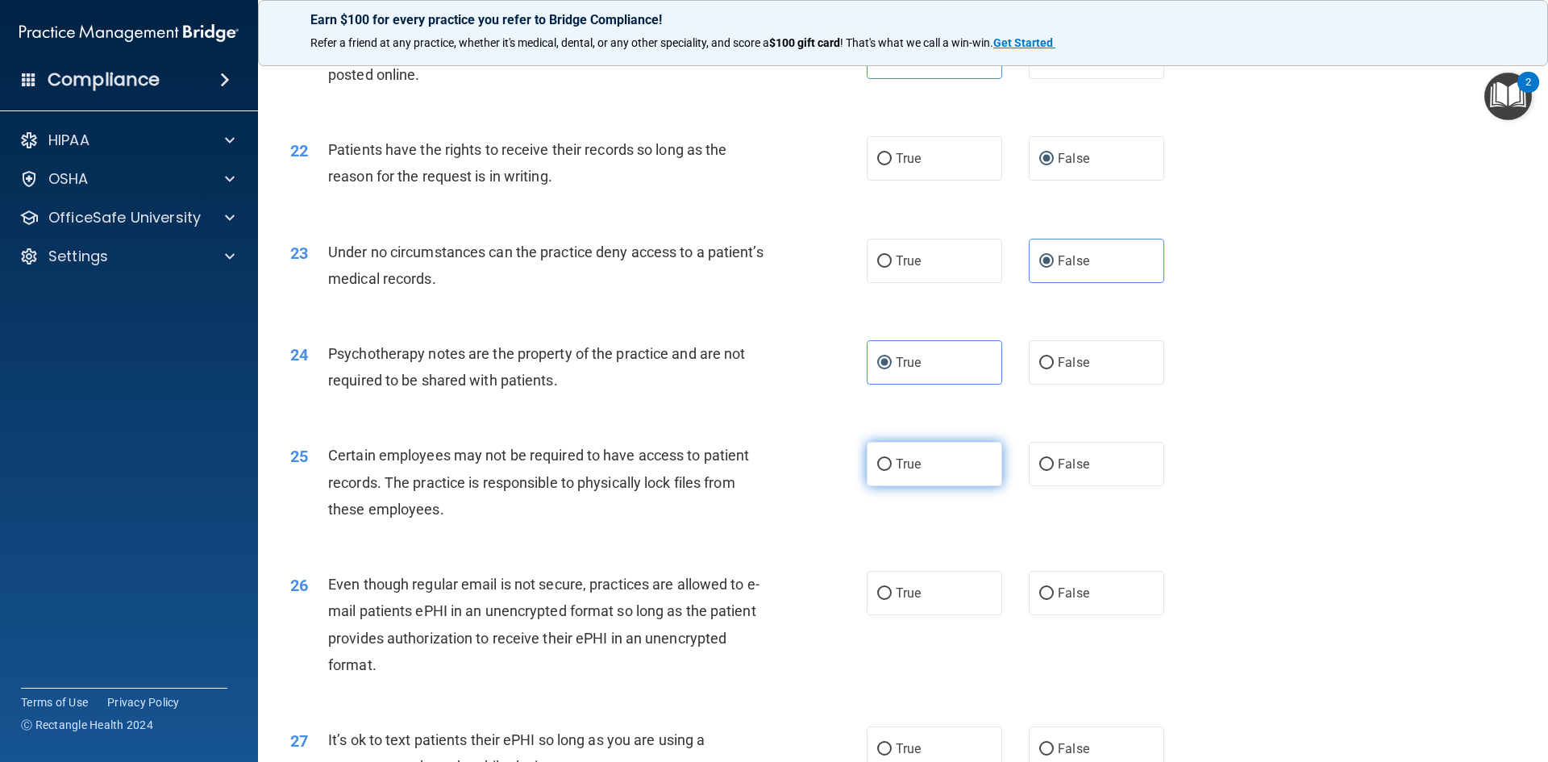
radio input "true"
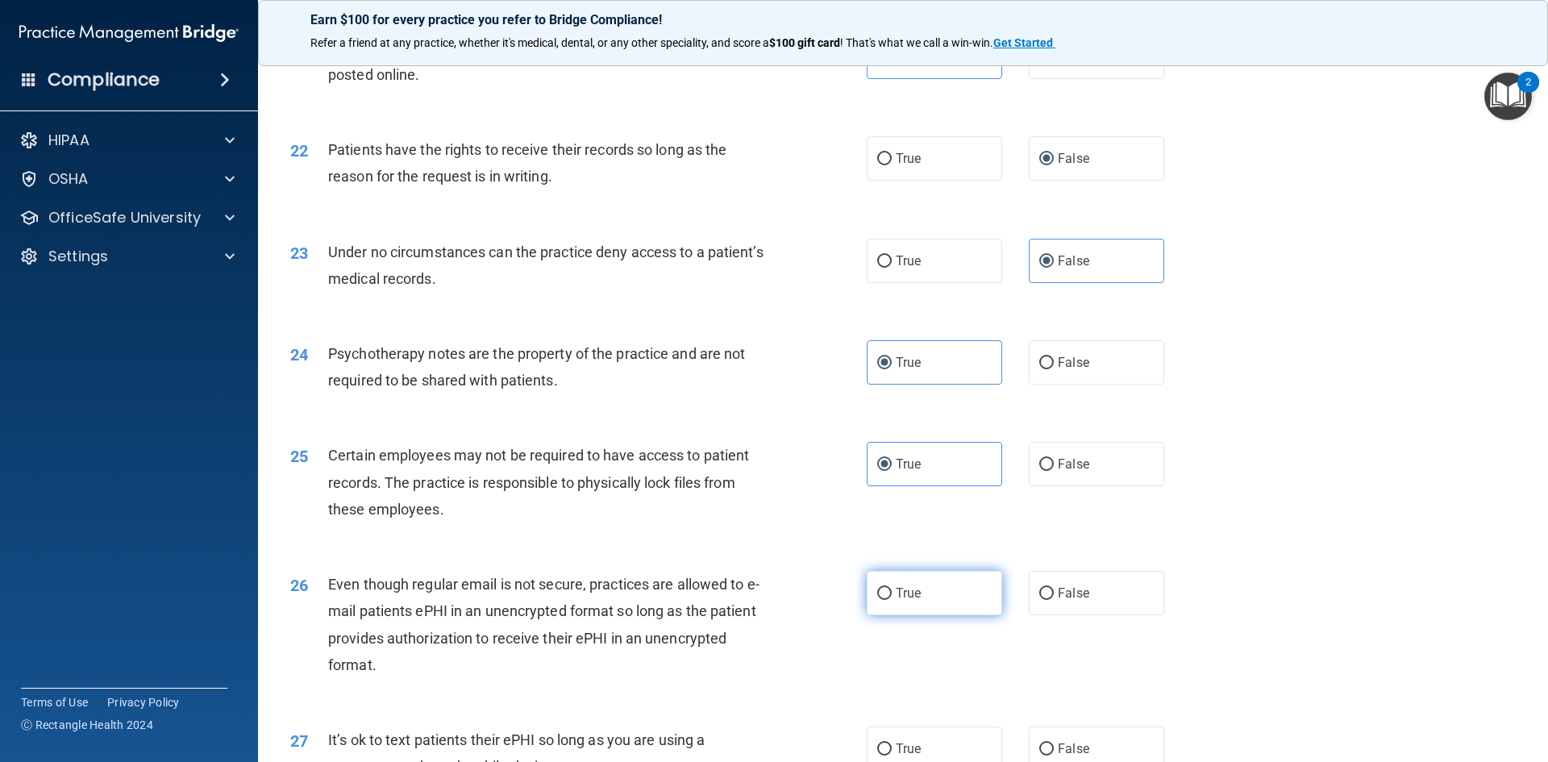
click at [896, 601] on span "True" at bounding box center [908, 592] width 25 height 15
click at [892, 600] on input "True" at bounding box center [884, 594] width 15 height 12
radio input "true"
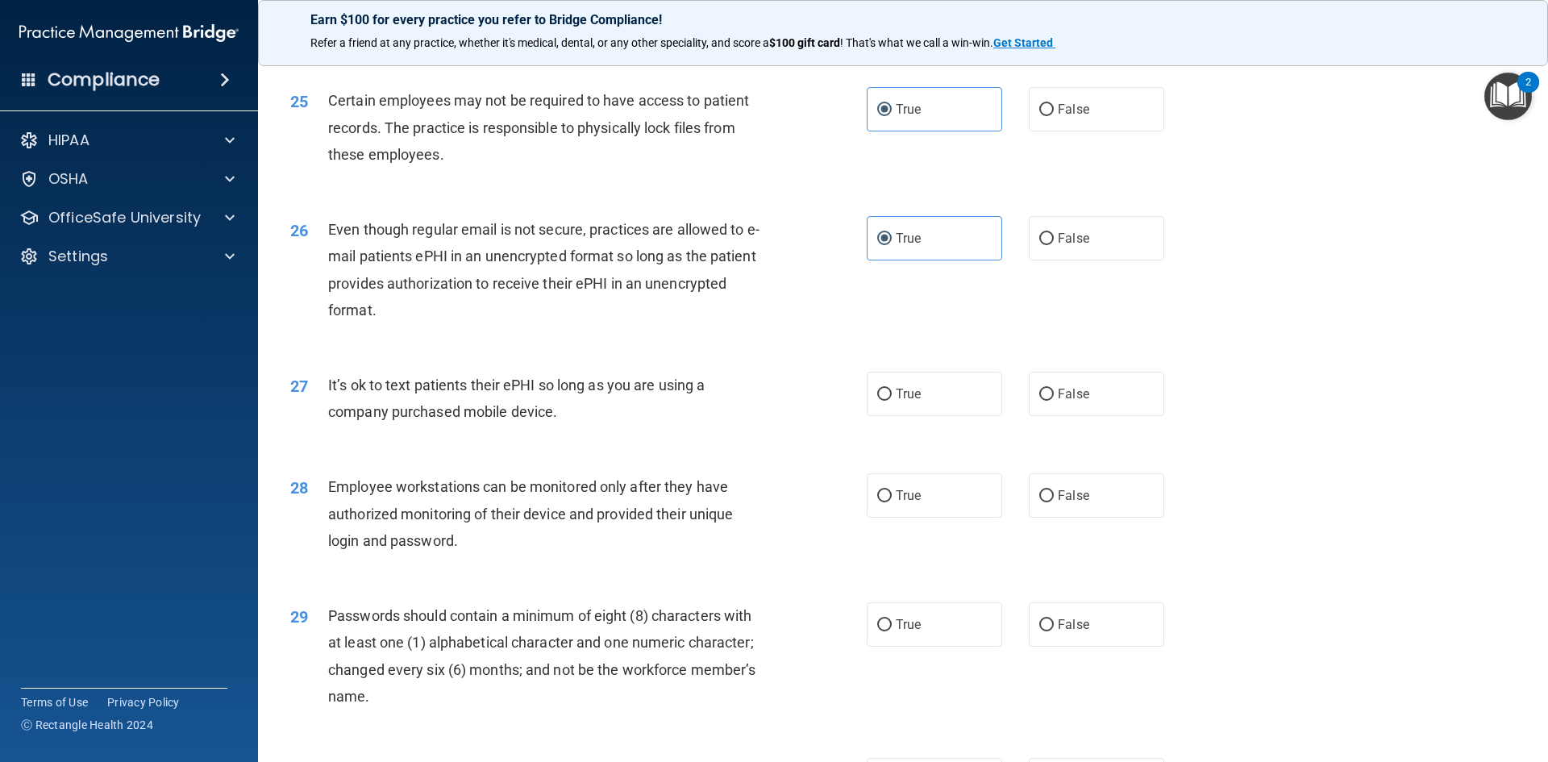
scroll to position [3063, 0]
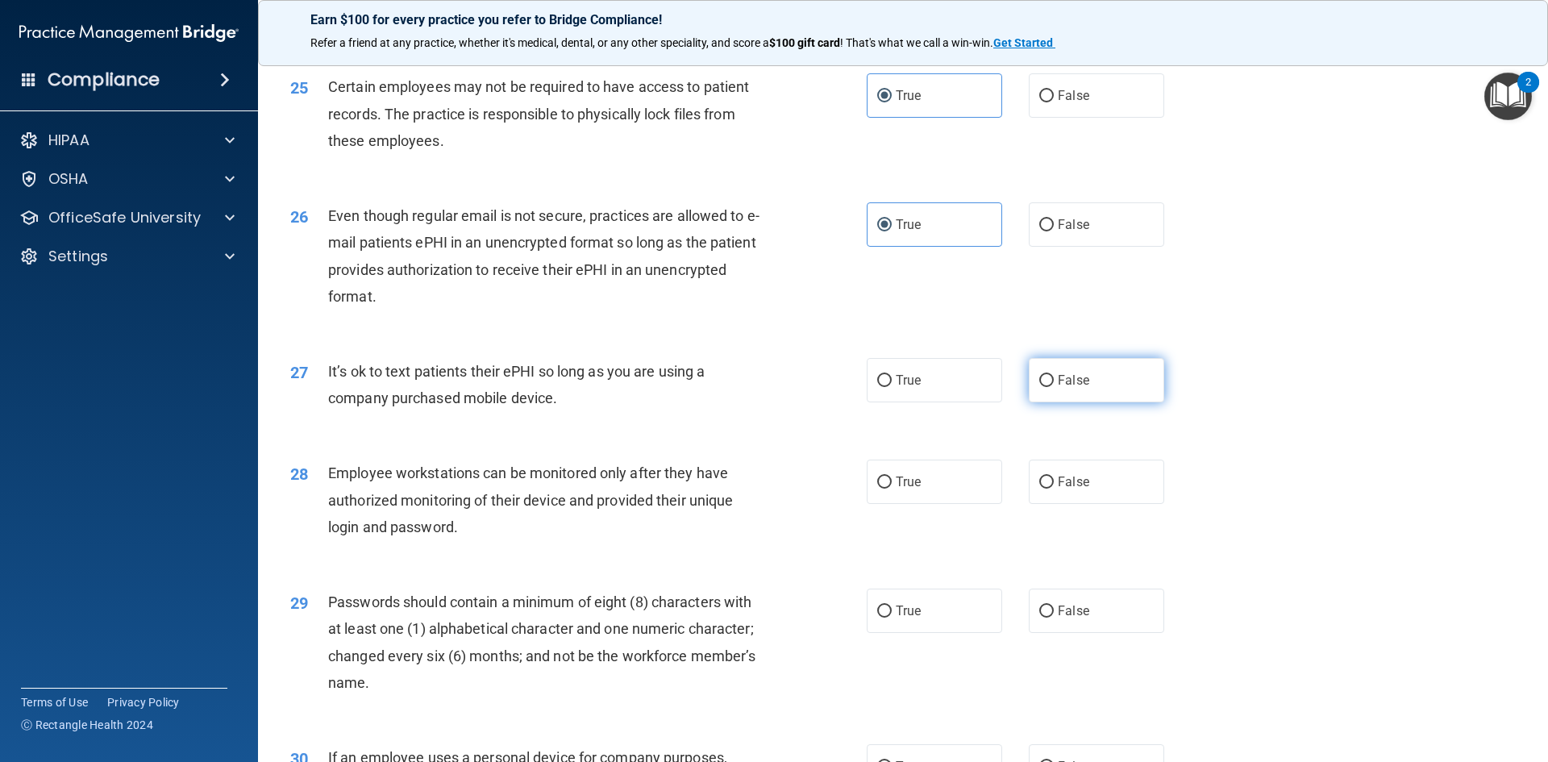
click at [1057, 402] on label "False" at bounding box center [1096, 380] width 135 height 44
click at [1054, 387] on input "False" at bounding box center [1046, 381] width 15 height 12
radio input "true"
click at [1040, 489] on input "False" at bounding box center [1046, 482] width 15 height 12
radio input "true"
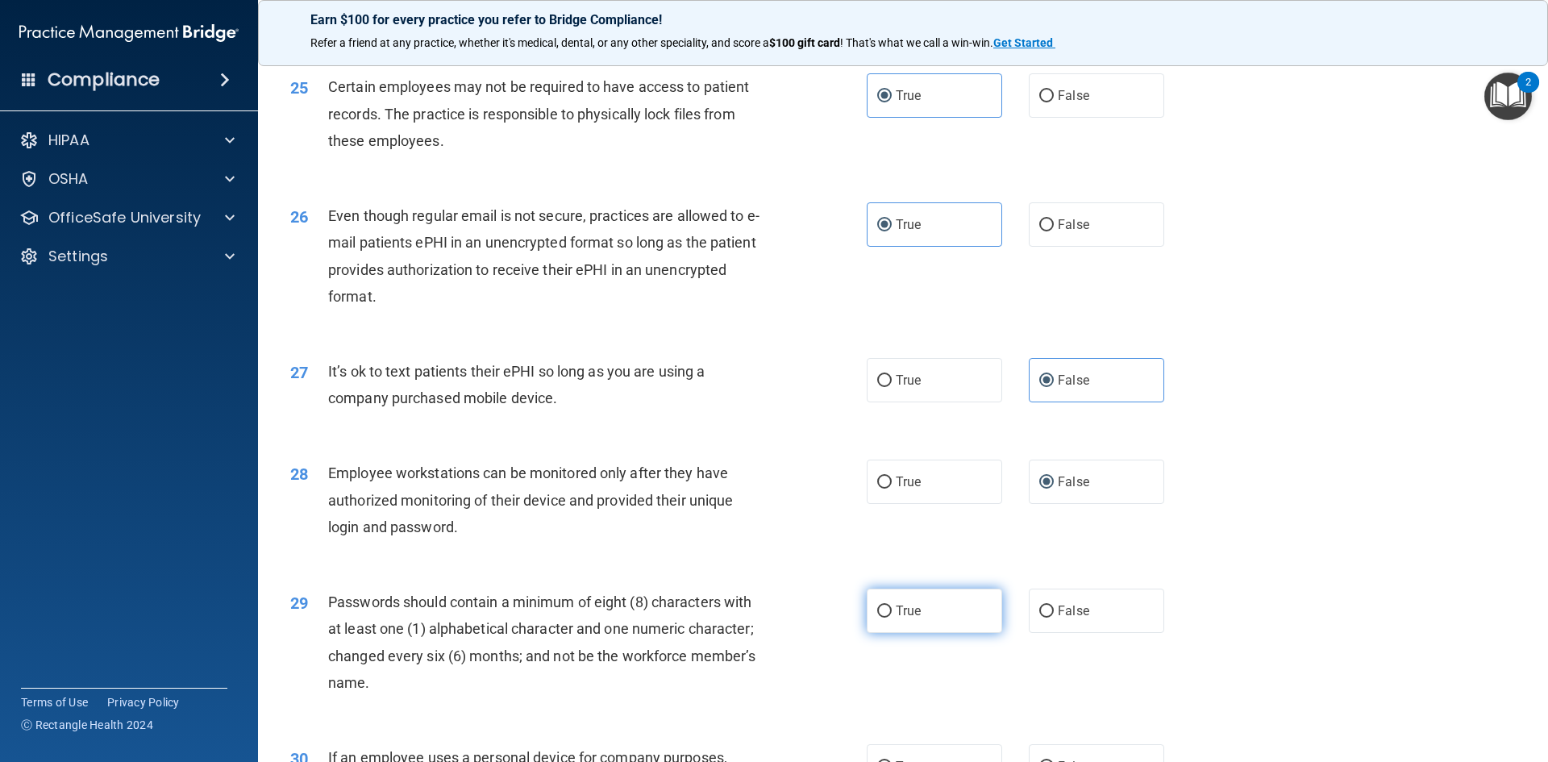
click at [900, 618] on span "True" at bounding box center [908, 610] width 25 height 15
click at [892, 618] on input "True" at bounding box center [884, 611] width 15 height 12
radio input "true"
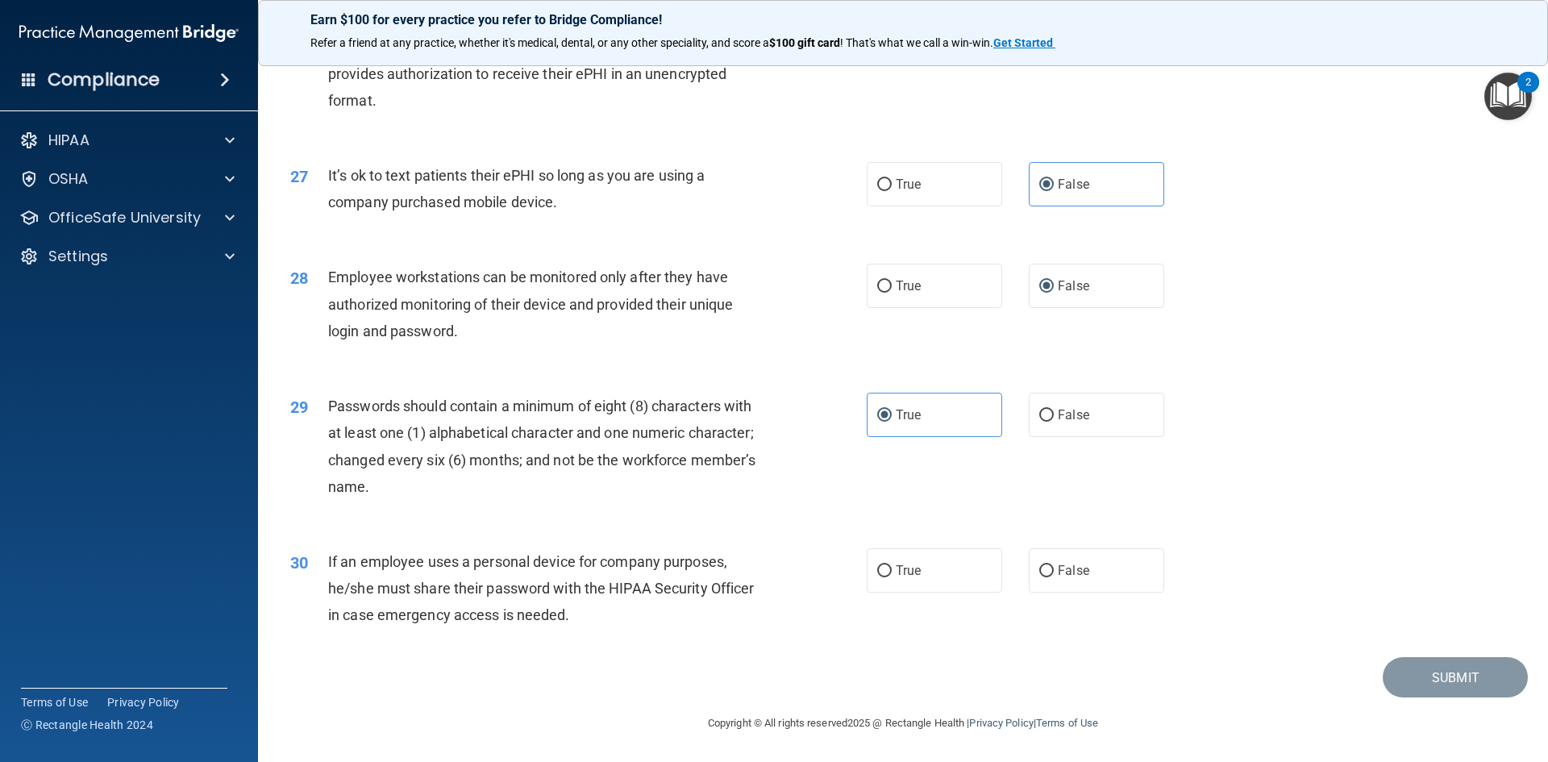
scroll to position [3285, 0]
click at [909, 562] on label "True" at bounding box center [934, 570] width 135 height 44
click at [892, 565] on input "True" at bounding box center [884, 571] width 15 height 12
radio input "true"
click at [1048, 576] on label "False" at bounding box center [1096, 570] width 135 height 44
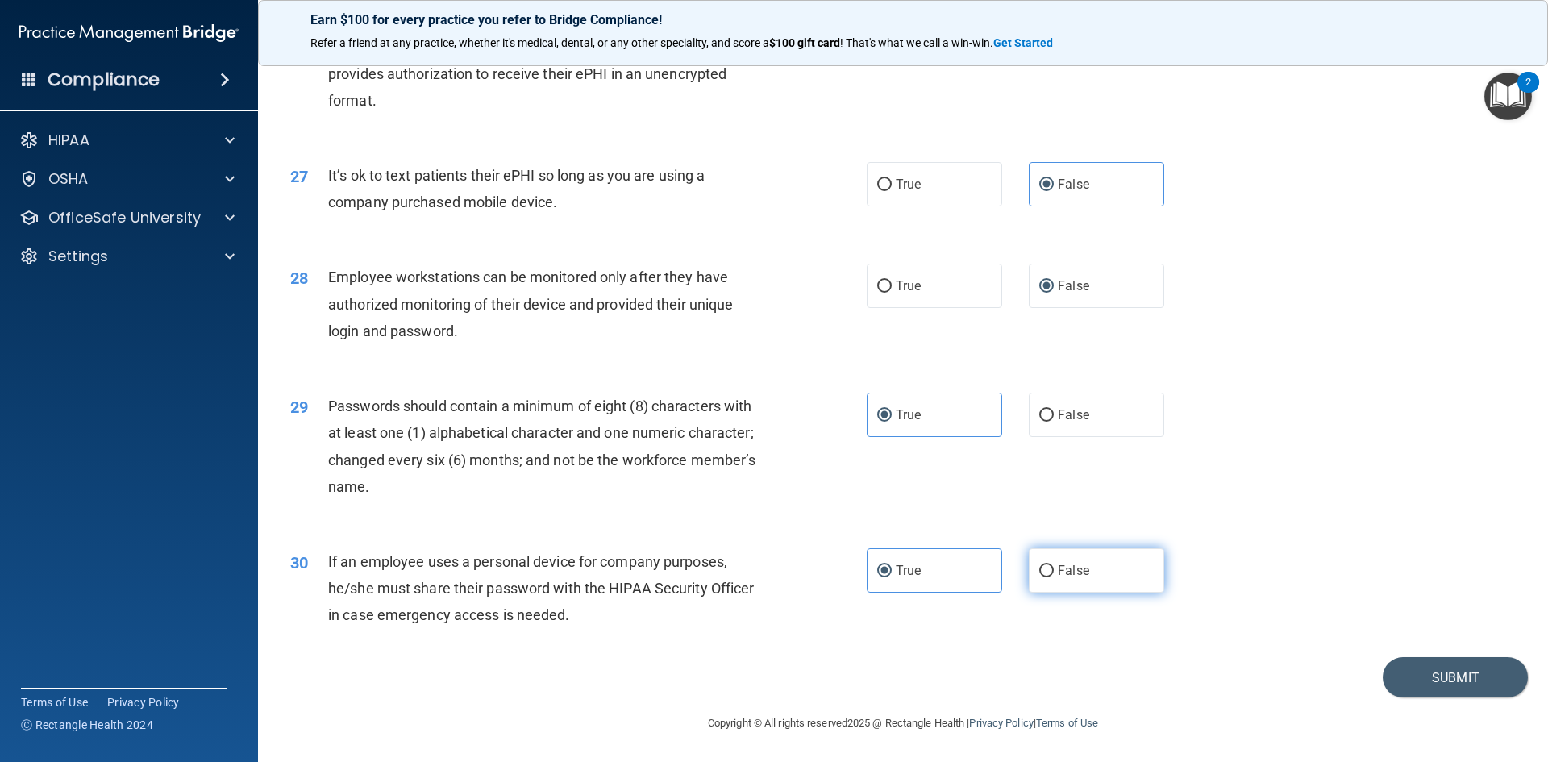
click at [1048, 576] on input "False" at bounding box center [1046, 571] width 15 height 12
radio input "true"
radio input "false"
click at [1422, 672] on button "Submit" at bounding box center [1455, 677] width 145 height 41
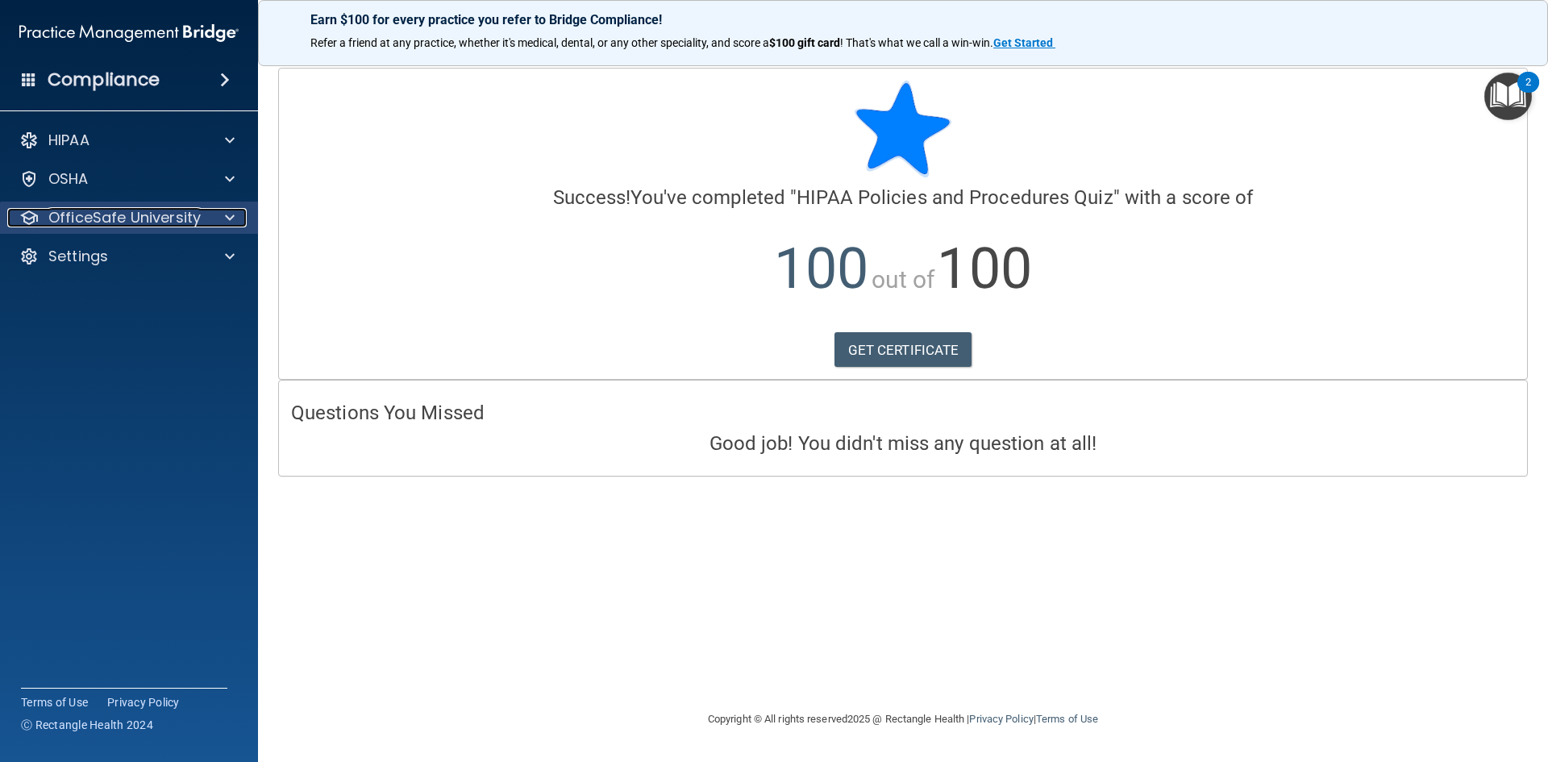
click at [215, 218] on div at bounding box center [227, 217] width 40 height 19
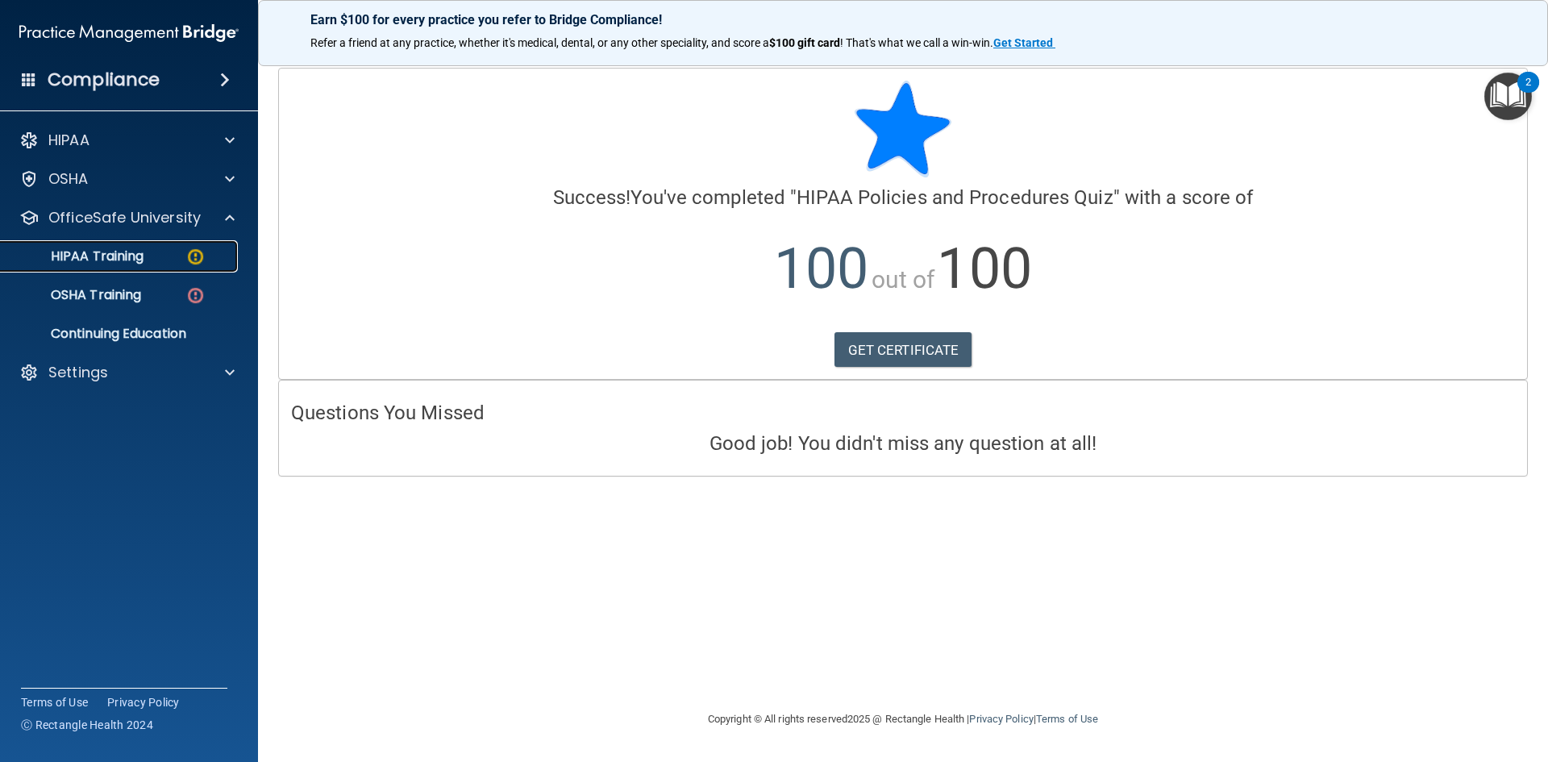
click at [166, 250] on div "HIPAA Training" at bounding box center [120, 256] width 220 height 16
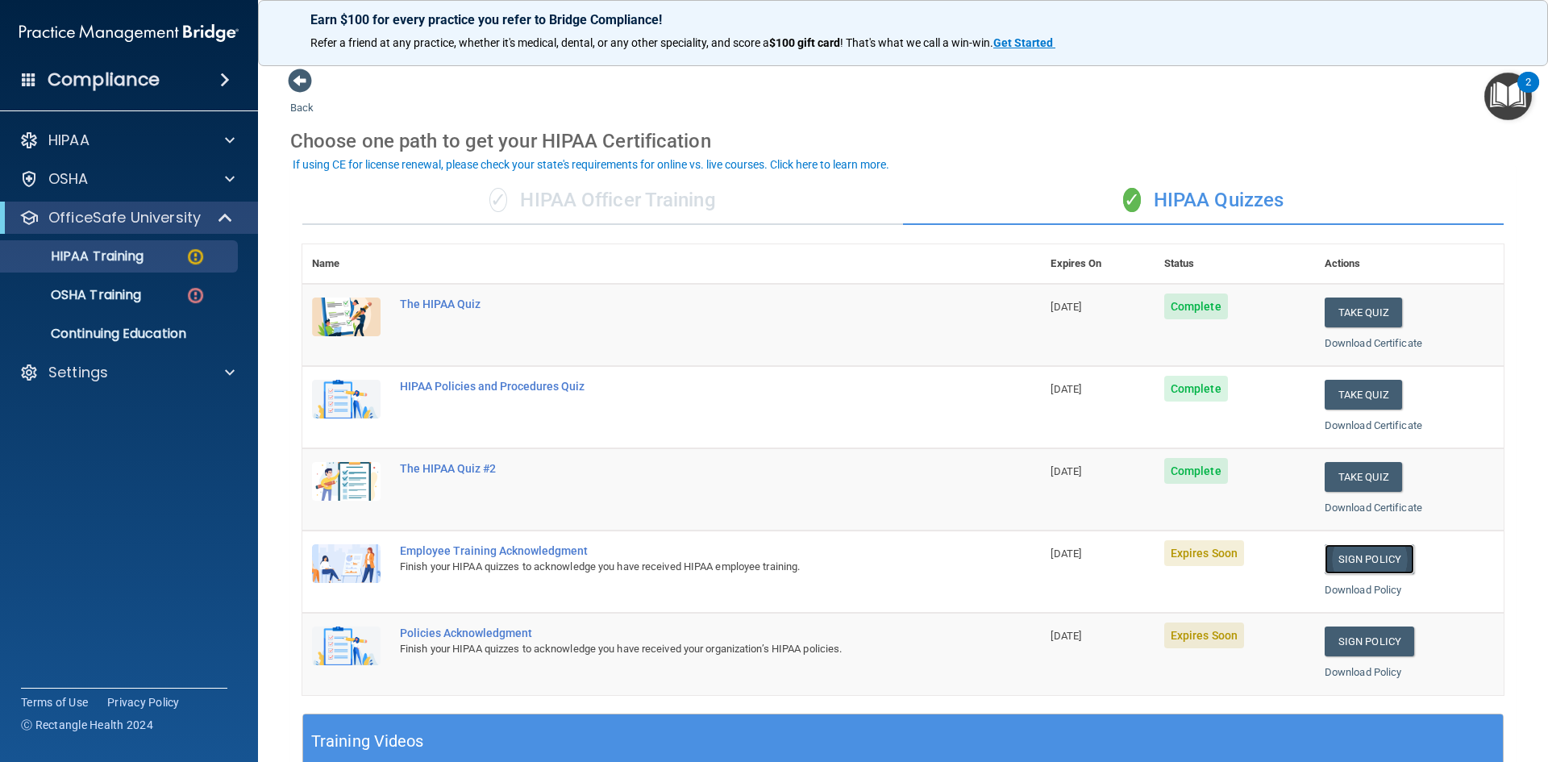
click at [1355, 550] on link "Sign Policy" at bounding box center [1369, 559] width 89 height 30
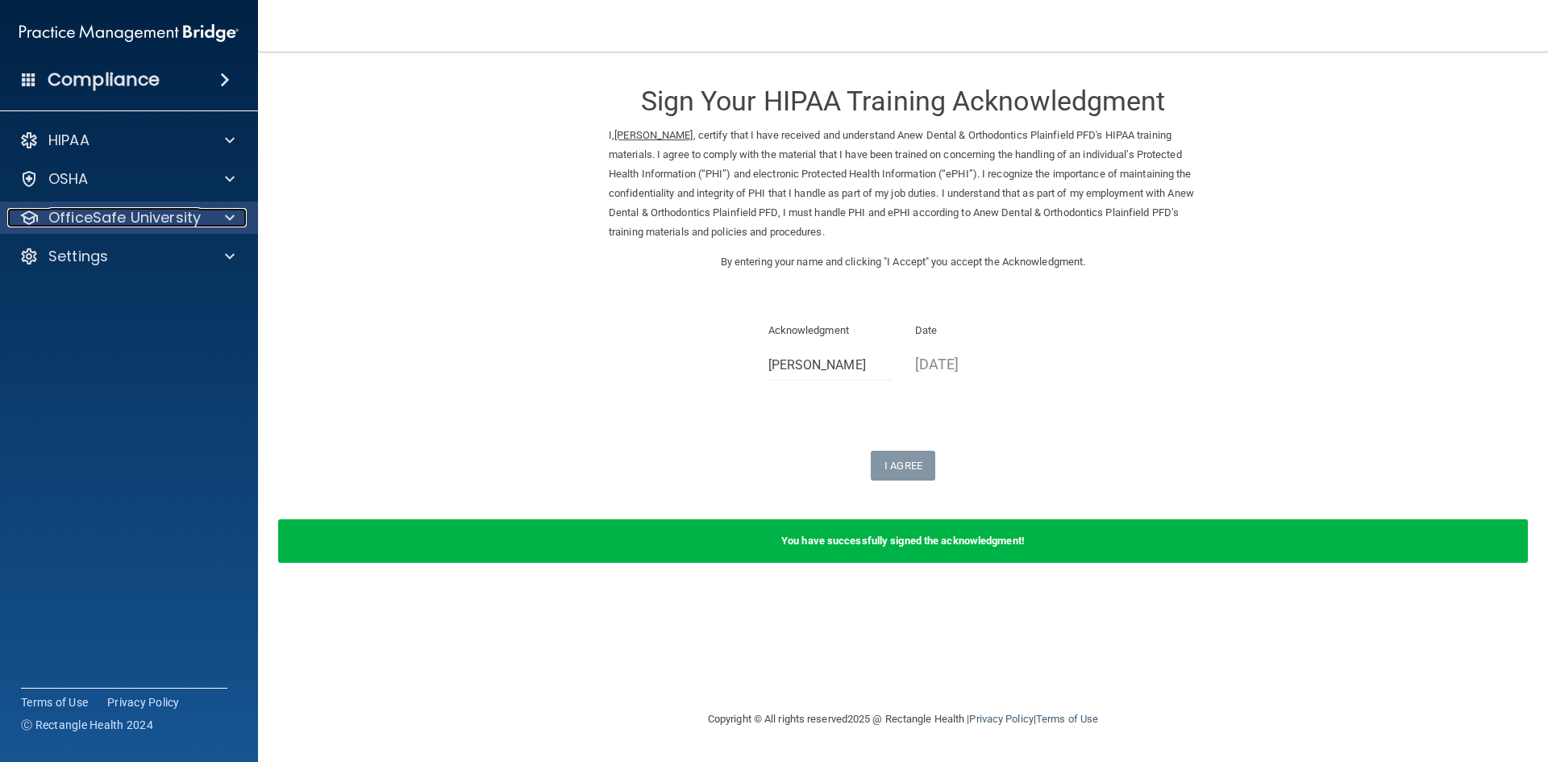
click at [223, 212] on div at bounding box center [227, 217] width 40 height 19
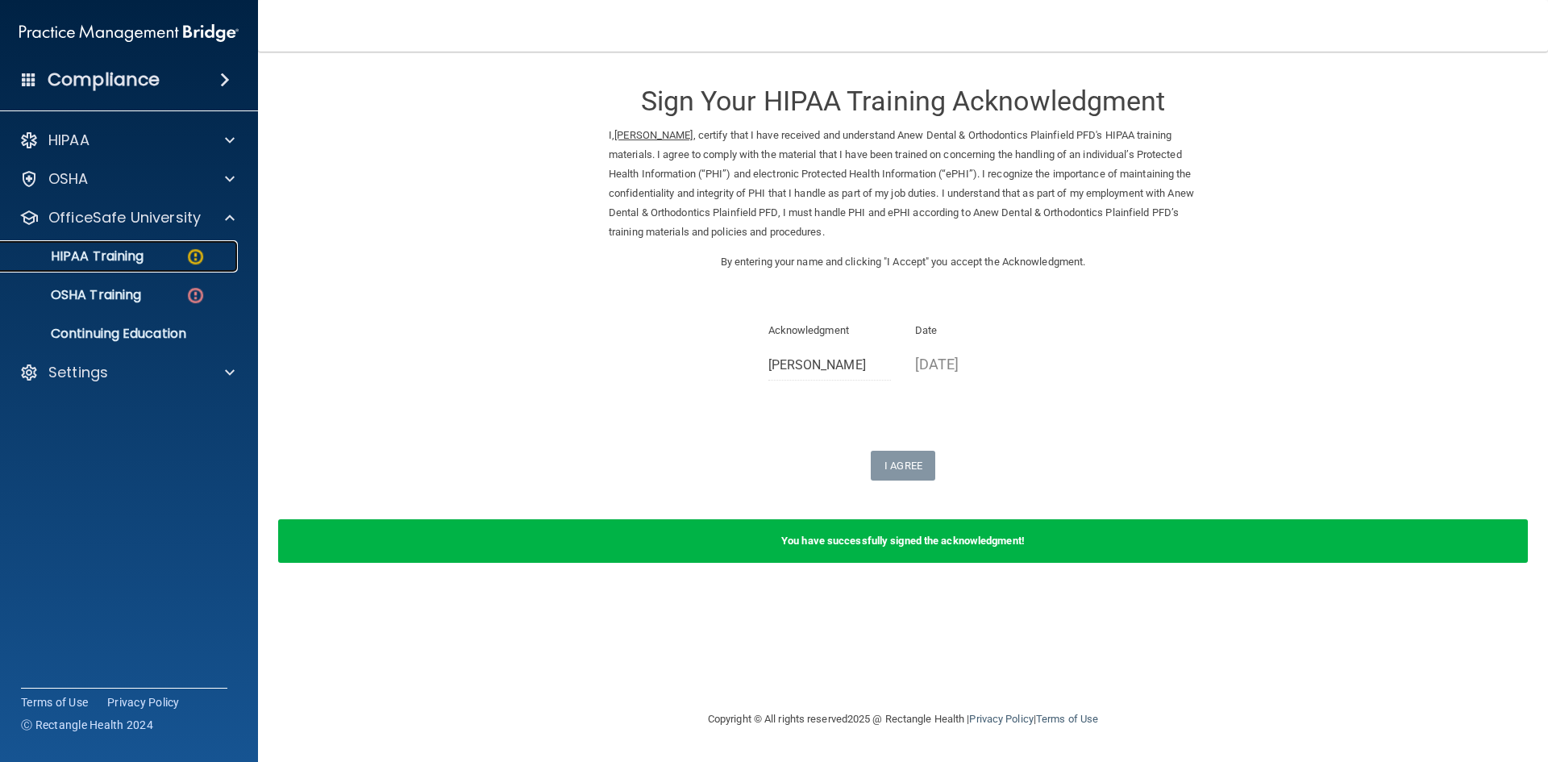
click at [163, 253] on div "HIPAA Training" at bounding box center [120, 256] width 220 height 16
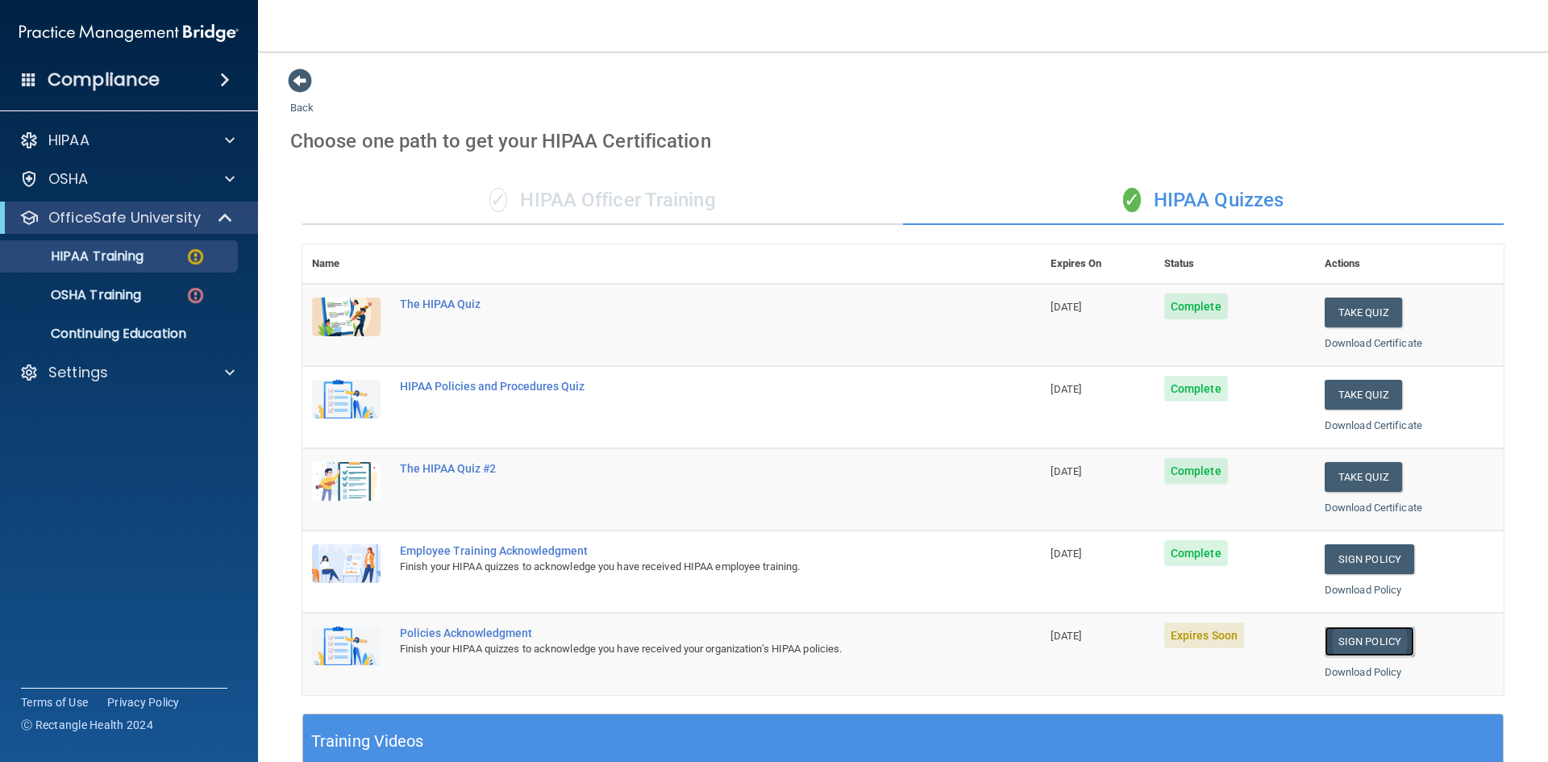
click at [1358, 638] on link "Sign Policy" at bounding box center [1369, 641] width 89 height 30
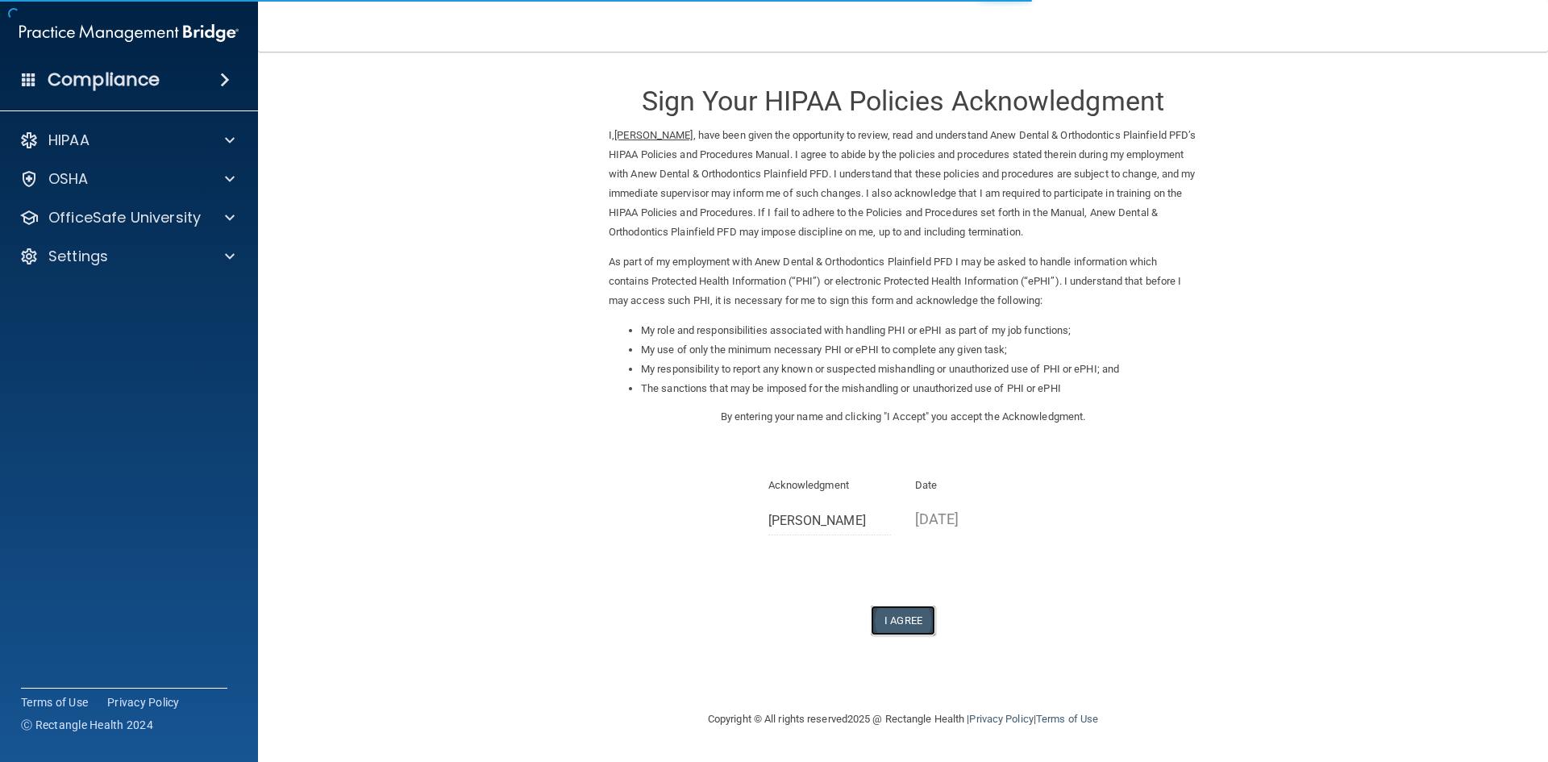
click at [901, 621] on button "I Agree" at bounding box center [903, 620] width 64 height 30
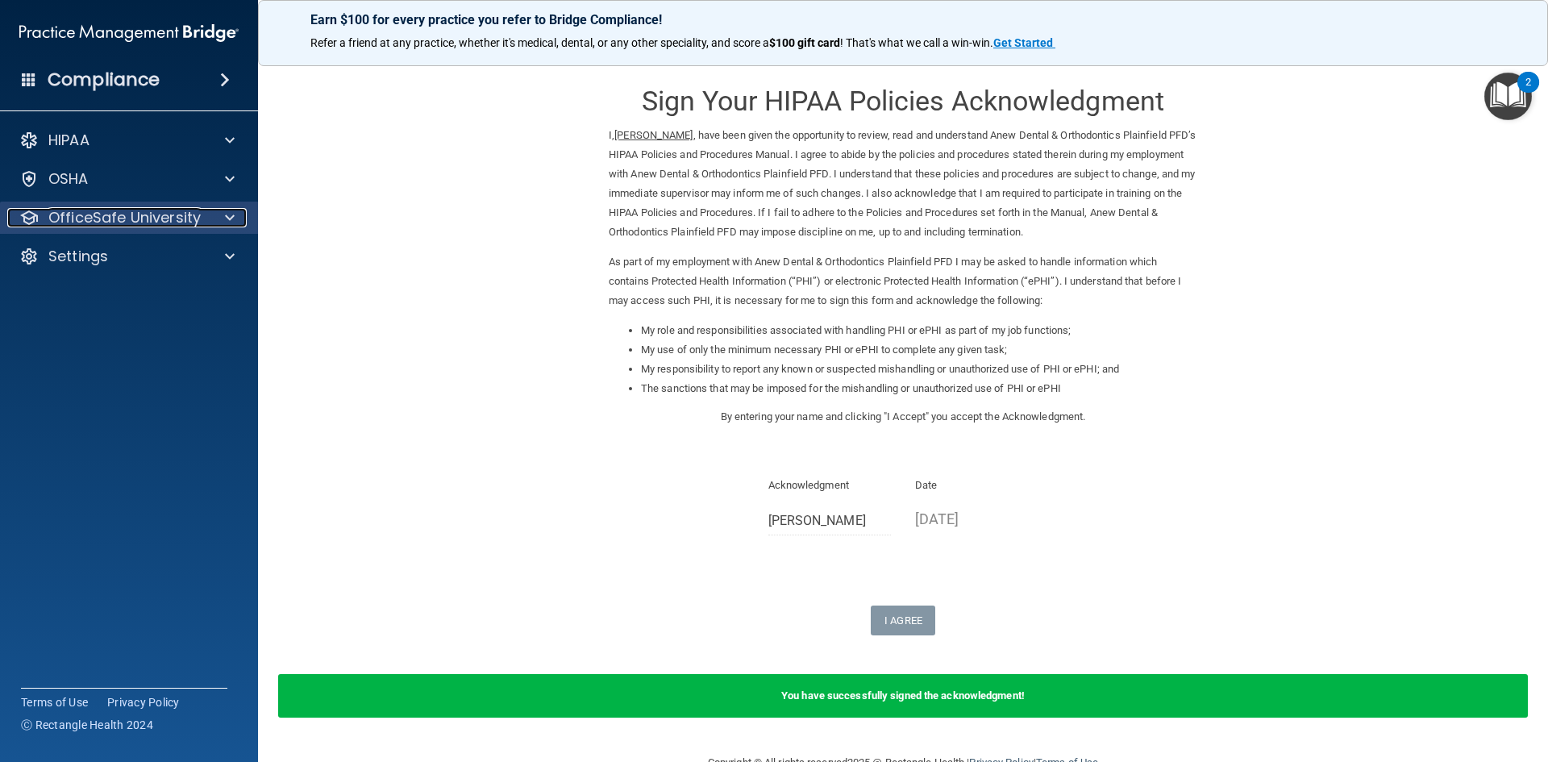
click at [221, 209] on div at bounding box center [227, 217] width 40 height 19
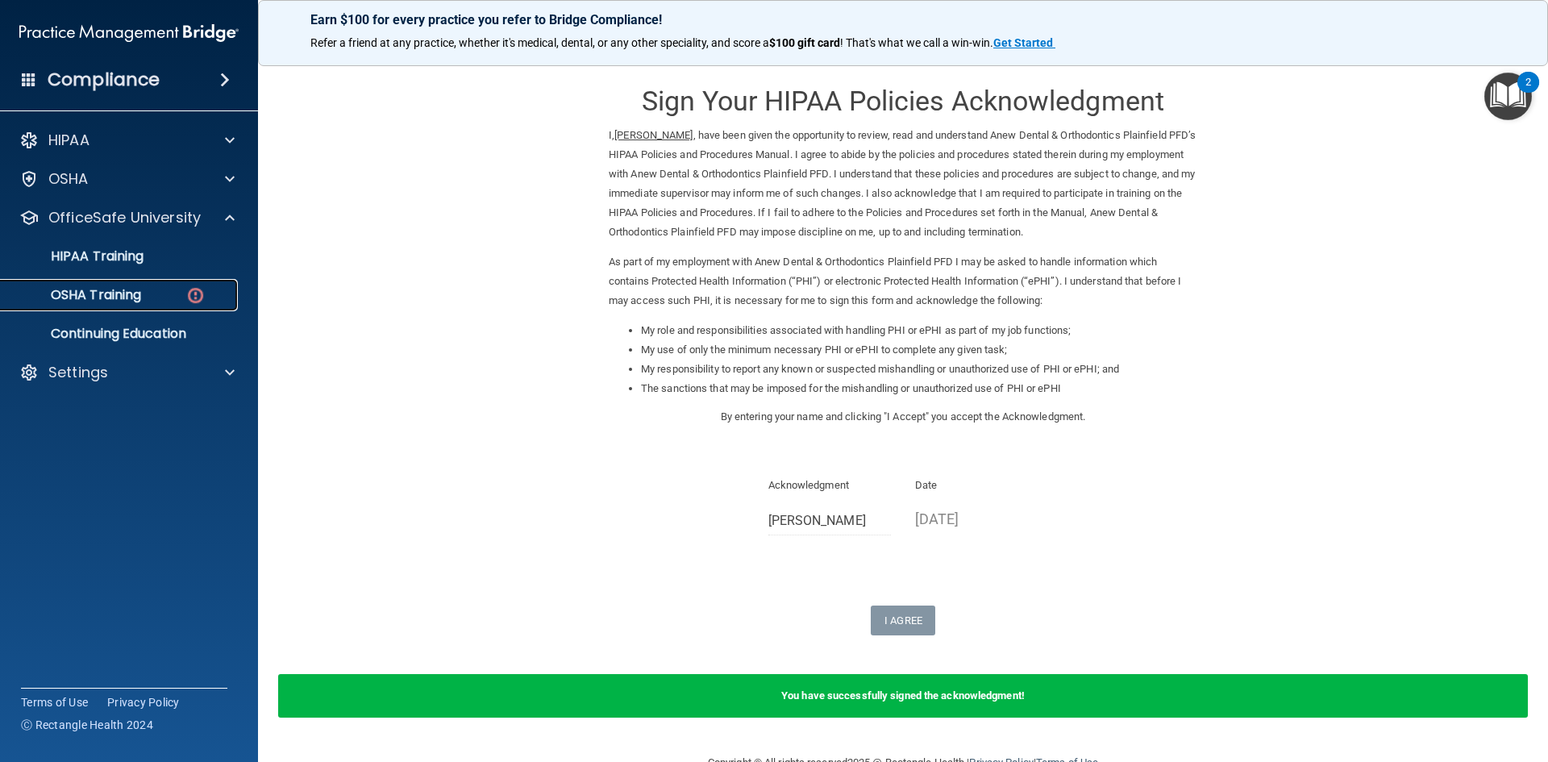
click at [148, 289] on div "OSHA Training" at bounding box center [120, 295] width 220 height 16
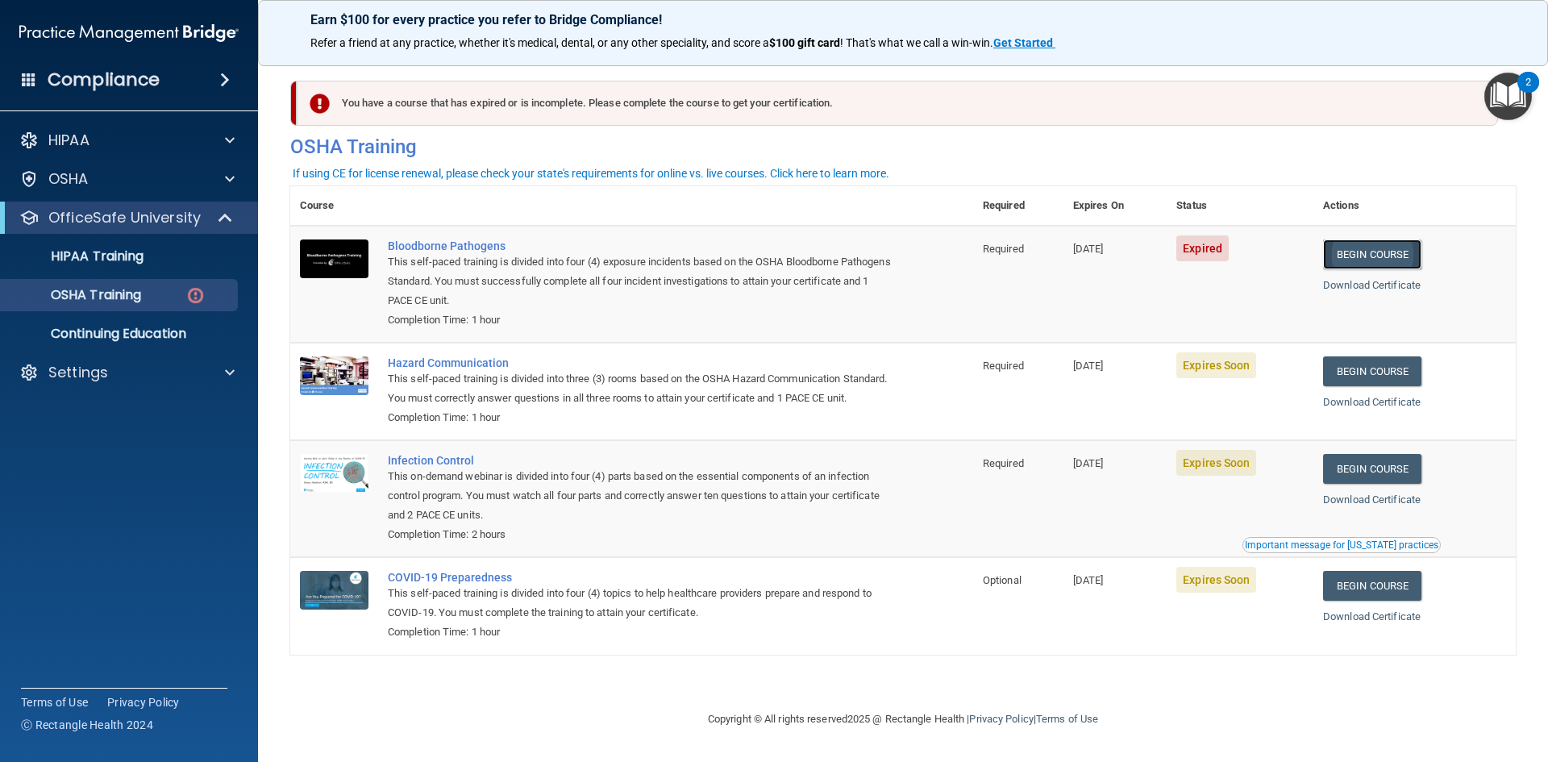
click at [1378, 252] on link "Begin Course" at bounding box center [1372, 254] width 98 height 30
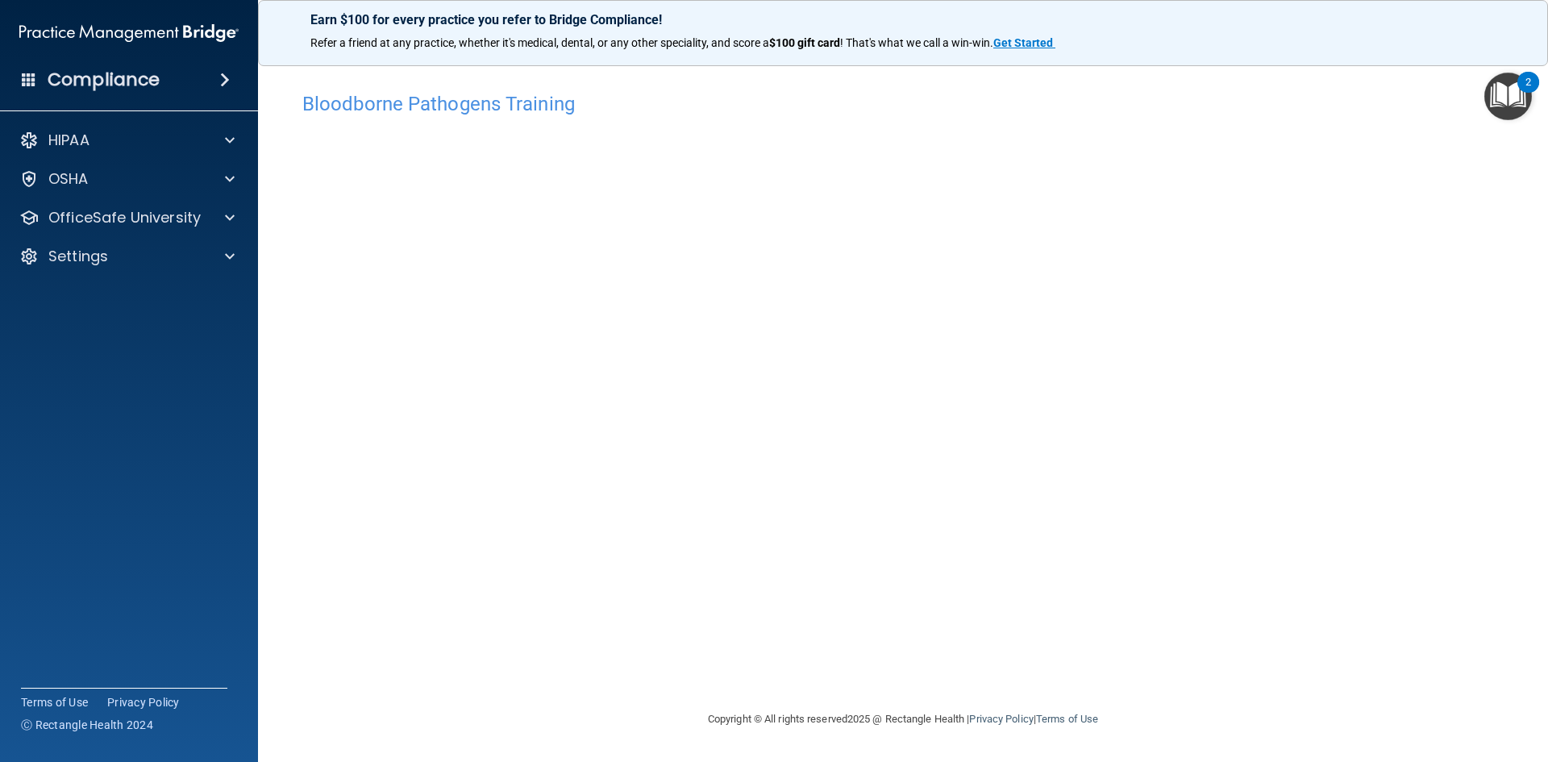
click at [456, 106] on h4 "Bloodborne Pathogens Training" at bounding box center [902, 104] width 1201 height 21
click at [238, 218] on div at bounding box center [227, 217] width 40 height 19
click at [144, 289] on div "OSHA Training" at bounding box center [120, 295] width 220 height 16
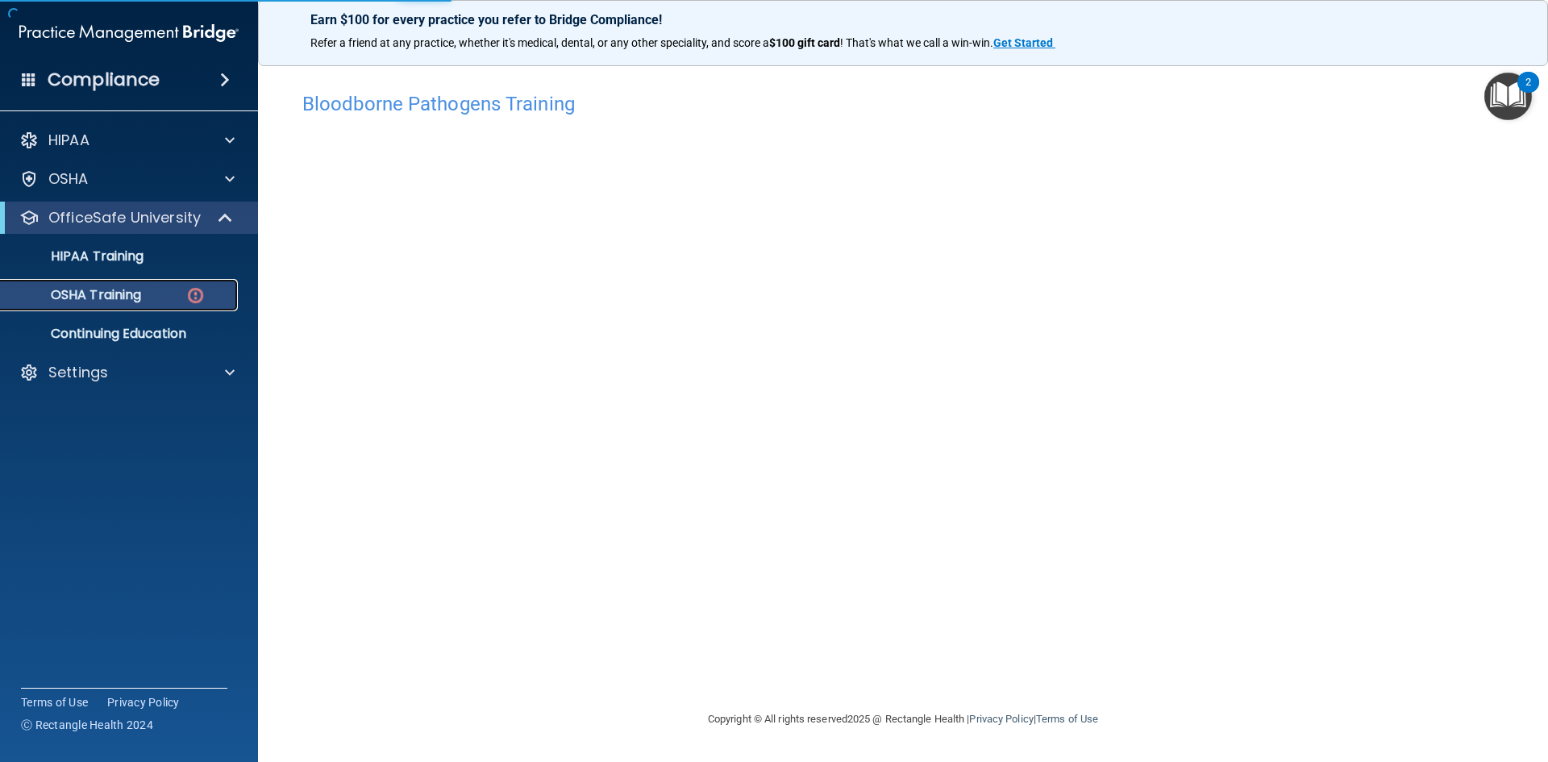
click at [134, 293] on p "OSHA Training" at bounding box center [75, 295] width 131 height 16
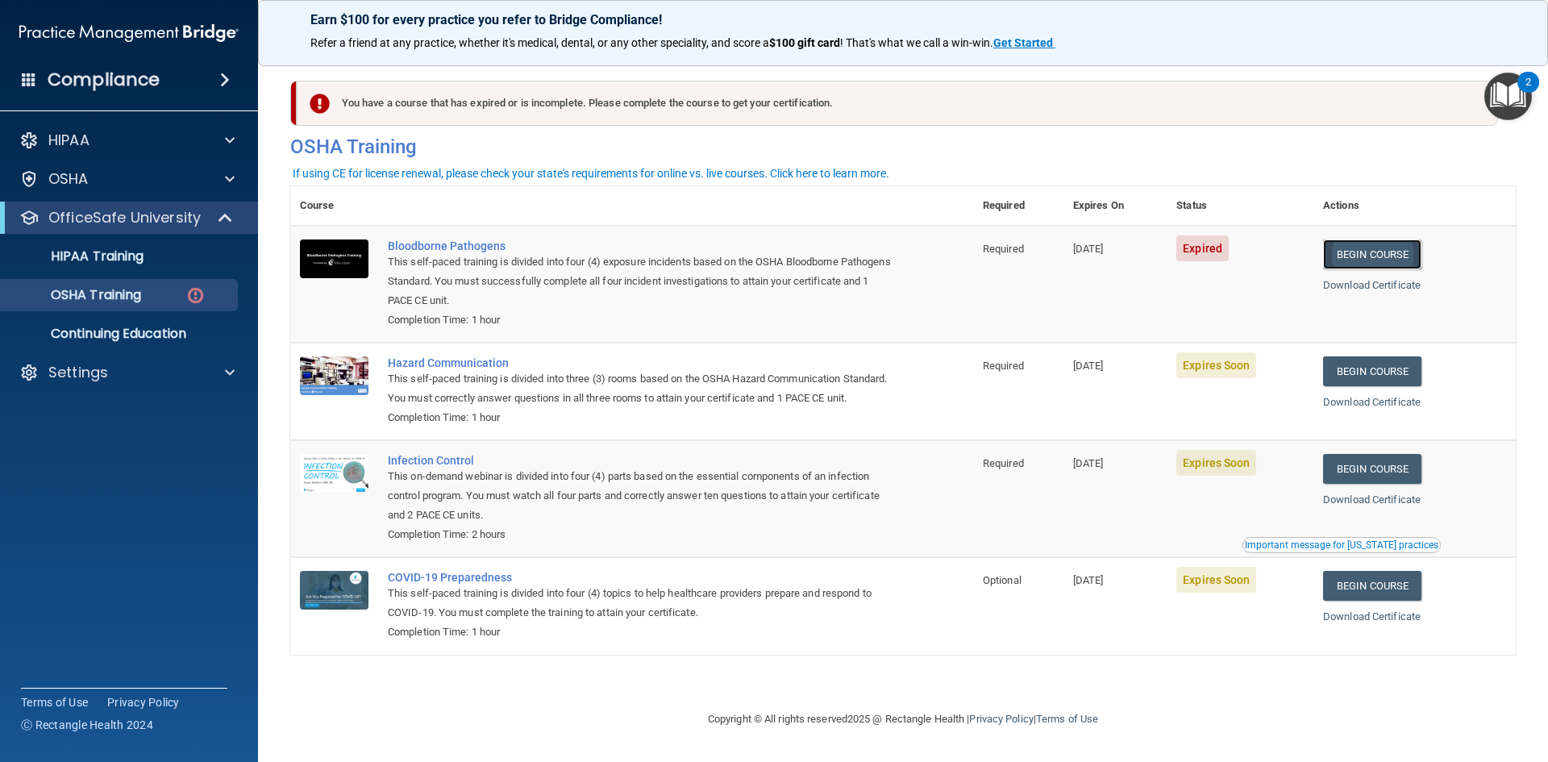
click at [1371, 252] on link "Begin Course" at bounding box center [1372, 254] width 98 height 30
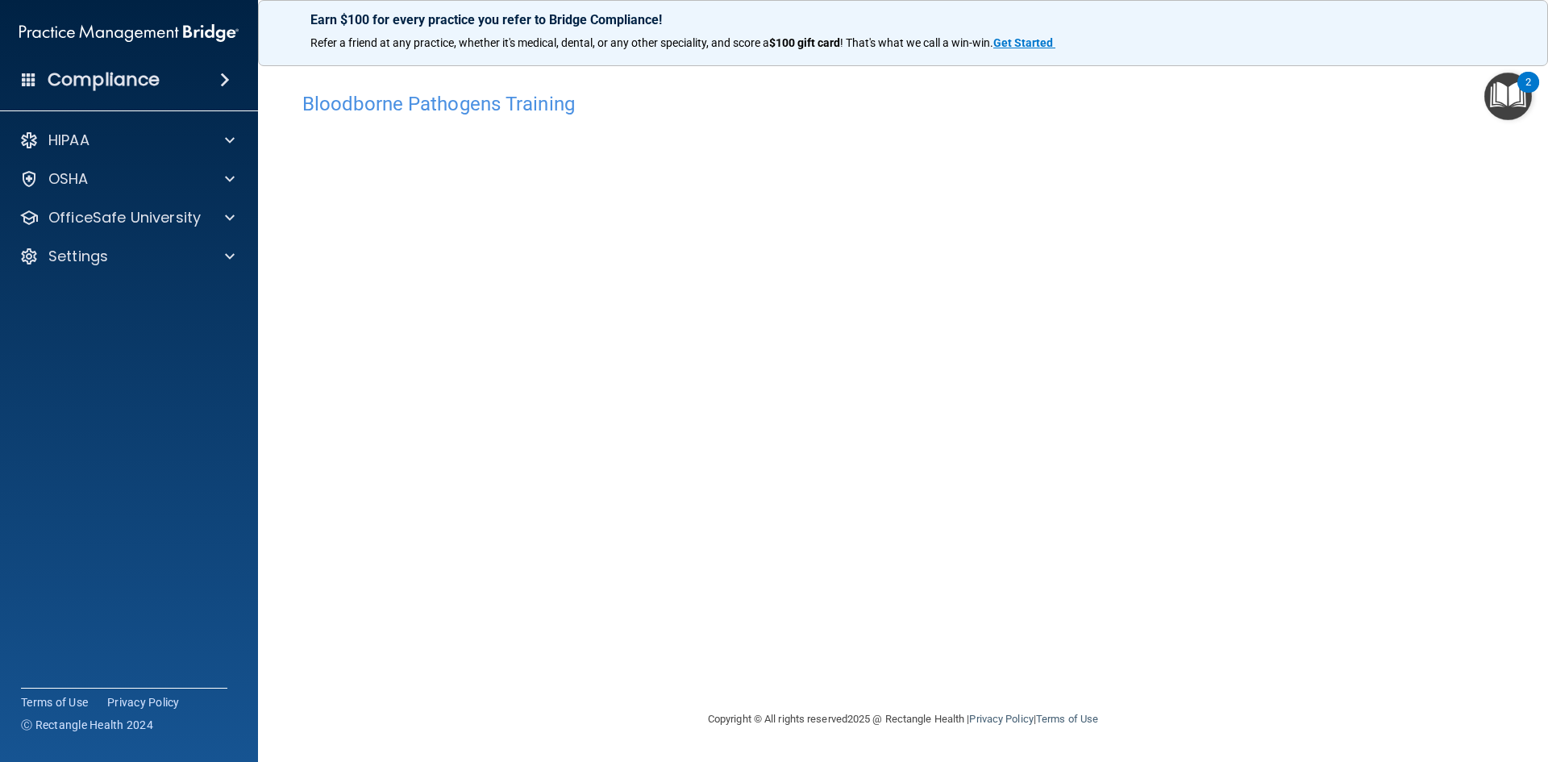
click at [1142, 83] on div "Bloodborne Pathogens Training This course doesn’t expire until [DATE]. Are you …" at bounding box center [902, 381] width 1225 height 626
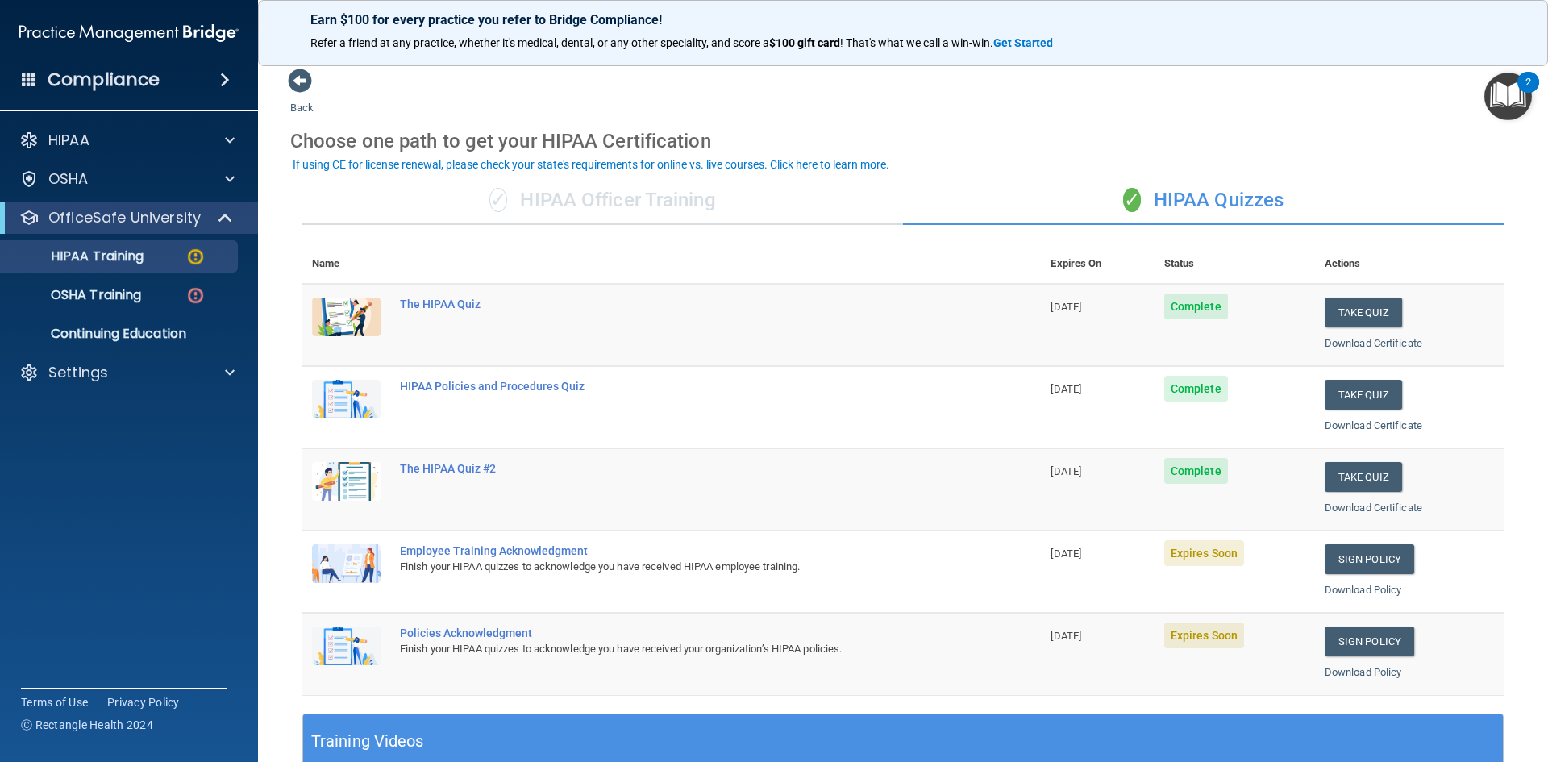
drag, startPoint x: 1130, startPoint y: 95, endPoint x: 971, endPoint y: 110, distance: 160.4
click at [971, 110] on div "Back Choose one path to get your HIPAA Certification ✓ HIPAA Officer Training ✓…" at bounding box center [902, 609] width 1225 height 1082
